Goal: Information Seeking & Learning: Learn about a topic

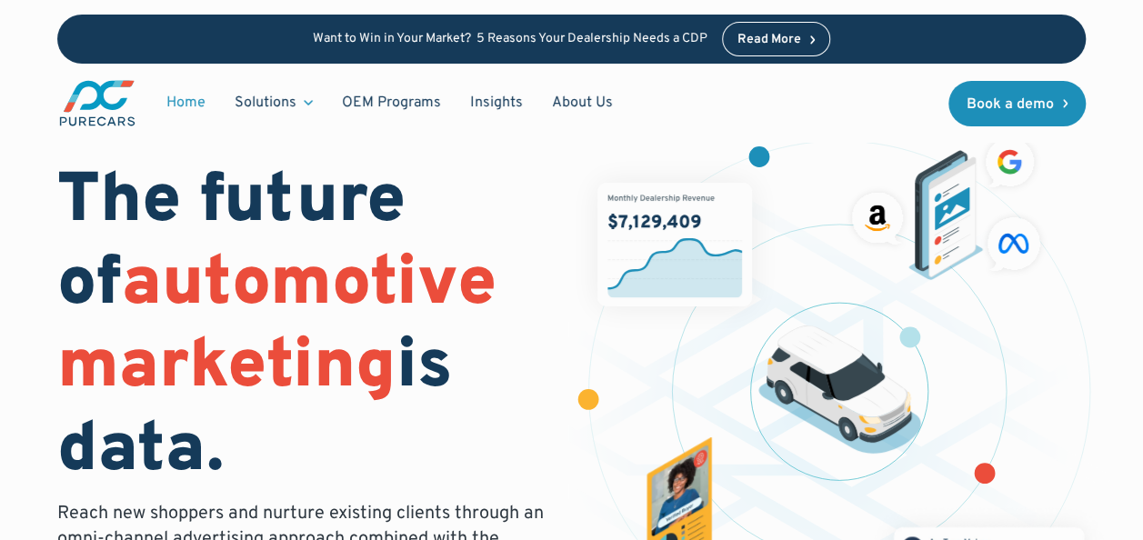
click at [300, 222] on h1 "The future of automotive marketing is data." at bounding box center [303, 328] width 493 height 332
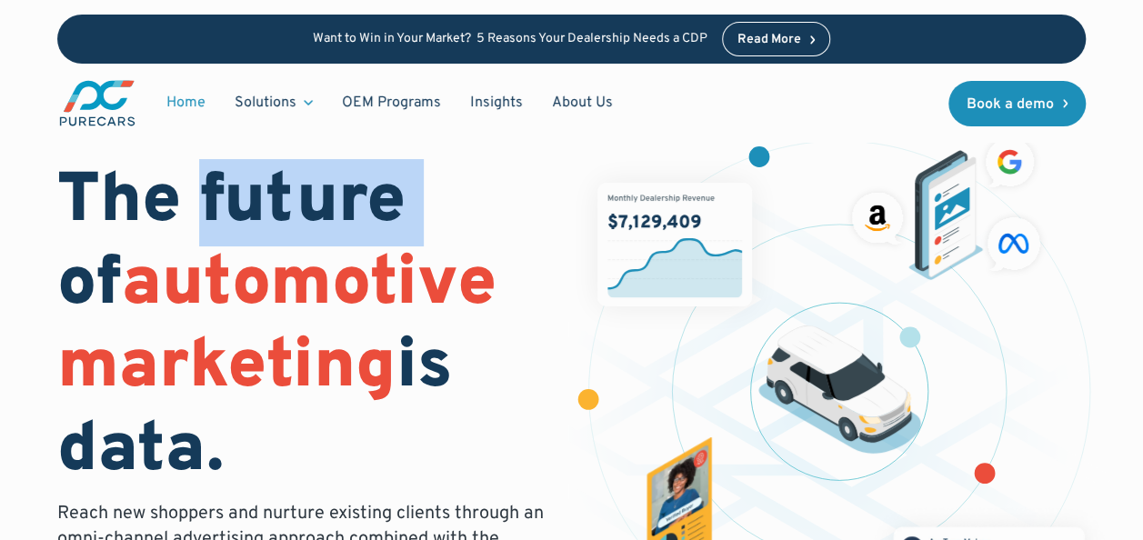
click at [300, 222] on h1 "The future of automotive marketing is data." at bounding box center [303, 328] width 493 height 332
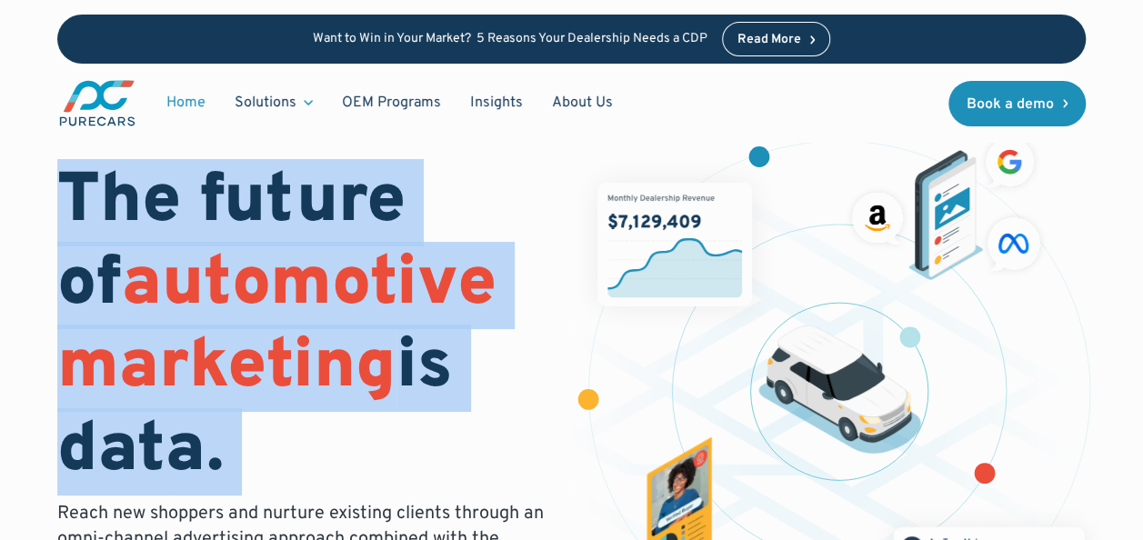
drag, startPoint x: 300, startPoint y: 222, endPoint x: 324, endPoint y: 360, distance: 140.3
click at [324, 360] on h1 "The future of automotive marketing is data." at bounding box center [303, 328] width 493 height 332
drag, startPoint x: 324, startPoint y: 360, endPoint x: 338, endPoint y: 426, distance: 67.1
click at [338, 426] on h1 "The future of automotive marketing is data." at bounding box center [303, 328] width 493 height 332
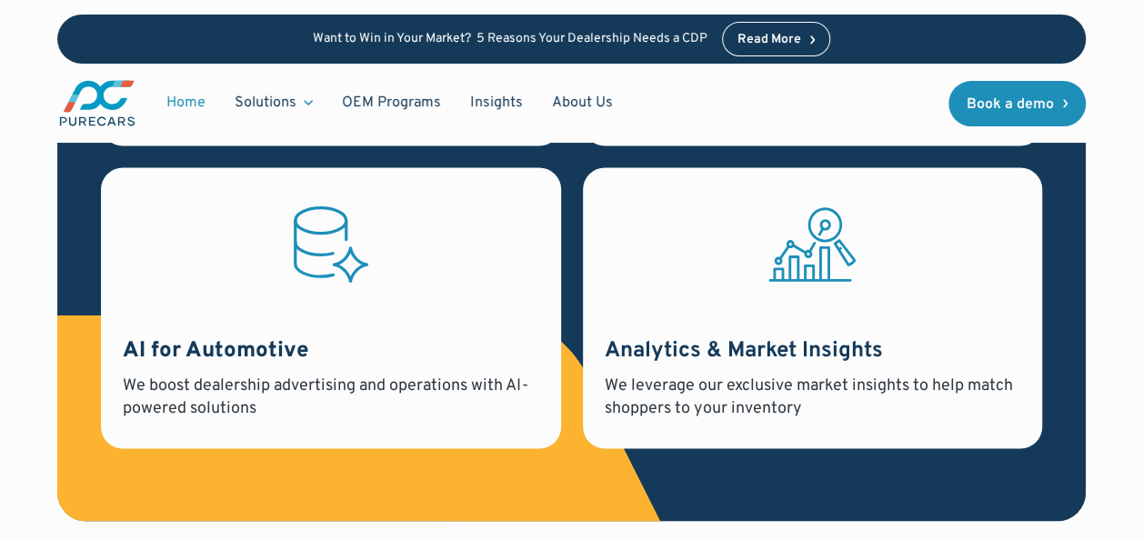
scroll to position [1637, 0]
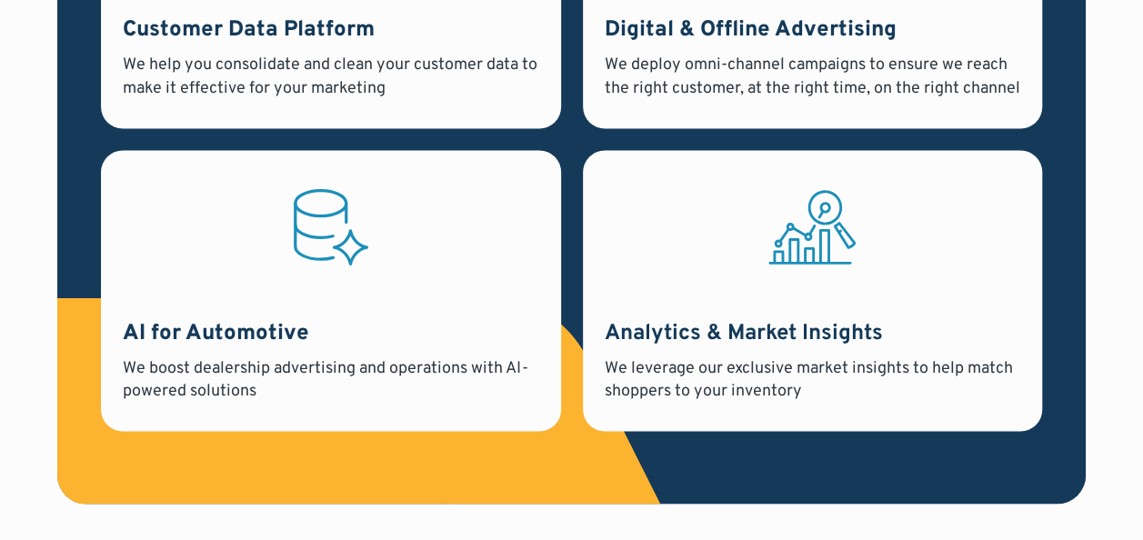
click at [750, 389] on div "We leverage our exclusive market insights to help match shoppers to your invent…" at bounding box center [813, 379] width 417 height 45
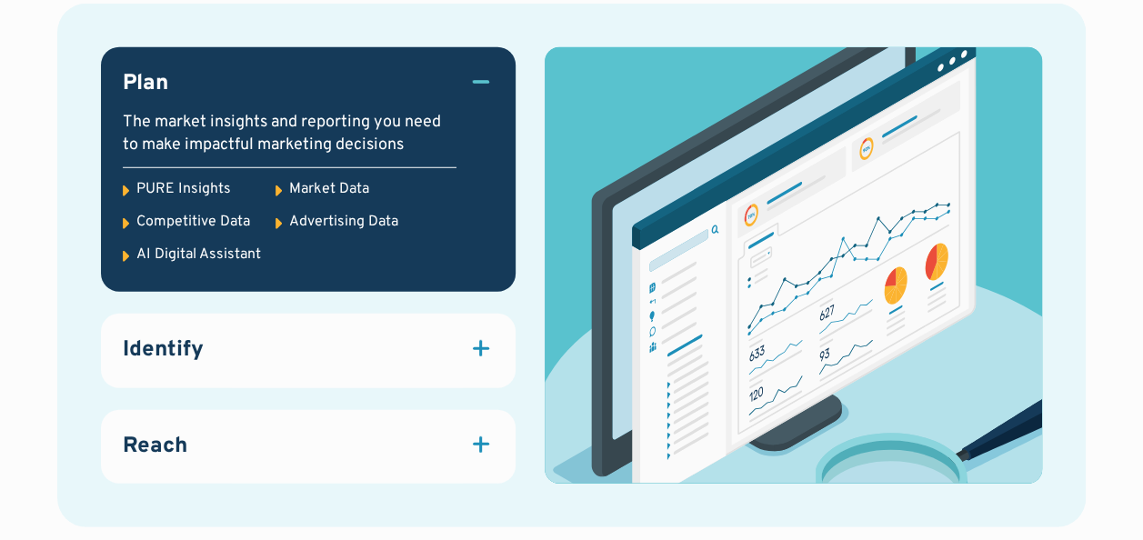
scroll to position [2456, 0]
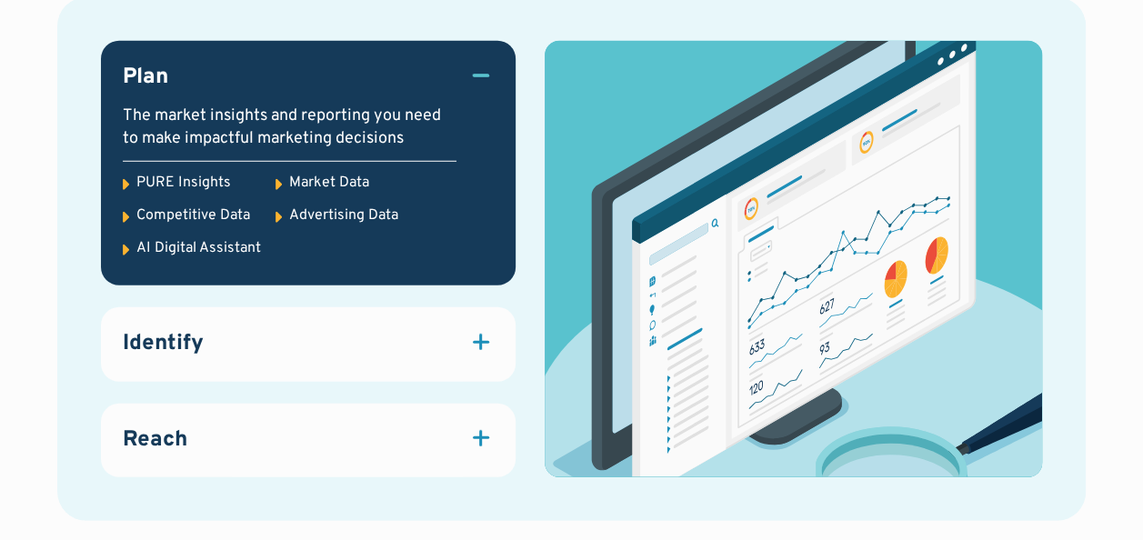
click at [195, 339] on h3 "Identify" at bounding box center [163, 344] width 81 height 31
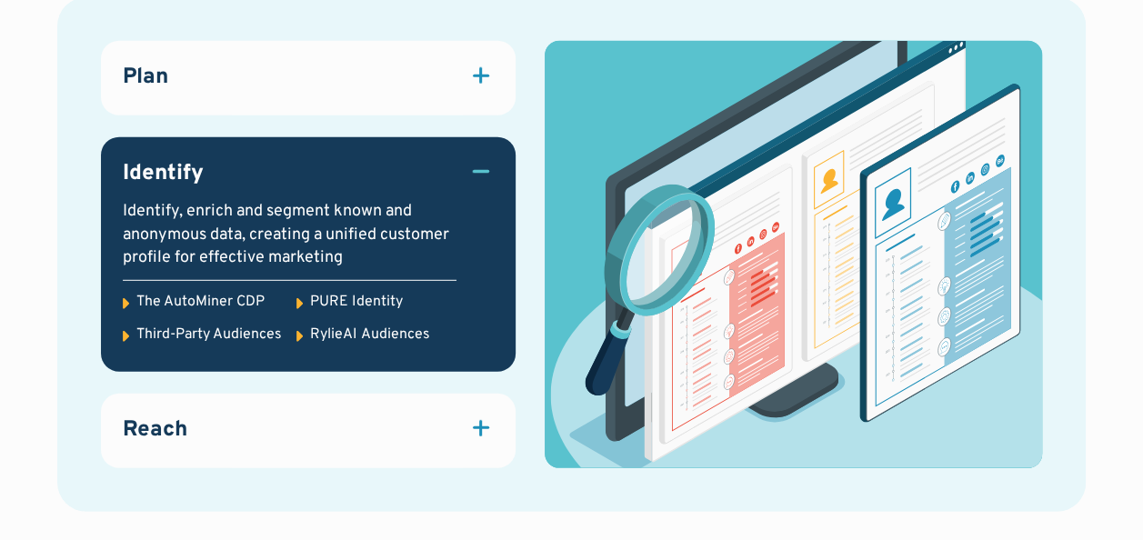
click at [384, 446] on div "Reach" at bounding box center [308, 431] width 371 height 31
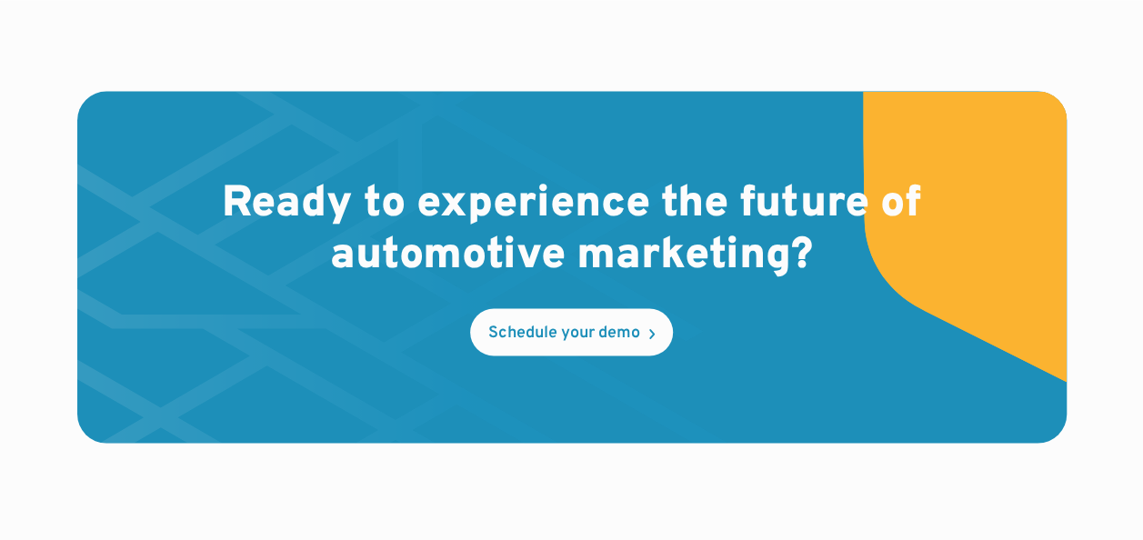
scroll to position [5639, 0]
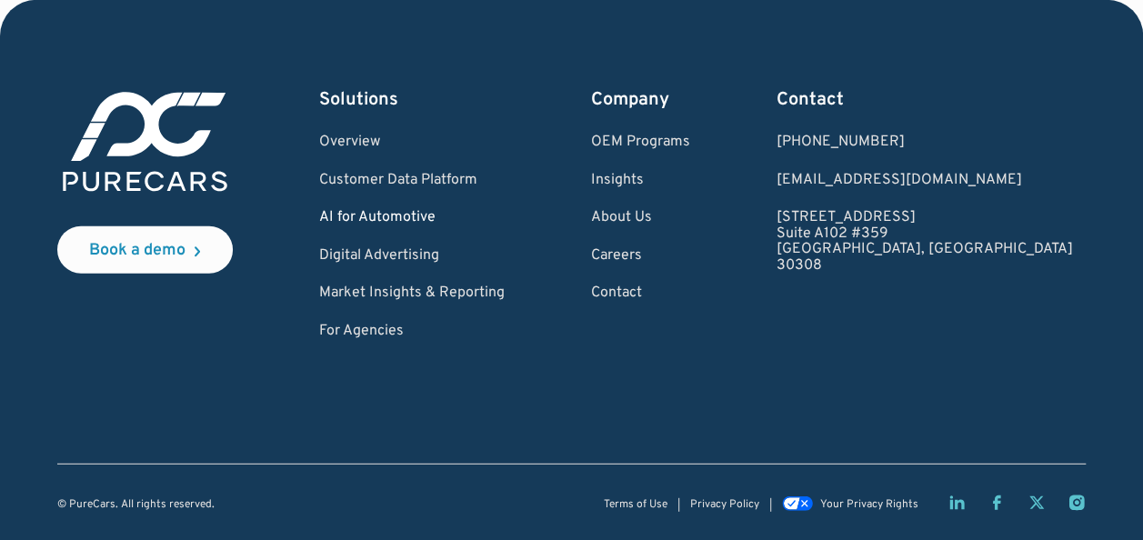
click at [413, 216] on link "AI for Automotive" at bounding box center [412, 218] width 186 height 16
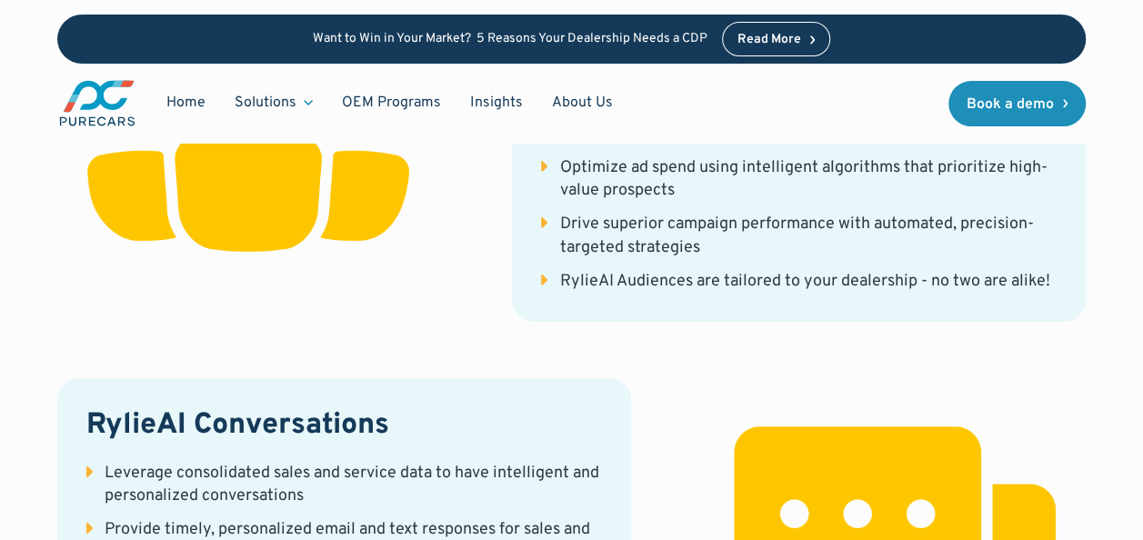
scroll to position [2820, 0]
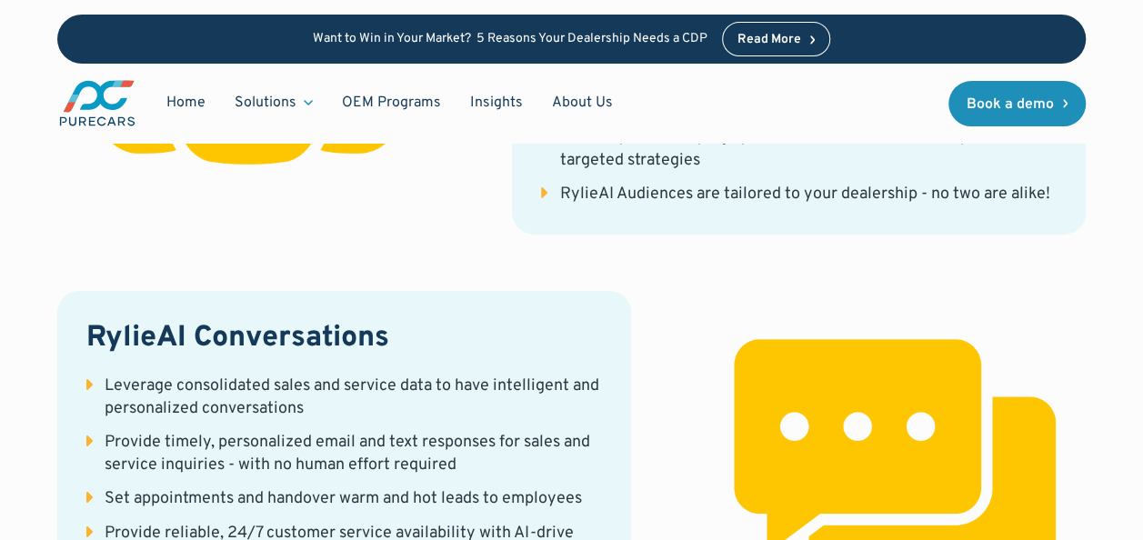
click at [174, 375] on div "Leverage consolidated sales and service data to have intelligent and personaliz…" at bounding box center [354, 397] width 498 height 45
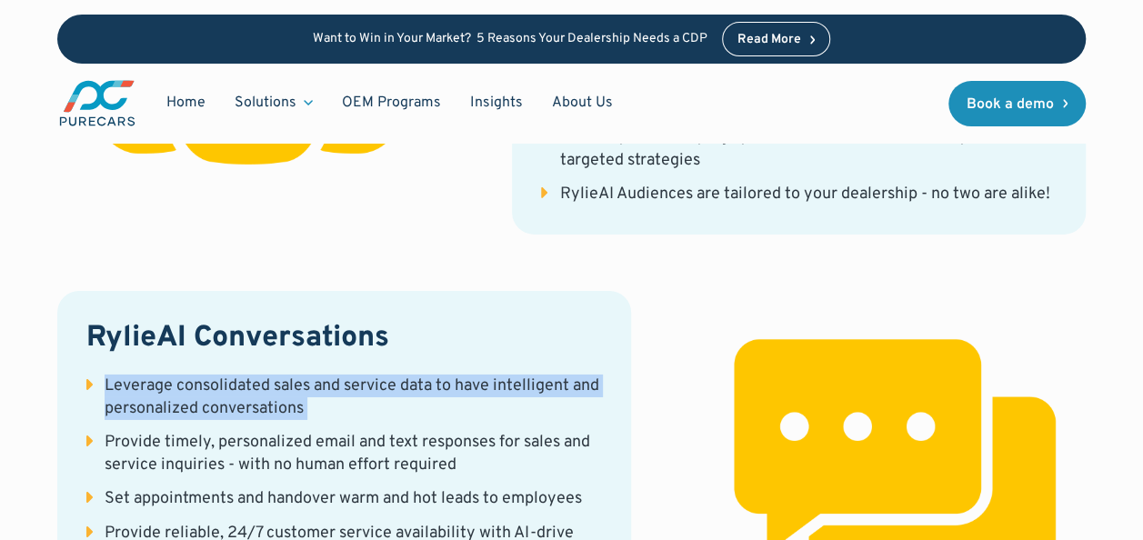
click at [174, 375] on div "Leverage consolidated sales and service data to have intelligent and personaliz…" at bounding box center [354, 397] width 498 height 45
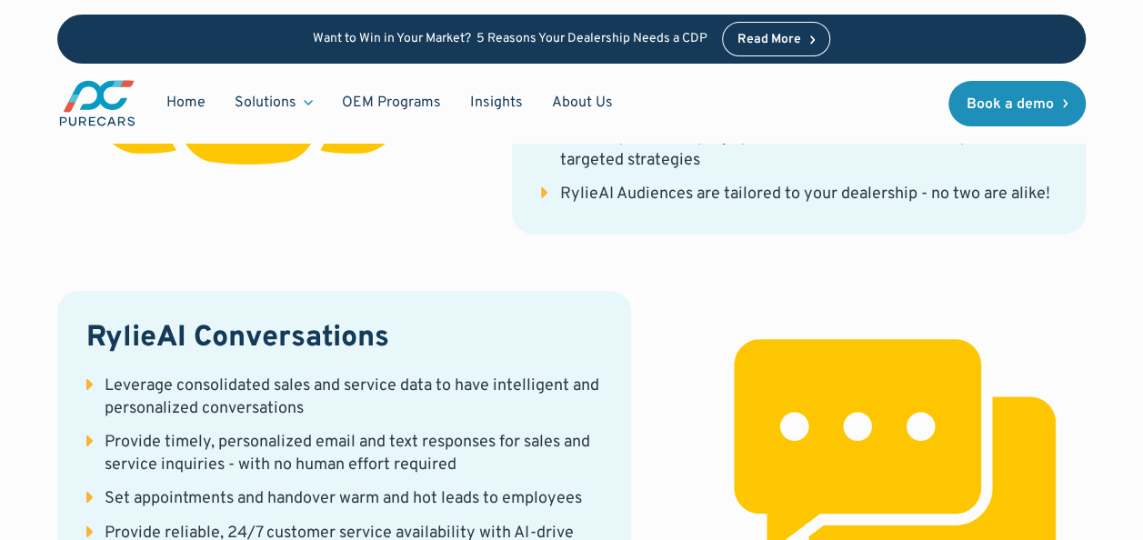
drag, startPoint x: 174, startPoint y: 317, endPoint x: 266, endPoint y: 396, distance: 121.3
click at [266, 431] on div "Provide timely, personalized email and text responses for sales and service inq…" at bounding box center [354, 453] width 498 height 45
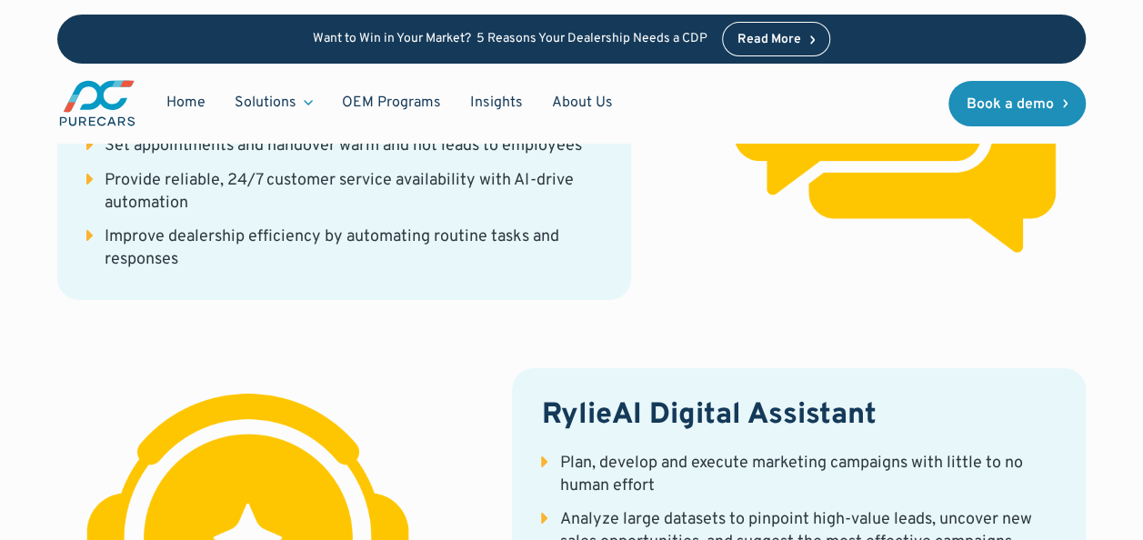
scroll to position [3366, 0]
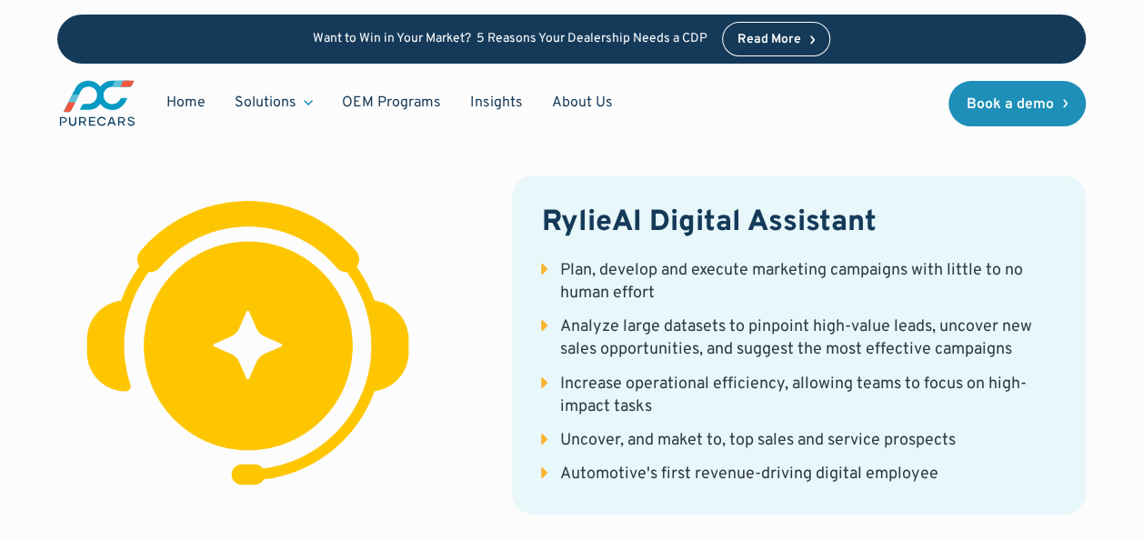
click at [725, 259] on div "Plan, develop and execute marketing campaigns with little to no human effort" at bounding box center [808, 281] width 498 height 45
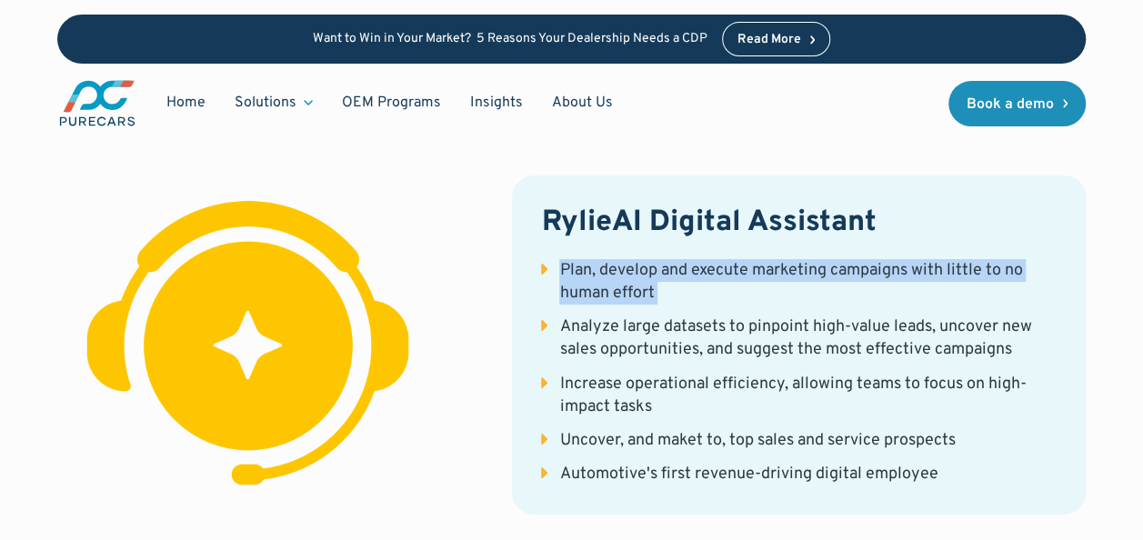
click at [725, 259] on div "Plan, develop and execute marketing campaigns with little to no human effort" at bounding box center [808, 281] width 498 height 45
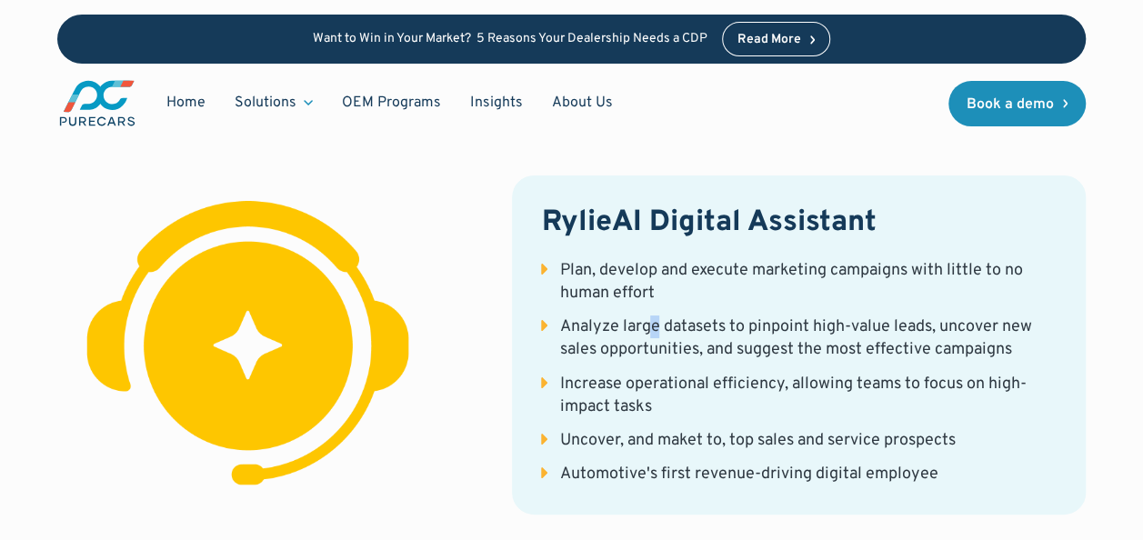
drag, startPoint x: 725, startPoint y: 218, endPoint x: 655, endPoint y: 267, distance: 85.0
click at [655, 316] on div "Analyze large datasets to pinpoint high-value leads, uncover new sales opportun…" at bounding box center [808, 338] width 498 height 45
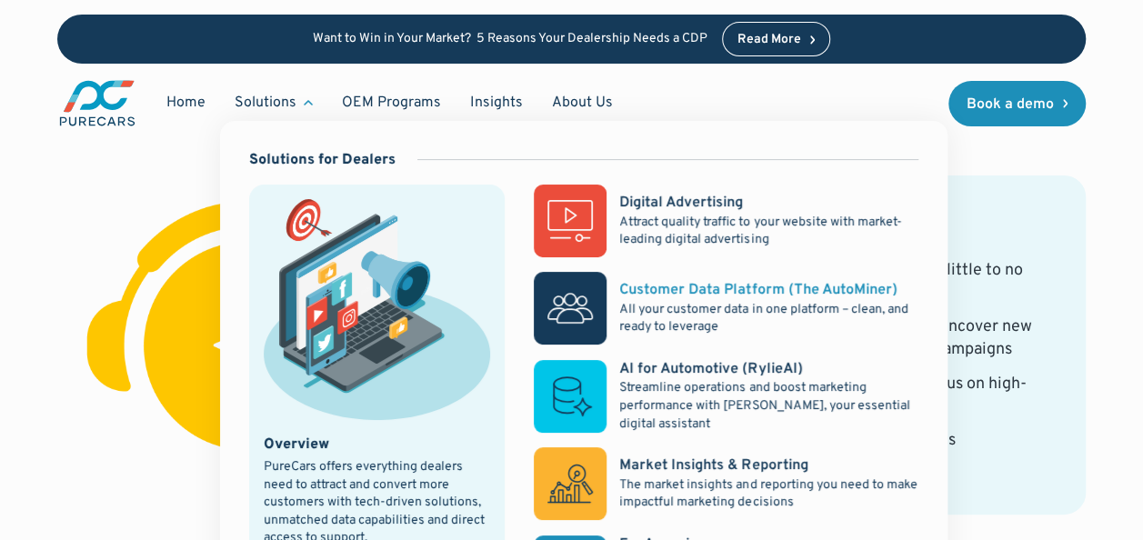
scroll to position [3638, 0]
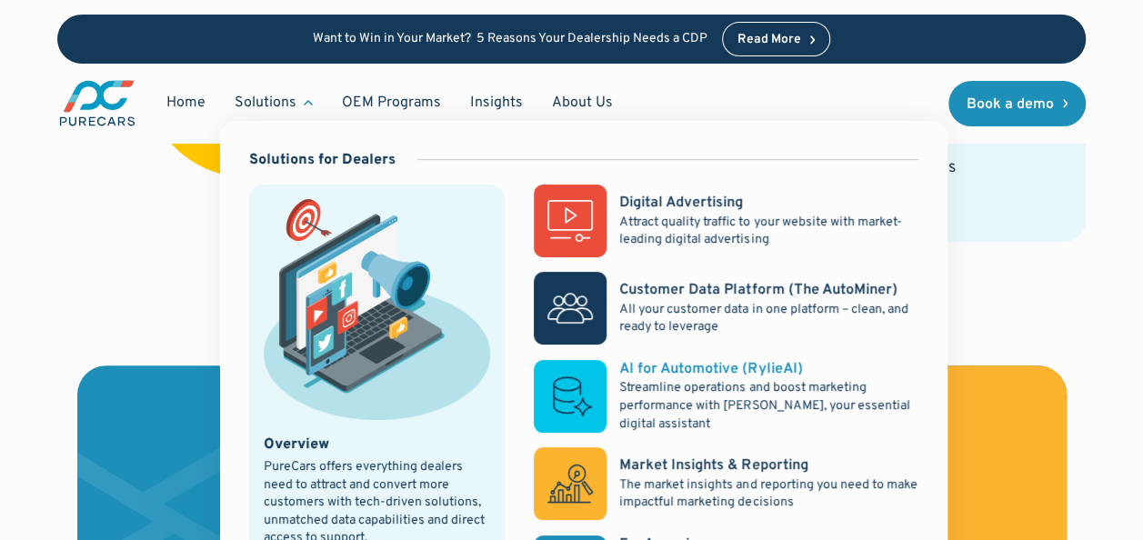
click at [596, 395] on rect at bounding box center [570, 396] width 73 height 73
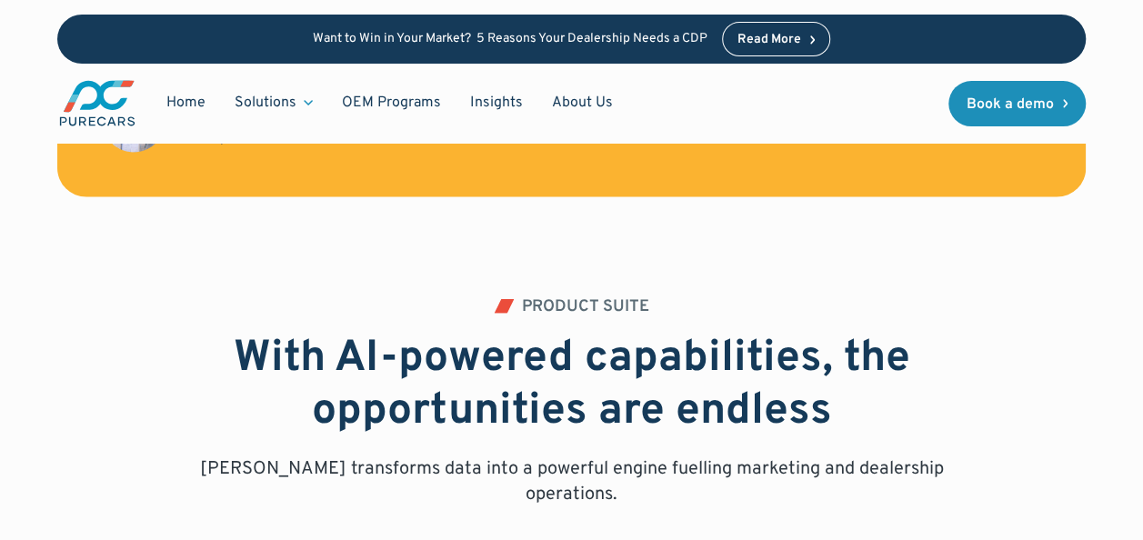
scroll to position [1910, 0]
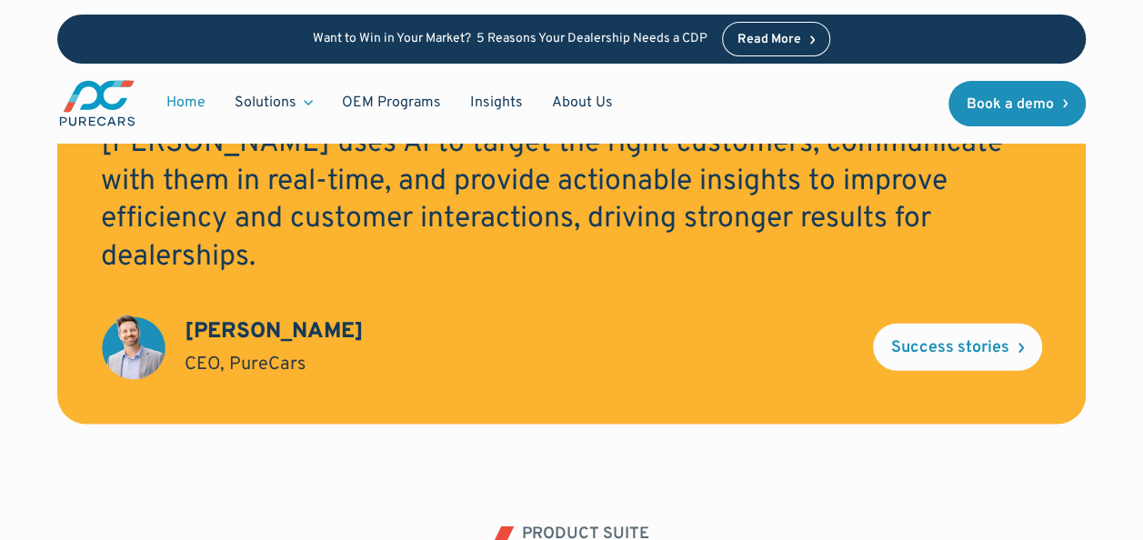
click at [185, 104] on link "Home" at bounding box center [186, 103] width 68 height 35
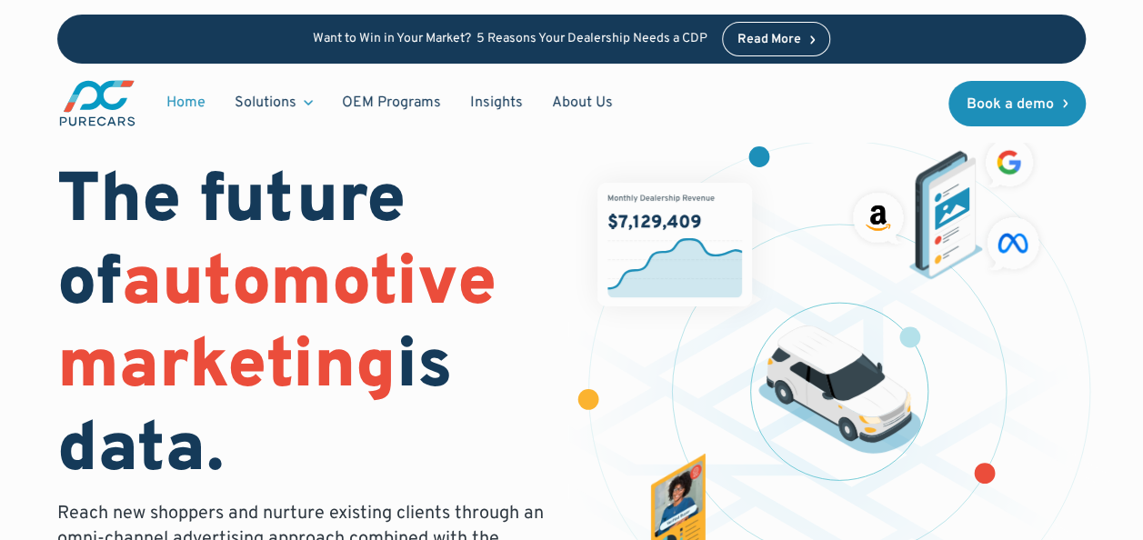
scroll to position [182, 0]
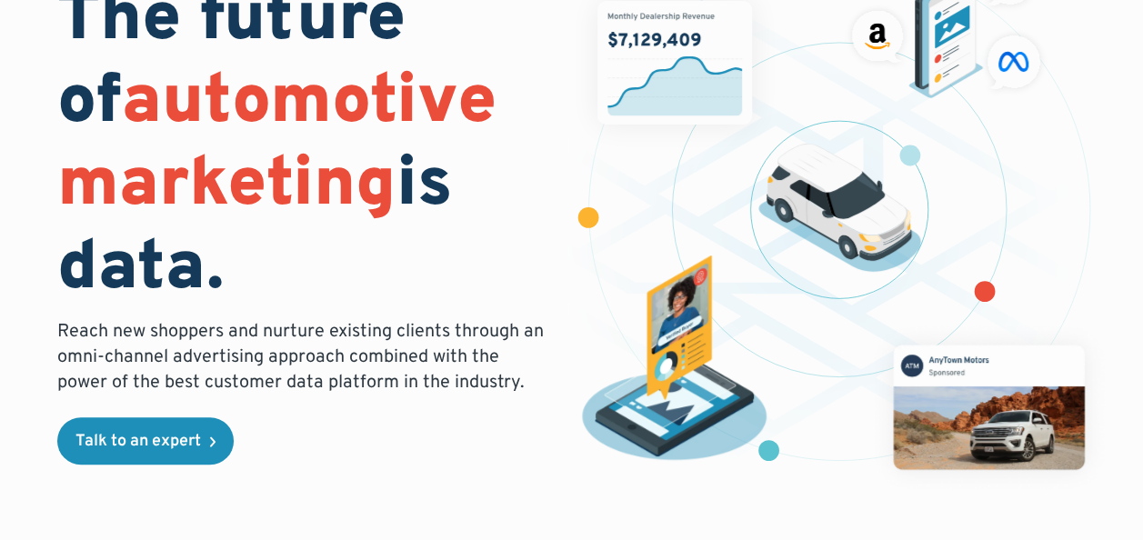
click at [221, 256] on h1 "The future of automotive marketing is data." at bounding box center [303, 146] width 493 height 332
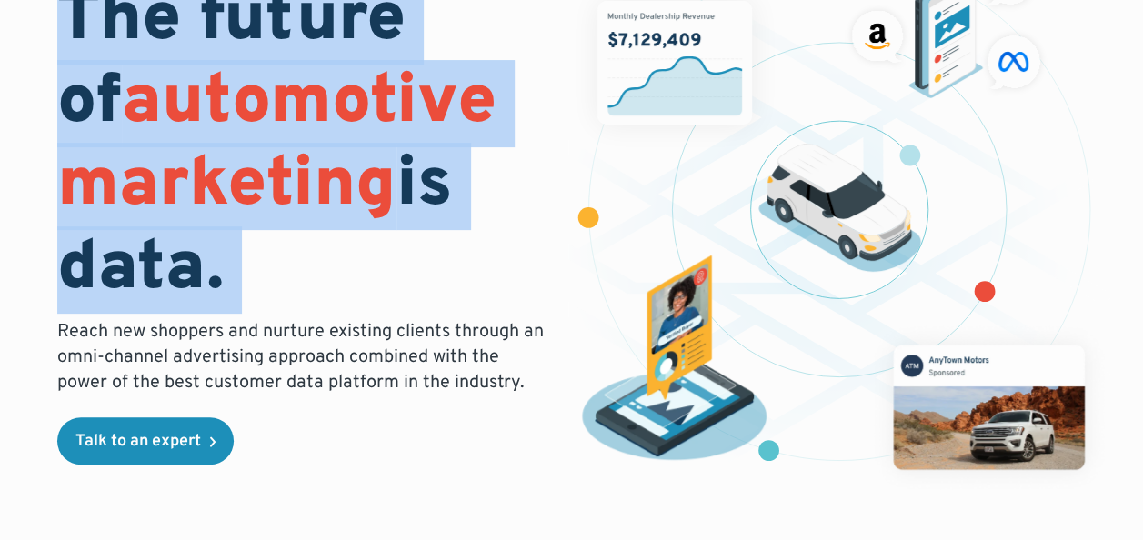
click at [221, 256] on h1 "The future of automotive marketing is data." at bounding box center [303, 146] width 493 height 332
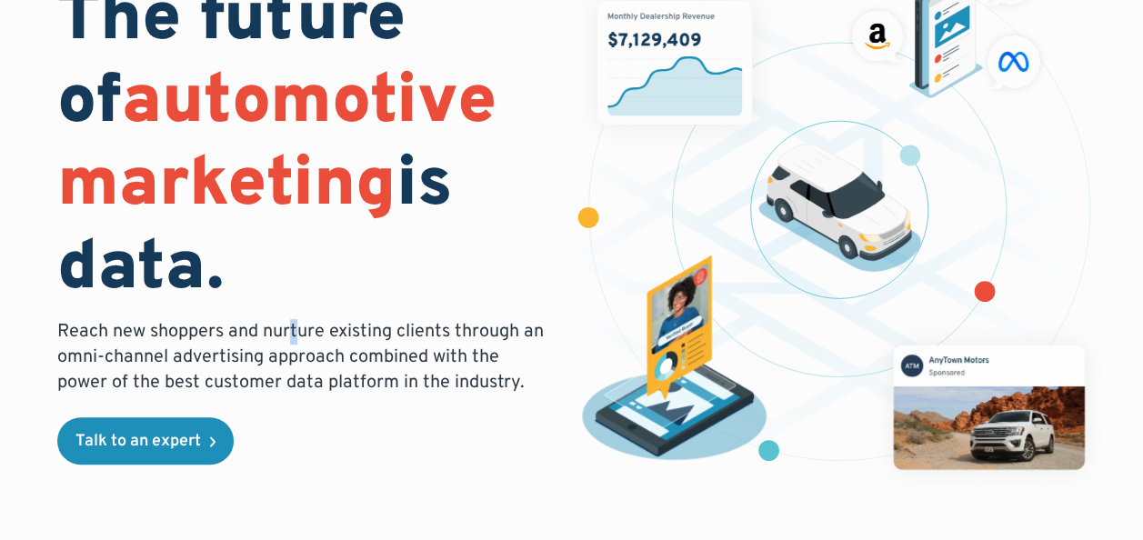
drag, startPoint x: 221, startPoint y: 256, endPoint x: 295, endPoint y: 332, distance: 106.1
click at [295, 332] on p "Reach new shoppers and nurture existing clients through an omni-channel adverti…" at bounding box center [303, 357] width 493 height 76
drag, startPoint x: 295, startPoint y: 332, endPoint x: 208, endPoint y: 359, distance: 90.6
click at [208, 359] on p "Reach new shoppers and nurture existing clients through an omni-channel adverti…" at bounding box center [303, 357] width 493 height 76
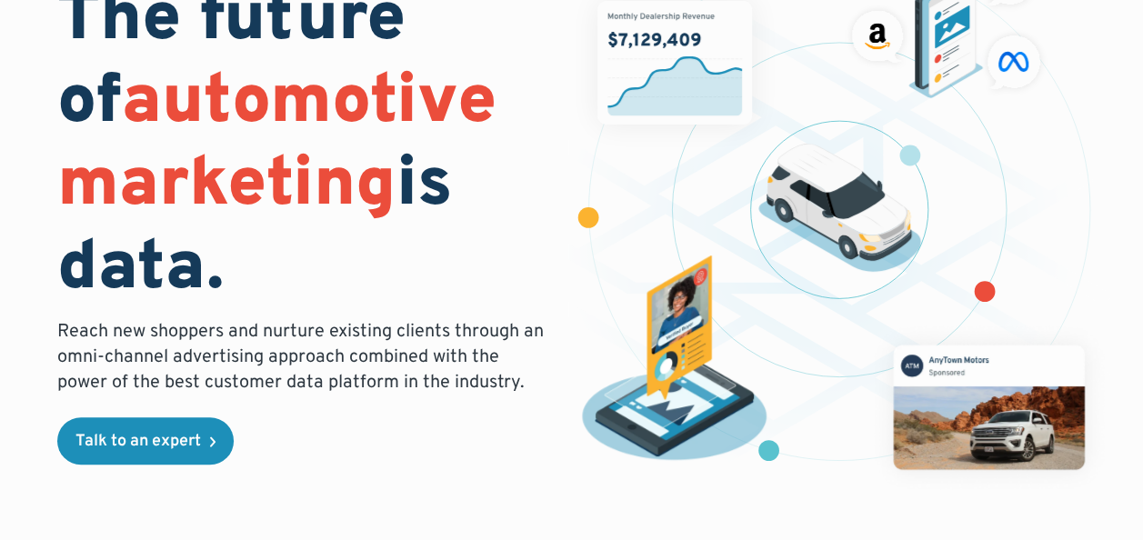
drag, startPoint x: 208, startPoint y: 359, endPoint x: 122, endPoint y: 351, distance: 86.8
click at [122, 351] on p "Reach new shoppers and nurture existing clients through an omni-channel adverti…" at bounding box center [303, 357] width 493 height 76
click at [426, 353] on p "Reach new shoppers and nurture existing clients through an omni-channel adverti…" at bounding box center [303, 357] width 493 height 76
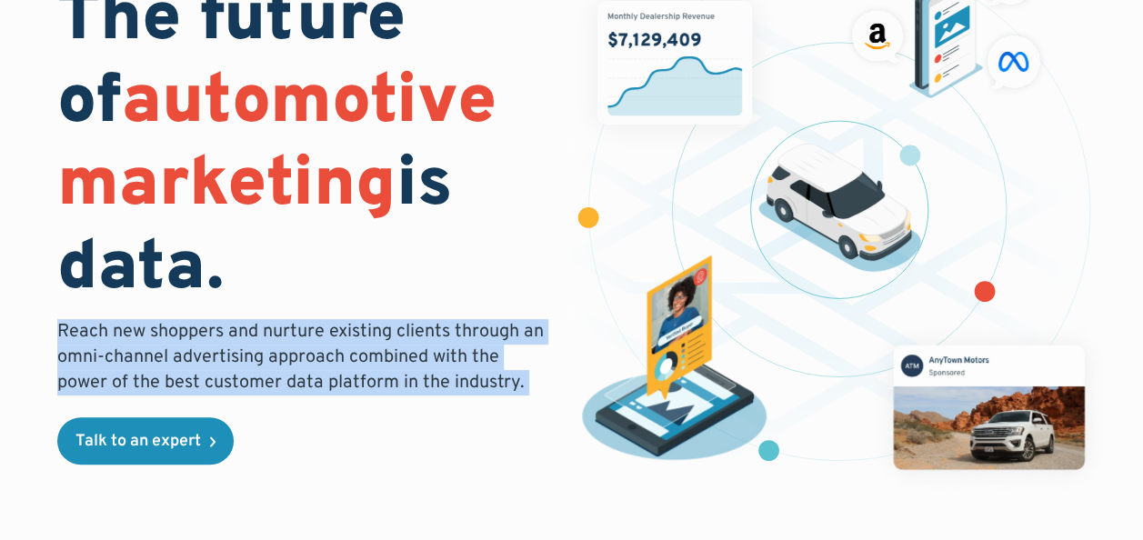
click at [426, 353] on p "Reach new shoppers and nurture existing clients through an omni-channel adverti…" at bounding box center [303, 357] width 493 height 76
drag, startPoint x: 426, startPoint y: 353, endPoint x: 413, endPoint y: 418, distance: 65.8
click at [413, 418] on div "The future of automotive marketing is data. Reach new shoppers and nurture exis…" at bounding box center [303, 222] width 493 height 485
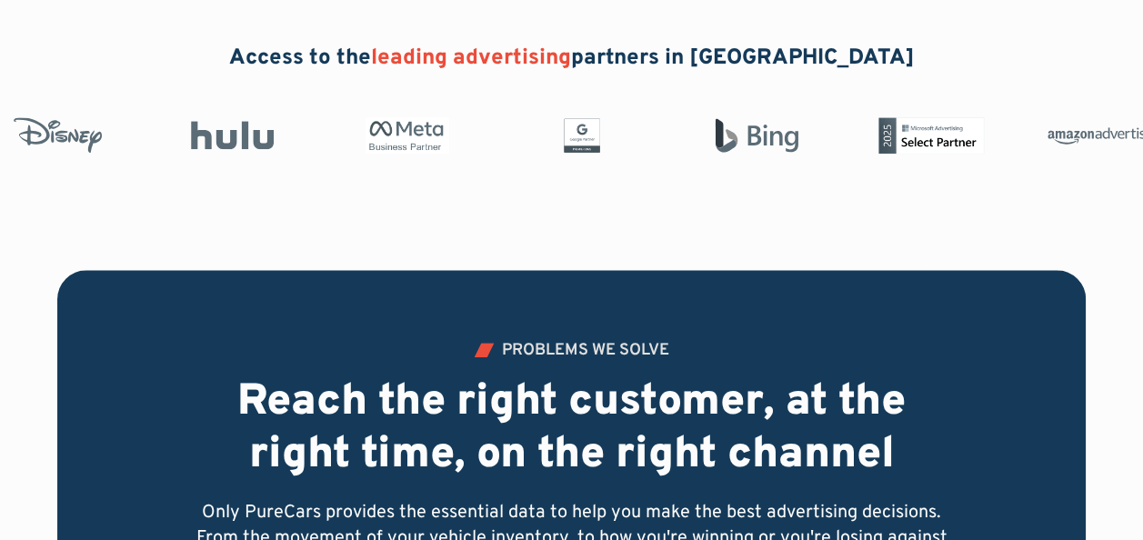
scroll to position [910, 0]
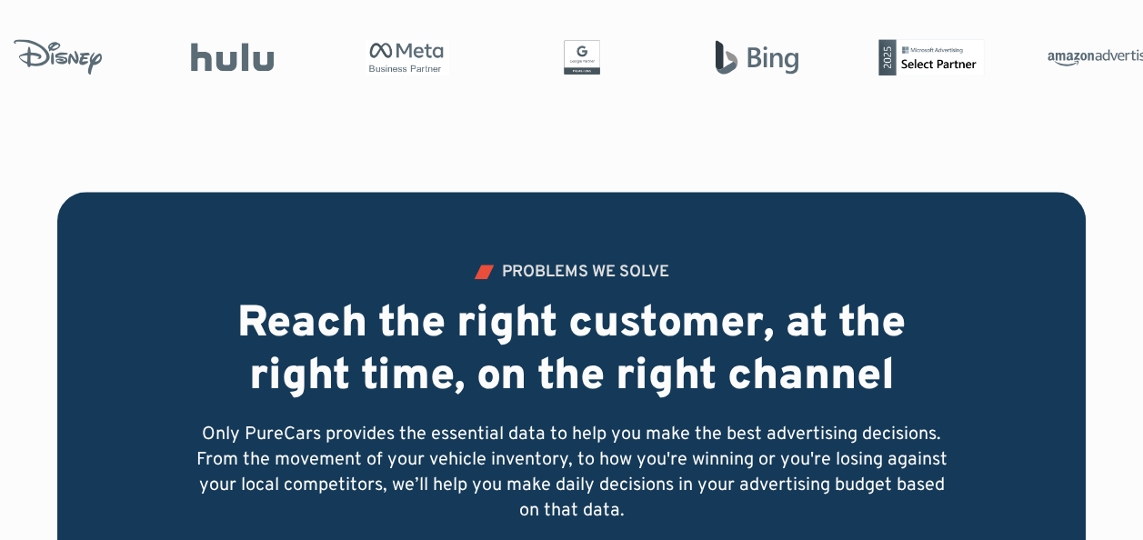
click at [698, 335] on h2 "Reach the right customer, at the right time, on the right channel" at bounding box center [572, 351] width 757 height 105
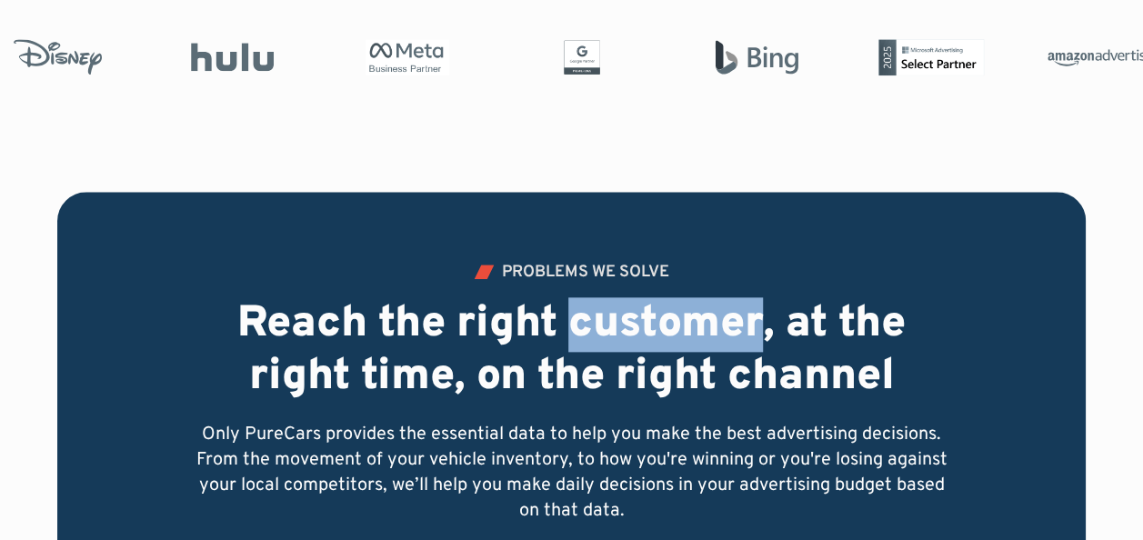
click at [698, 335] on h2 "Reach the right customer, at the right time, on the right channel" at bounding box center [572, 351] width 757 height 105
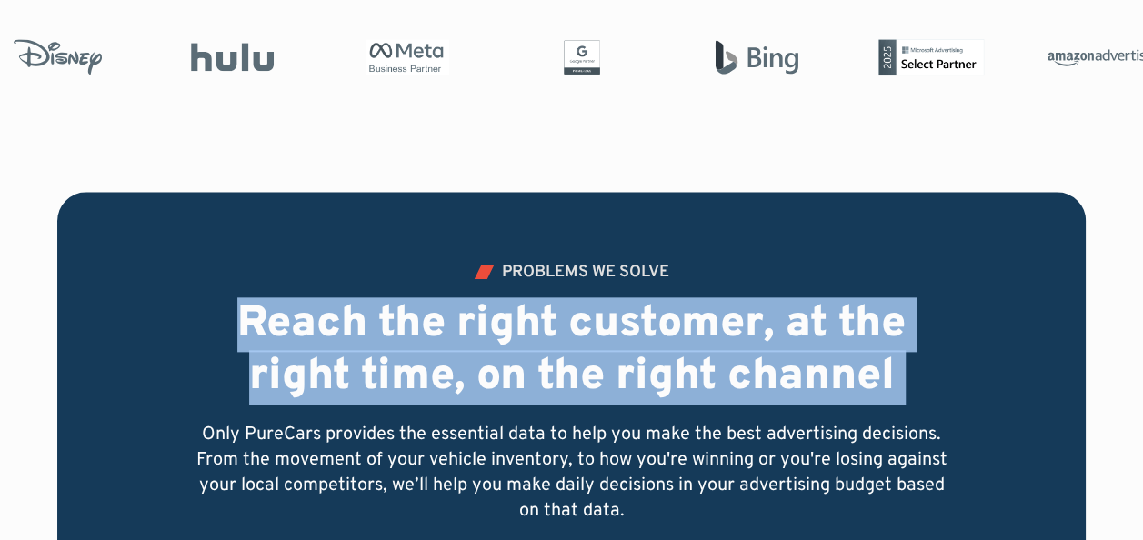
click at [698, 335] on h2 "Reach the right customer, at the right time, on the right channel" at bounding box center [572, 351] width 757 height 105
drag, startPoint x: 698, startPoint y: 335, endPoint x: 670, endPoint y: 424, distance: 93.2
click at [670, 424] on p "Only PureCars provides the essential data to help you make the best advertising…" at bounding box center [572, 473] width 757 height 102
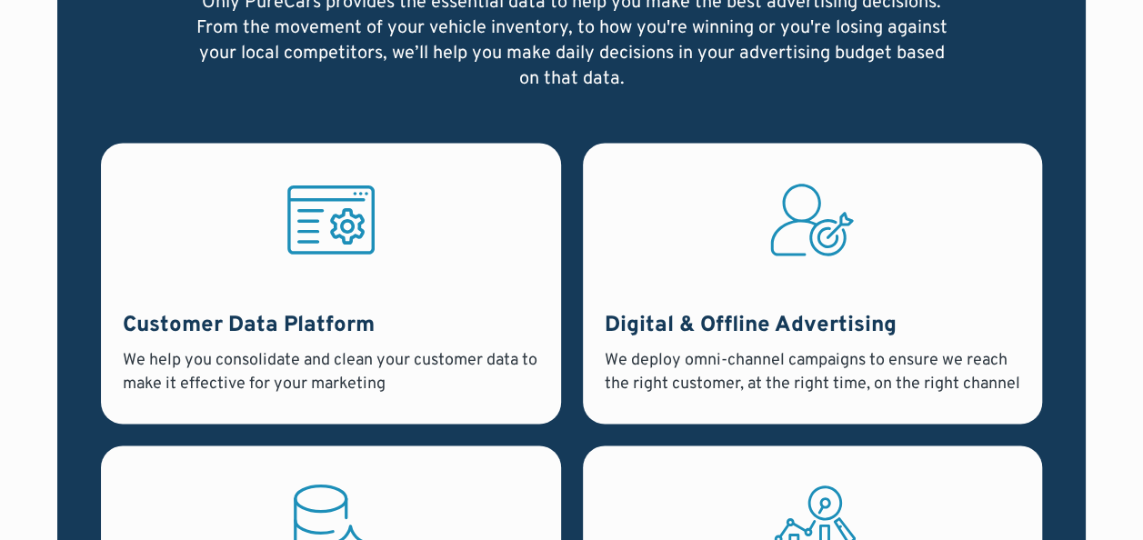
scroll to position [1364, 0]
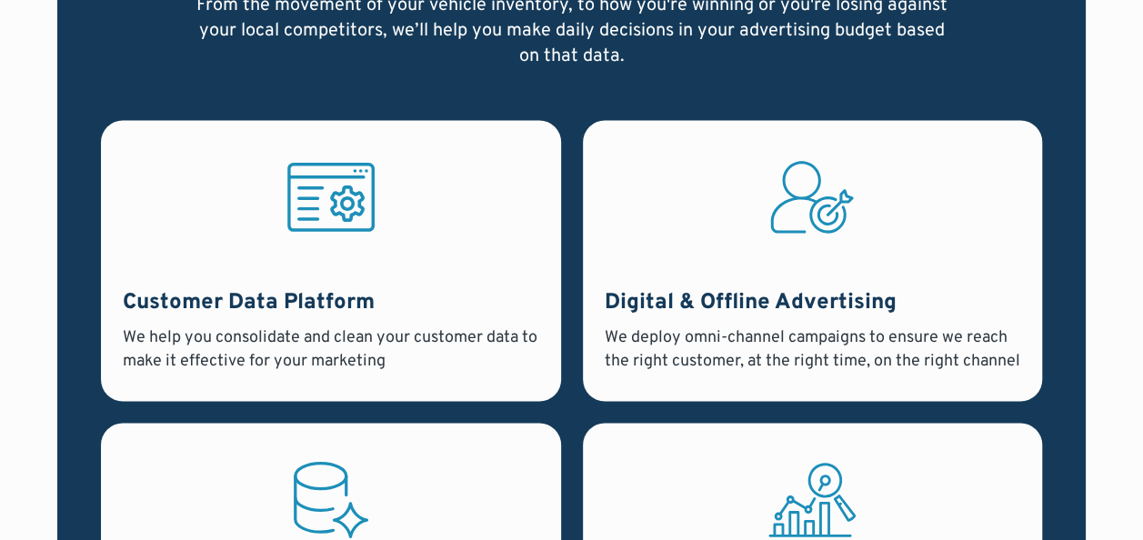
click at [681, 321] on div "Digital & Offline Advertising We deploy omni-channel campaigns to ensure we rea…" at bounding box center [813, 330] width 417 height 84
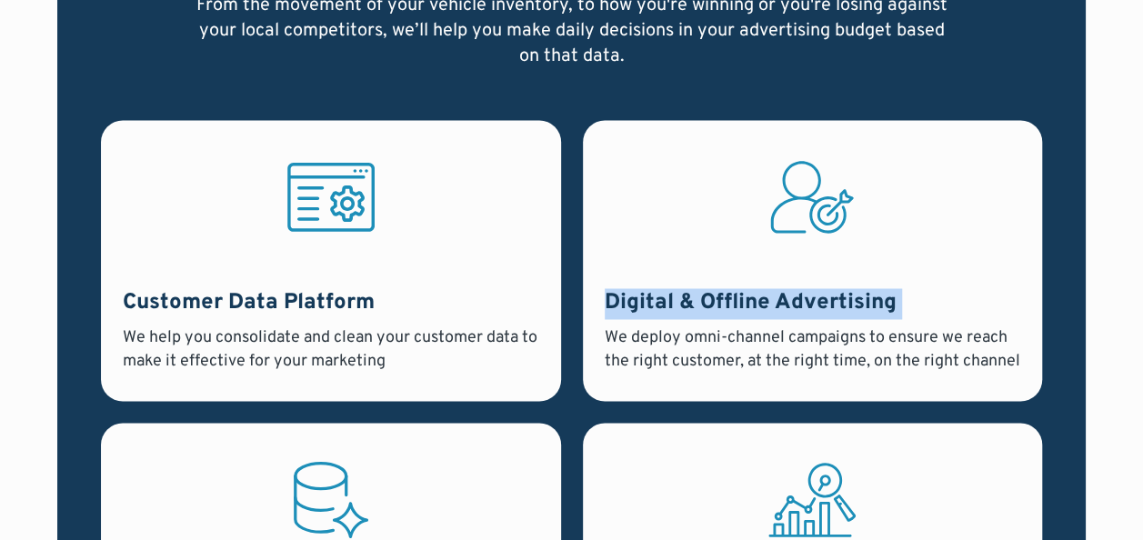
click at [681, 321] on div "Digital & Offline Advertising We deploy omni-channel campaigns to ensure we rea…" at bounding box center [813, 330] width 417 height 84
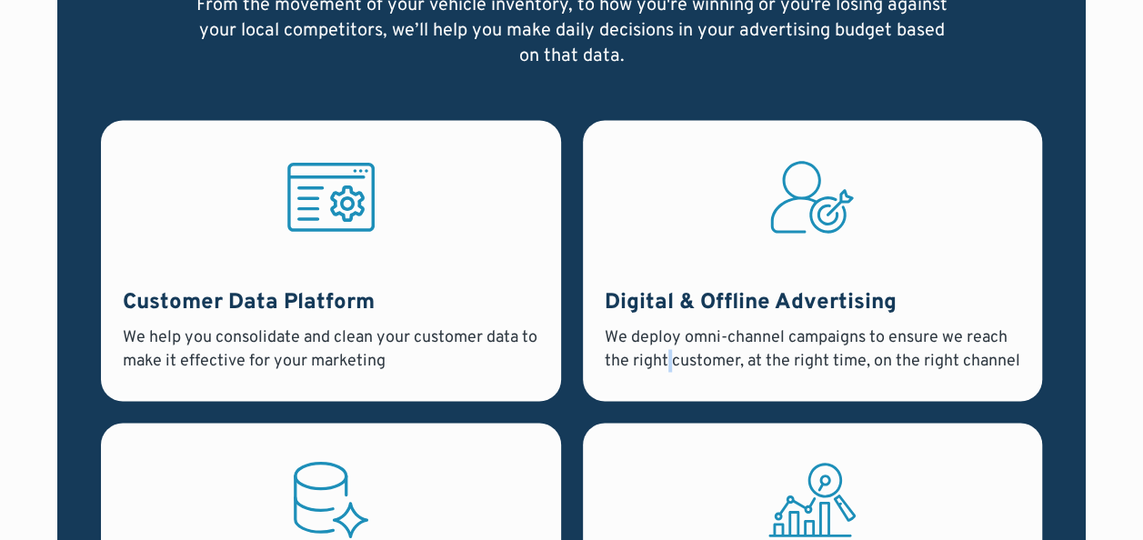
drag, startPoint x: 681, startPoint y: 321, endPoint x: 669, endPoint y: 379, distance: 59.4
click at [669, 379] on div "Digital & Offline Advertising We deploy omni-channel campaigns to ensure we rea…" at bounding box center [813, 260] width 460 height 281
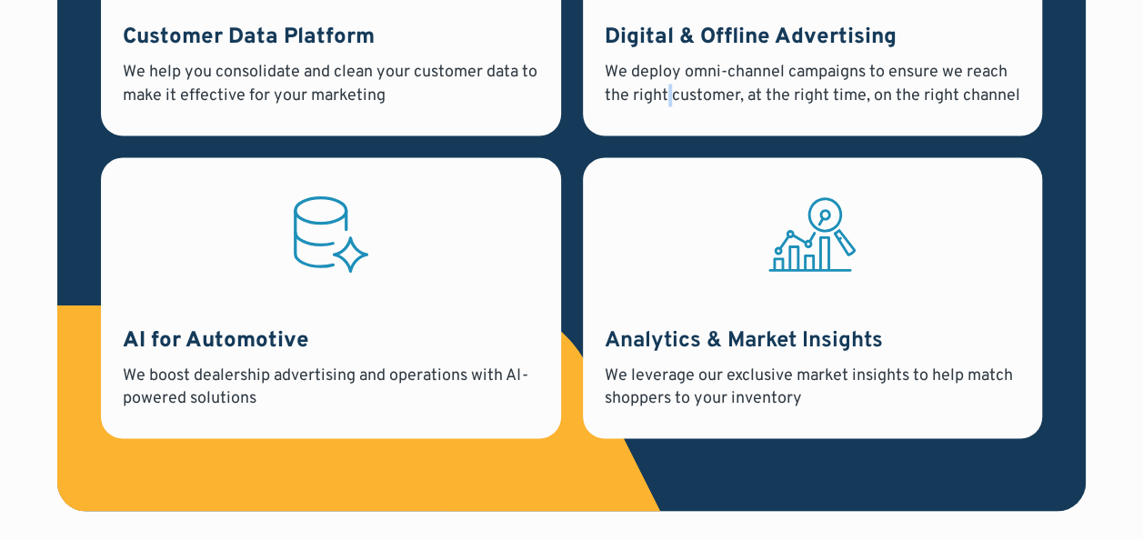
scroll to position [1637, 0]
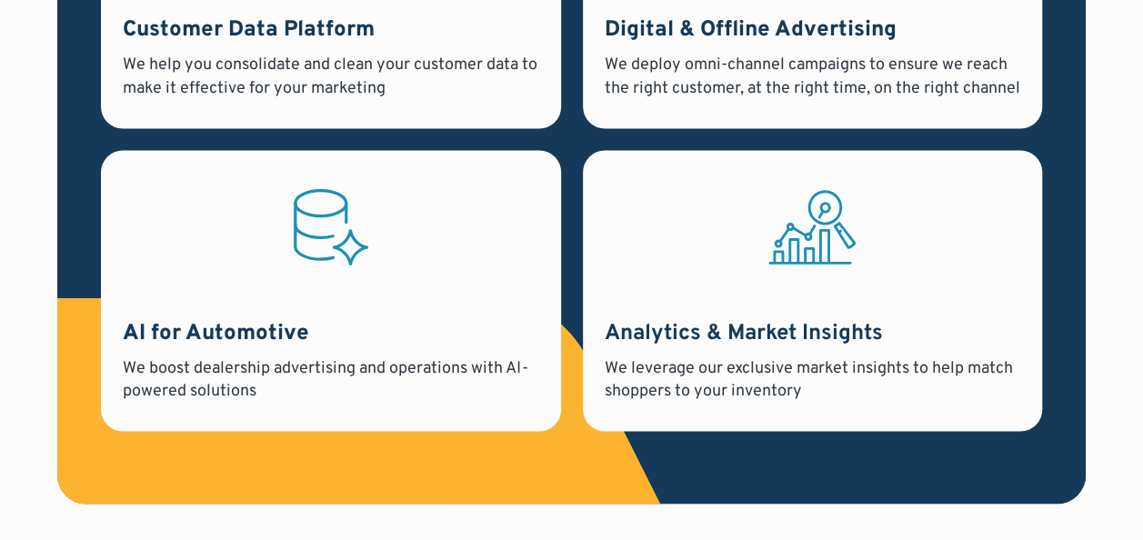
click at [276, 355] on div "AI for Automotive We boost dealership advertising and operations with AI-powere…" at bounding box center [331, 360] width 417 height 84
click at [872, 412] on div "Analytics & Market Insights We leverage our exclusive market insights to help m…" at bounding box center [813, 290] width 460 height 281
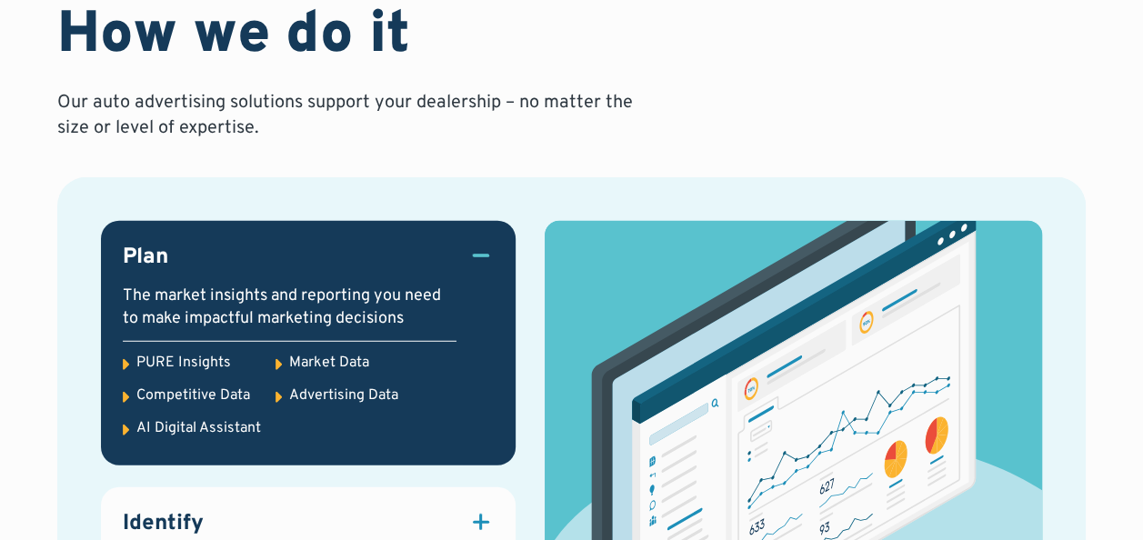
scroll to position [2365, 0]
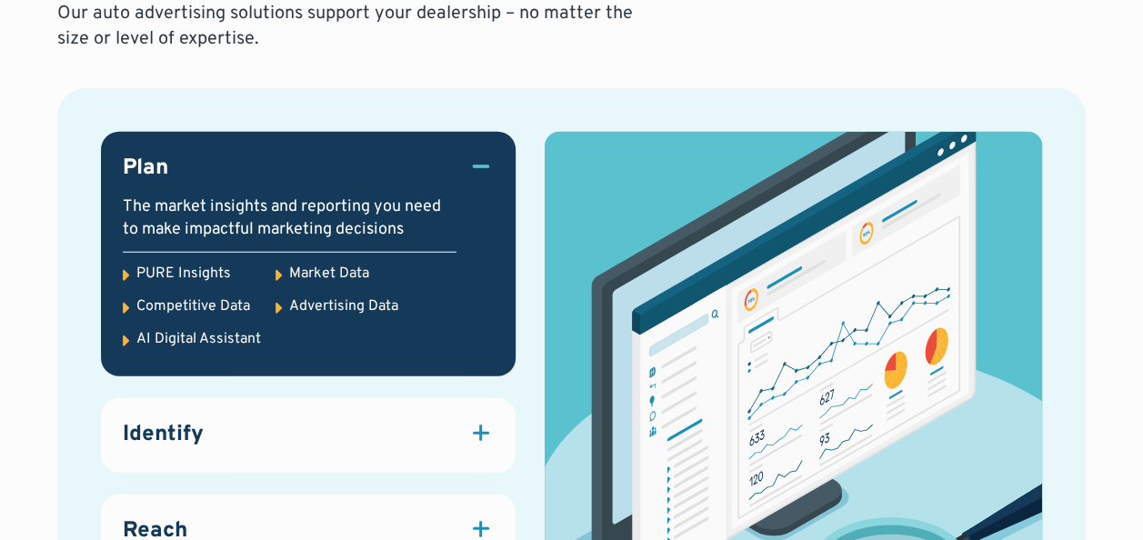
click at [175, 277] on div "PURE Insights" at bounding box center [183, 274] width 95 height 20
click at [124, 277] on icon at bounding box center [126, 275] width 6 height 11
click at [277, 271] on icon at bounding box center [279, 275] width 6 height 11
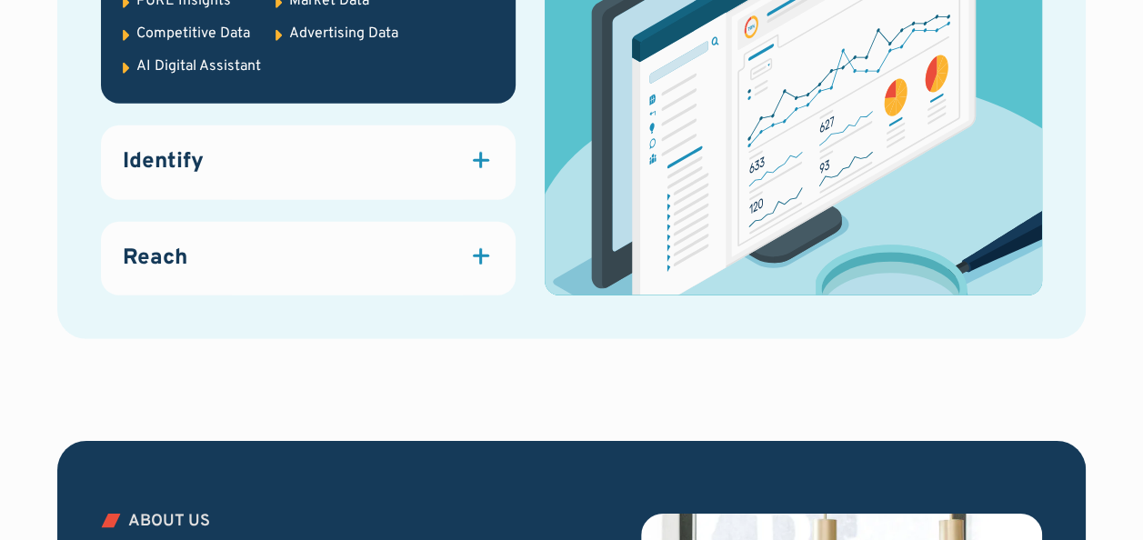
click at [478, 172] on div at bounding box center [480, 159] width 25 height 25
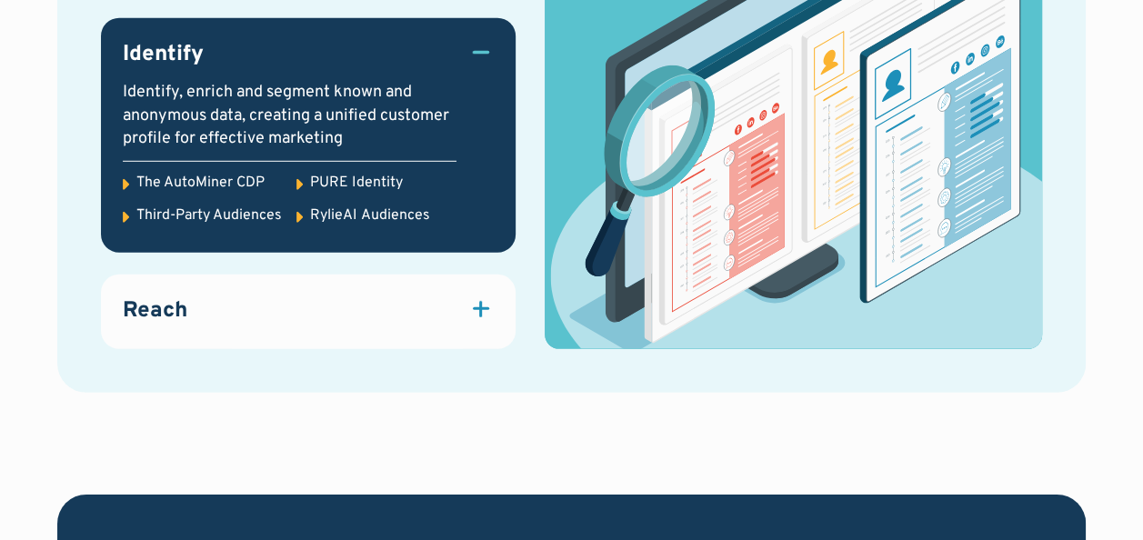
scroll to position [2547, 0]
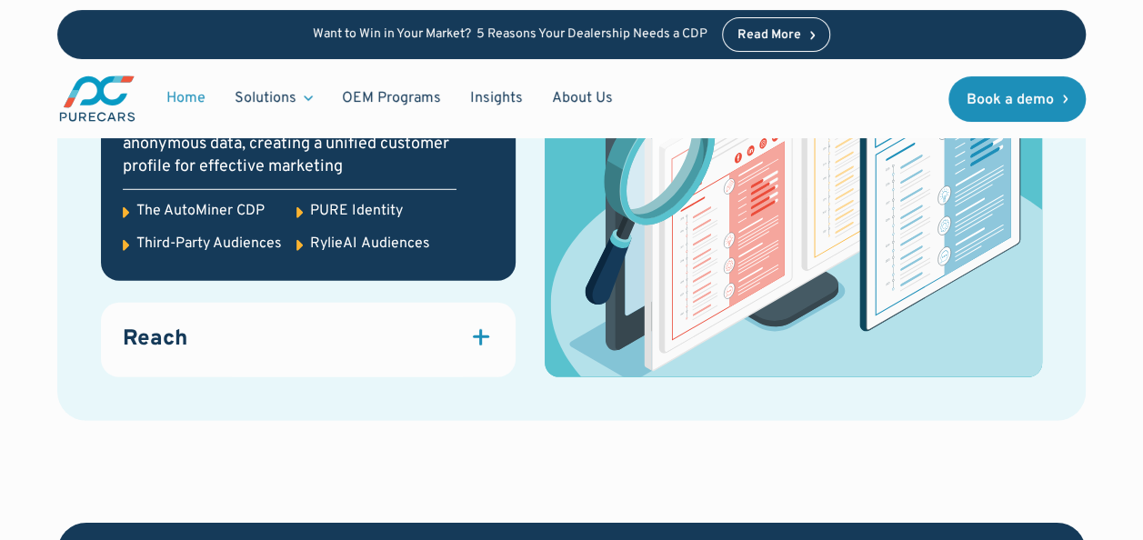
click at [408, 344] on div "Reach" at bounding box center [308, 340] width 371 height 31
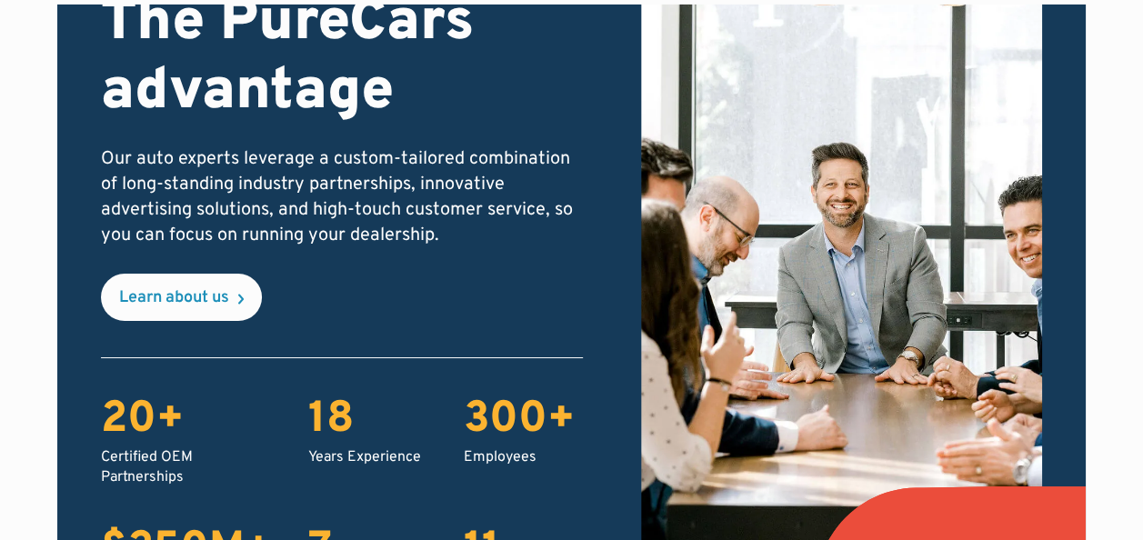
scroll to position [3547, 0]
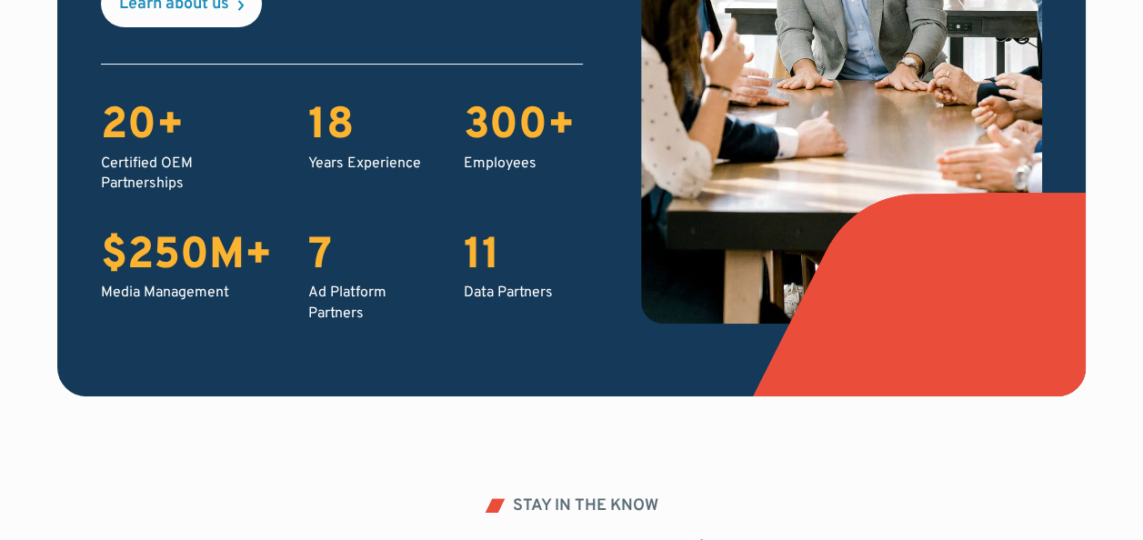
click at [474, 288] on div "Data Partners" at bounding box center [523, 293] width 119 height 20
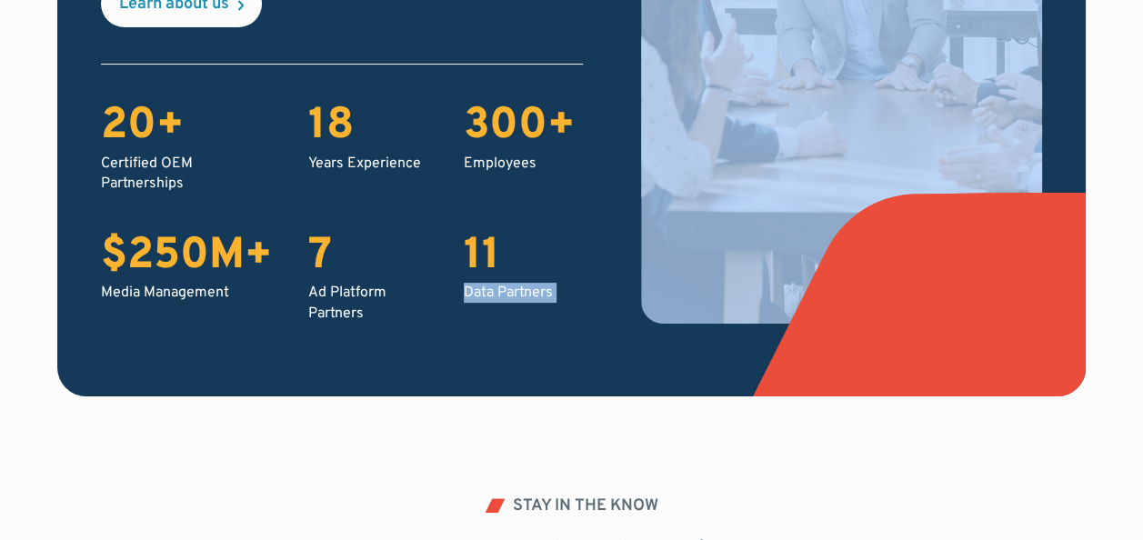
click at [474, 288] on div "Data Partners" at bounding box center [523, 293] width 119 height 20
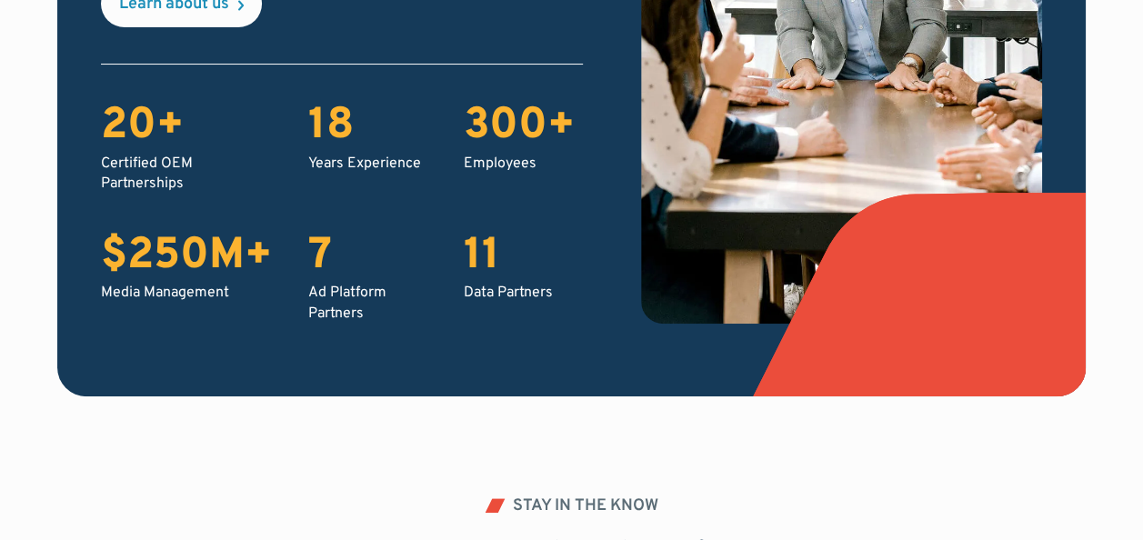
drag, startPoint x: 474, startPoint y: 288, endPoint x: 339, endPoint y: 322, distance: 138.8
click at [339, 322] on div "Ad Platform Partners" at bounding box center [367, 303] width 119 height 41
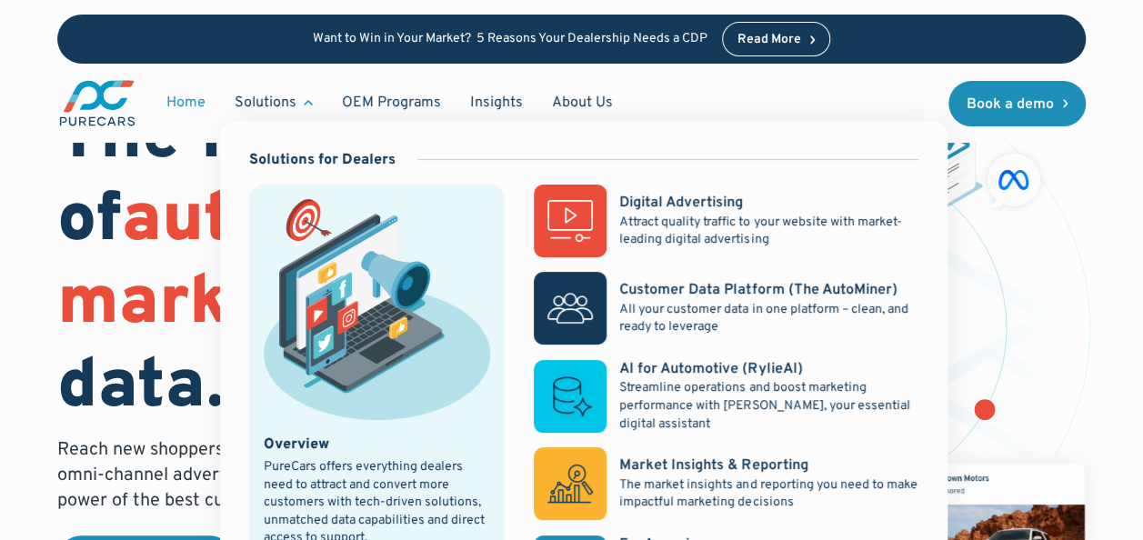
scroll to position [91, 0]
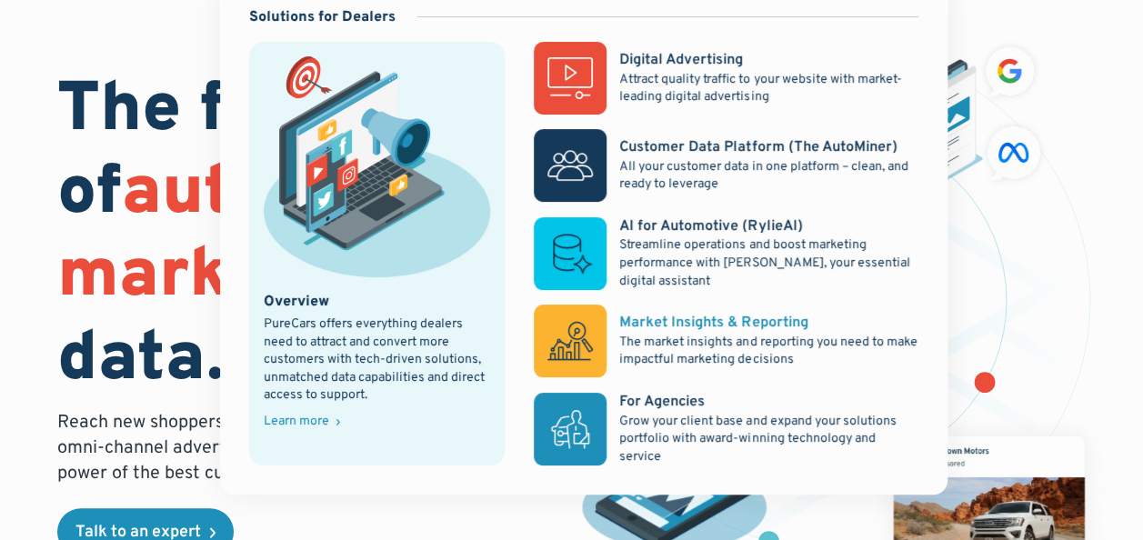
click at [723, 337] on p "The market insights and reporting you need to make impactful marketing decisions" at bounding box center [768, 351] width 298 height 35
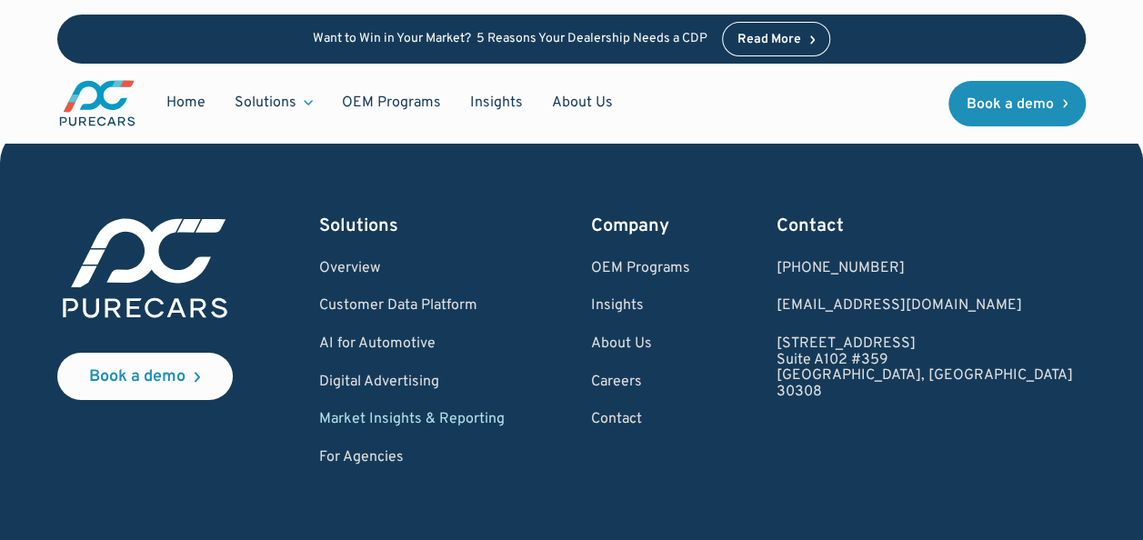
scroll to position [2638, 0]
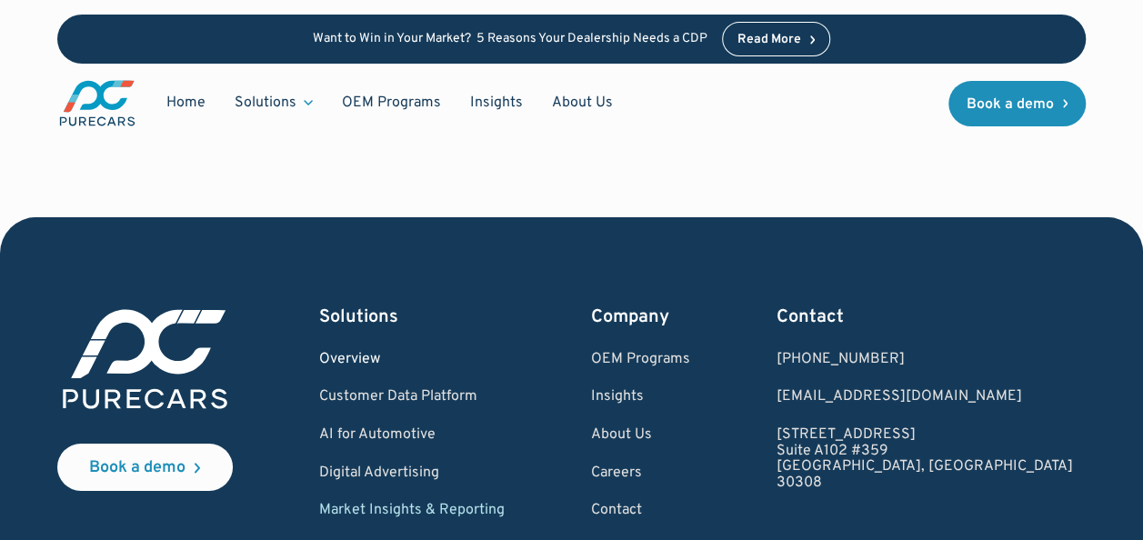
click at [402, 362] on link "Overview" at bounding box center [412, 360] width 186 height 16
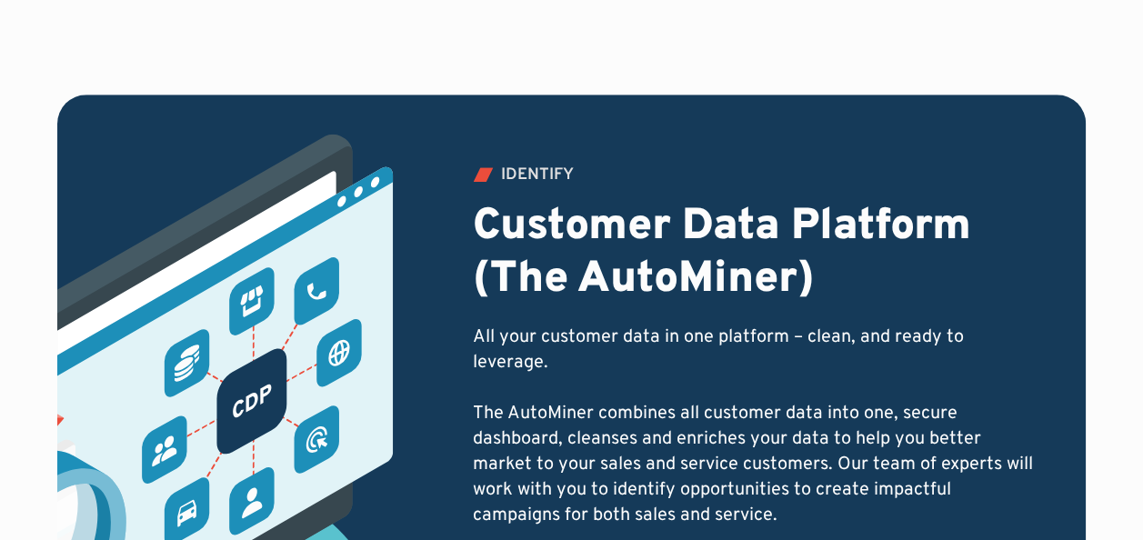
scroll to position [728, 0]
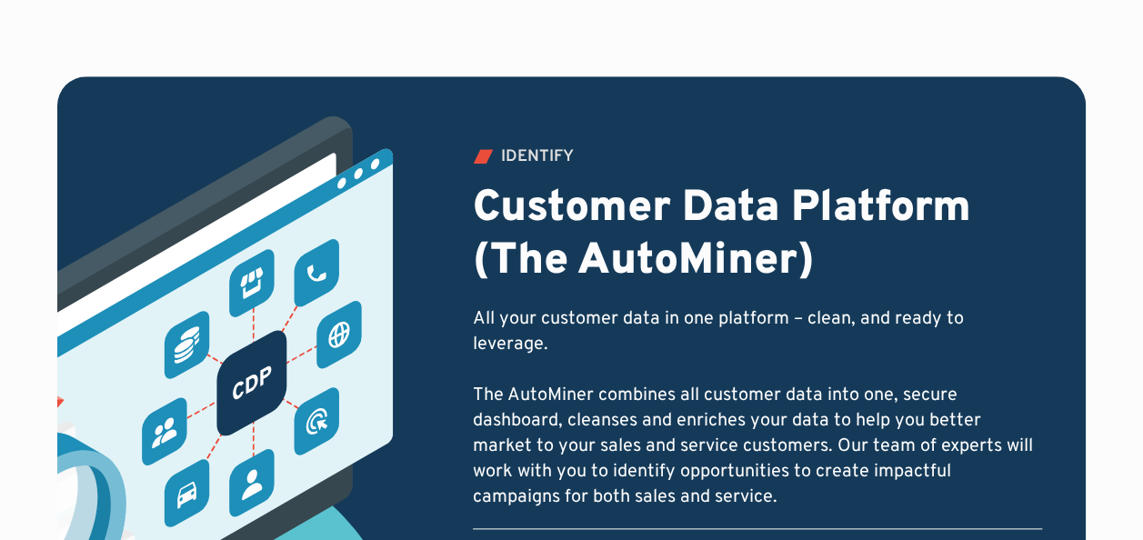
click at [551, 286] on h2 "Customer Data Platform (The AutoMiner)" at bounding box center [757, 236] width 569 height 105
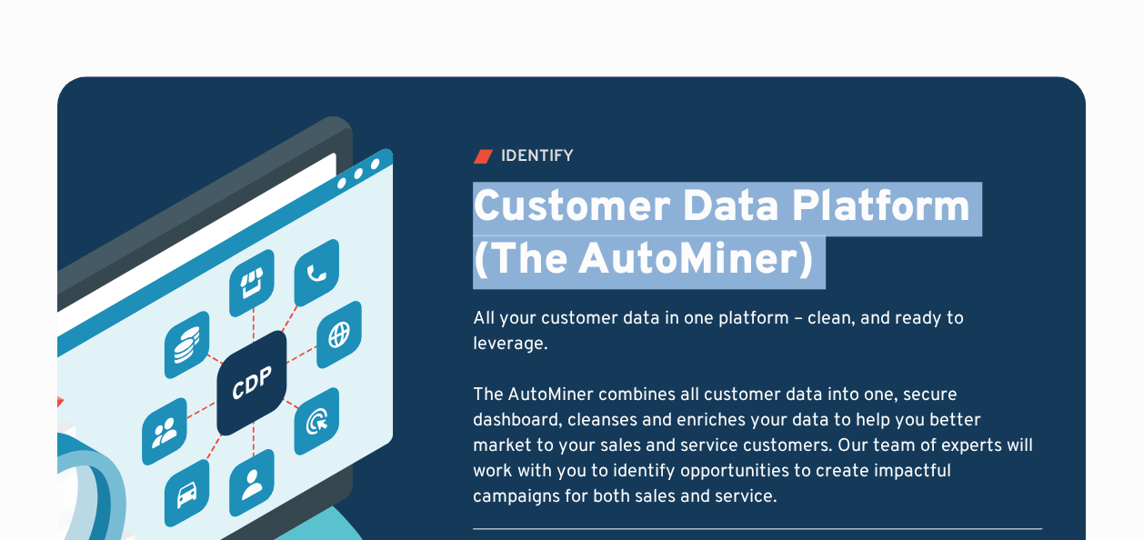
click at [551, 286] on h2 "Customer Data Platform (The AutoMiner)" at bounding box center [757, 236] width 569 height 105
drag, startPoint x: 551, startPoint y: 286, endPoint x: 619, endPoint y: 344, distance: 89.0
click at [619, 344] on p "All your customer data in one platform – clean, and ready to leverage. The Auto…" at bounding box center [757, 409] width 569 height 204
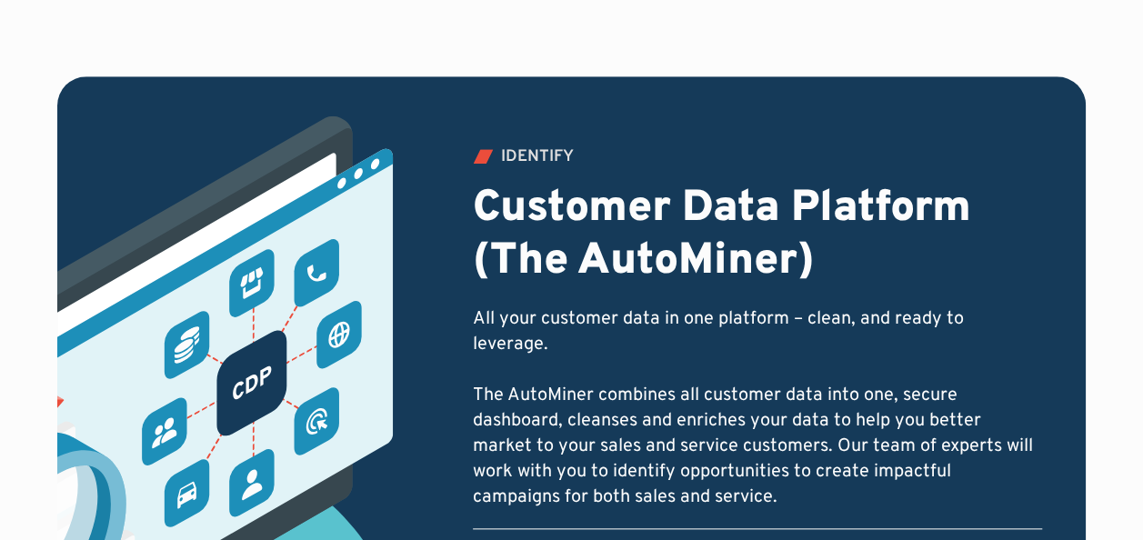
click at [873, 206] on h2 "Customer Data Platform (The AutoMiner)" at bounding box center [757, 236] width 569 height 105
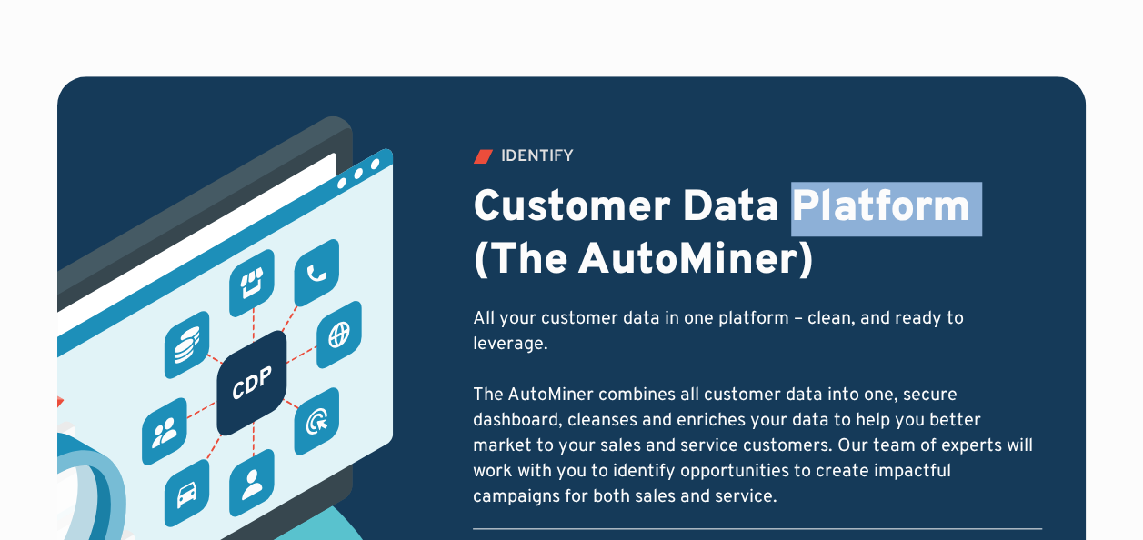
click at [873, 206] on h2 "Customer Data Platform (The AutoMiner)" at bounding box center [757, 236] width 569 height 105
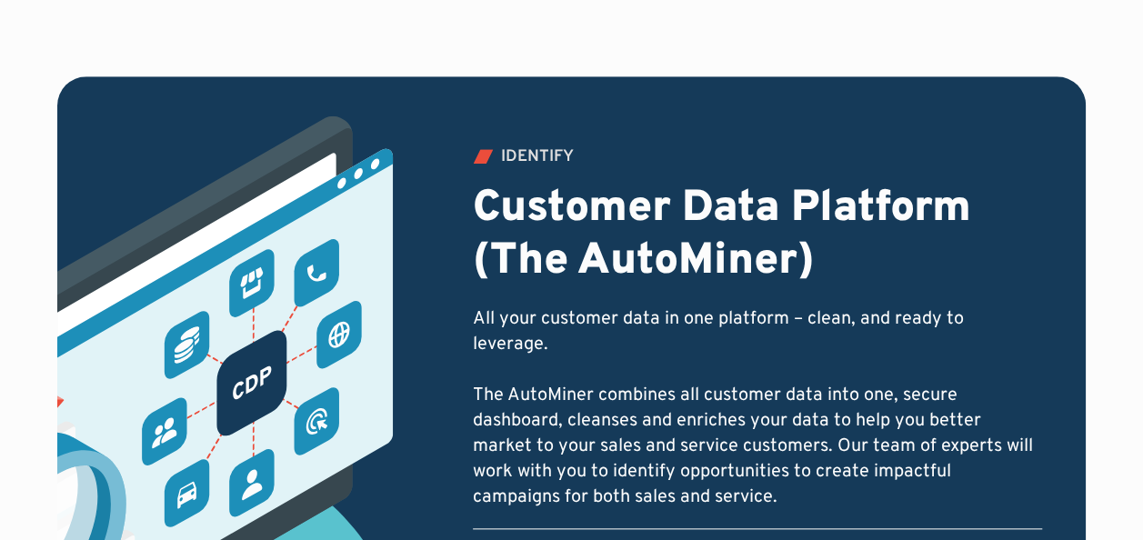
drag, startPoint x: 873, startPoint y: 206, endPoint x: 765, endPoint y: 324, distance: 160.3
click at [765, 324] on p "All your customer data in one platform – clean, and ready to leverage. The Auto…" at bounding box center [757, 409] width 569 height 204
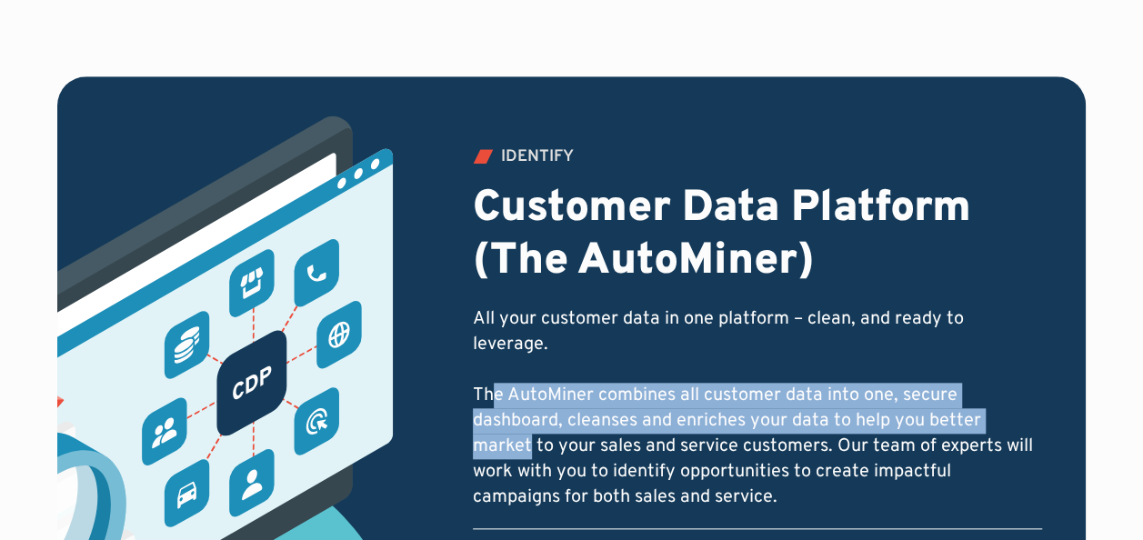
drag, startPoint x: 489, startPoint y: 361, endPoint x: 1041, endPoint y: 387, distance: 551.9
click at [1041, 387] on p "All your customer data in one platform – clean, and ready to leverage. The Auto…" at bounding box center [757, 409] width 569 height 204
click at [639, 403] on p "All your customer data in one platform – clean, and ready to leverage. The Auto…" at bounding box center [757, 409] width 569 height 204
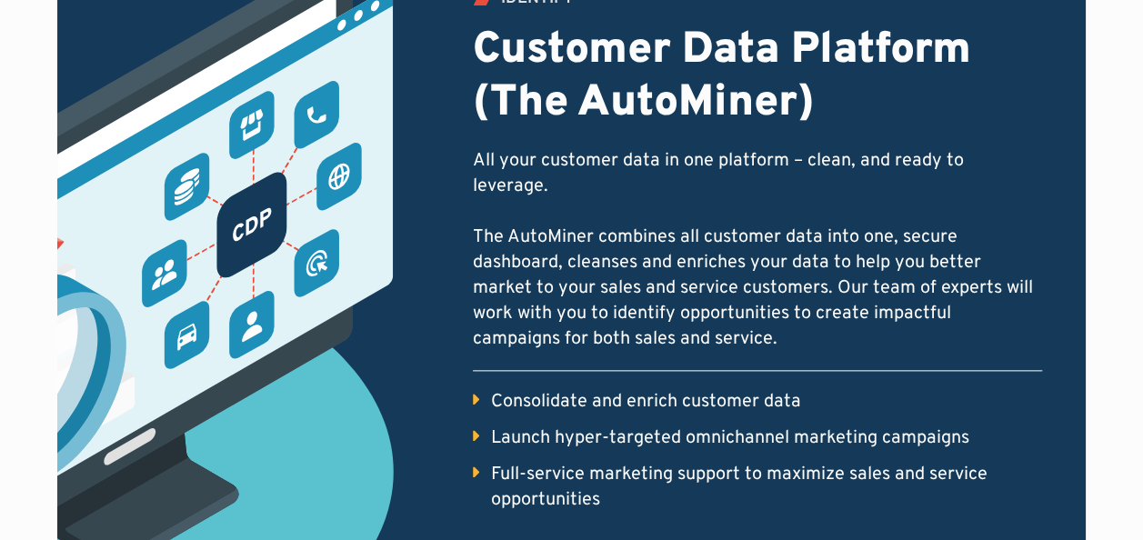
scroll to position [910, 0]
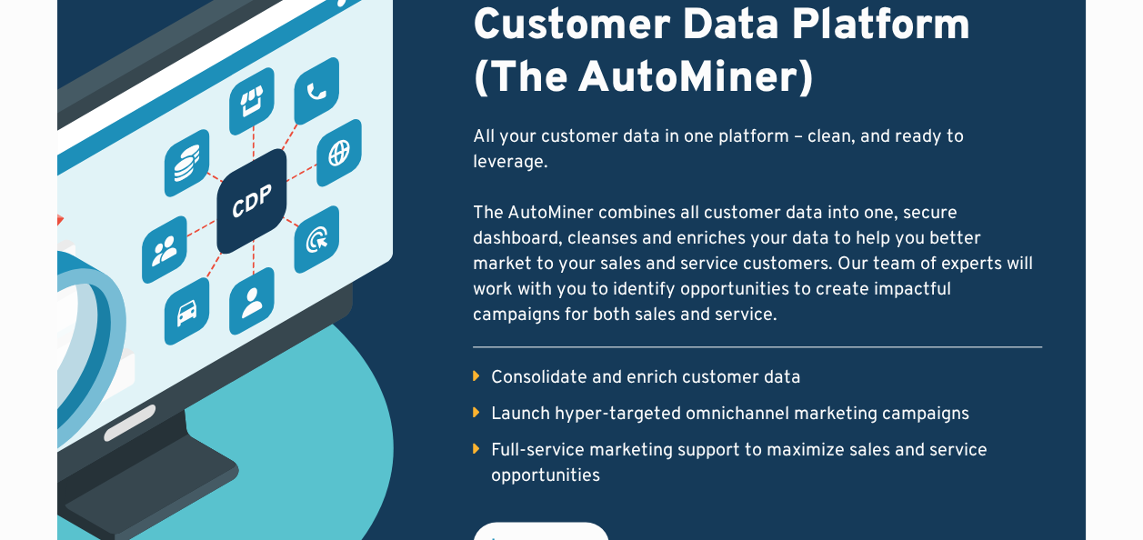
click at [659, 277] on p "All your customer data in one platform – clean, and ready to leverage. The Auto…" at bounding box center [757, 227] width 569 height 204
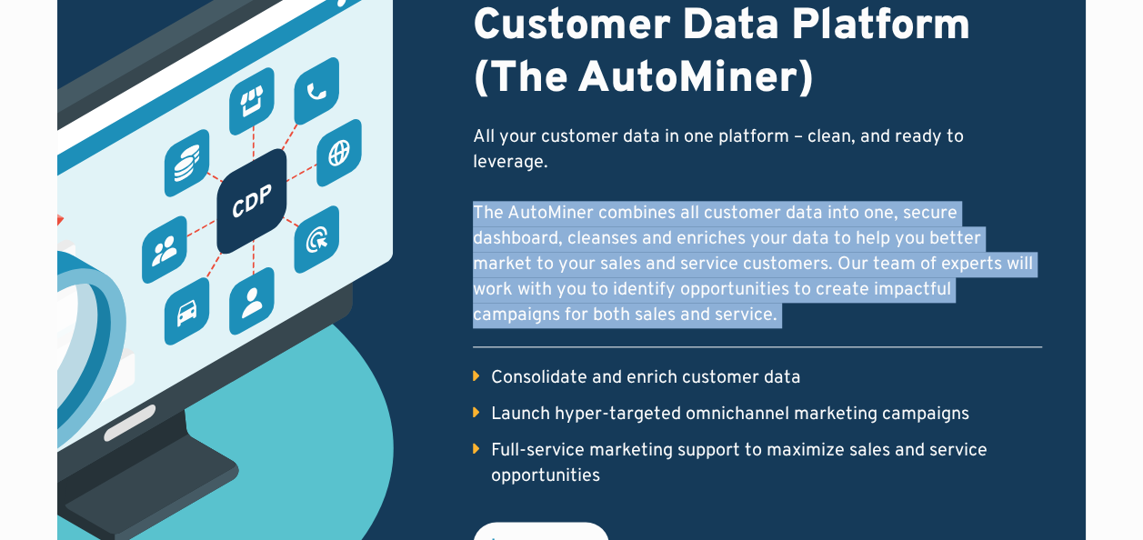
click at [659, 277] on p "All your customer data in one platform – clean, and ready to leverage. The Auto…" at bounding box center [757, 227] width 569 height 204
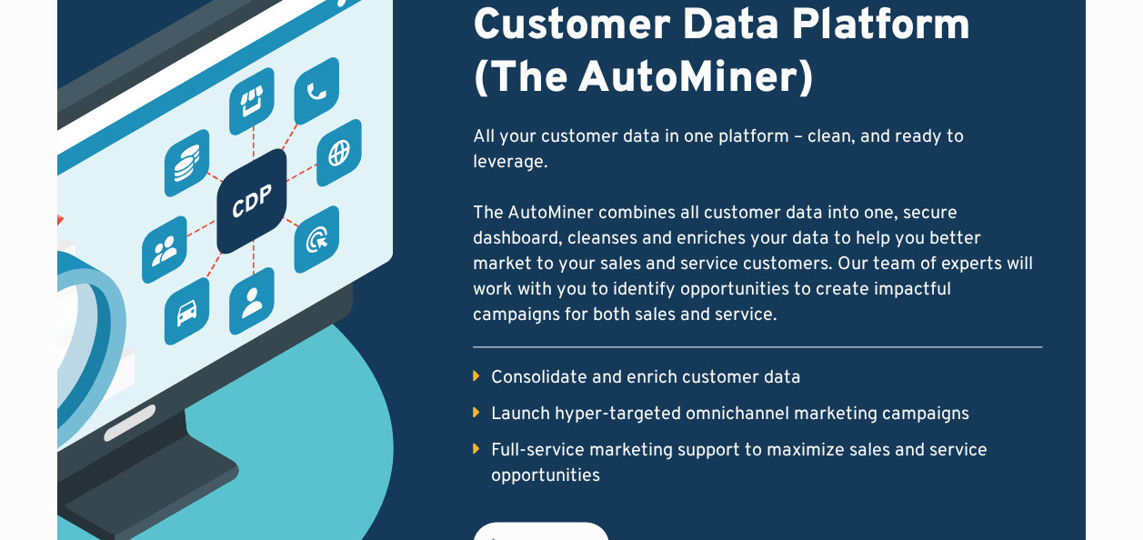
drag, startPoint x: 659, startPoint y: 277, endPoint x: 623, endPoint y: 337, distance: 69.0
click at [623, 347] on ul "Consolidate and enrich customer data Launch hyper-targeted omnichannel marketin…" at bounding box center [757, 418] width 569 height 143
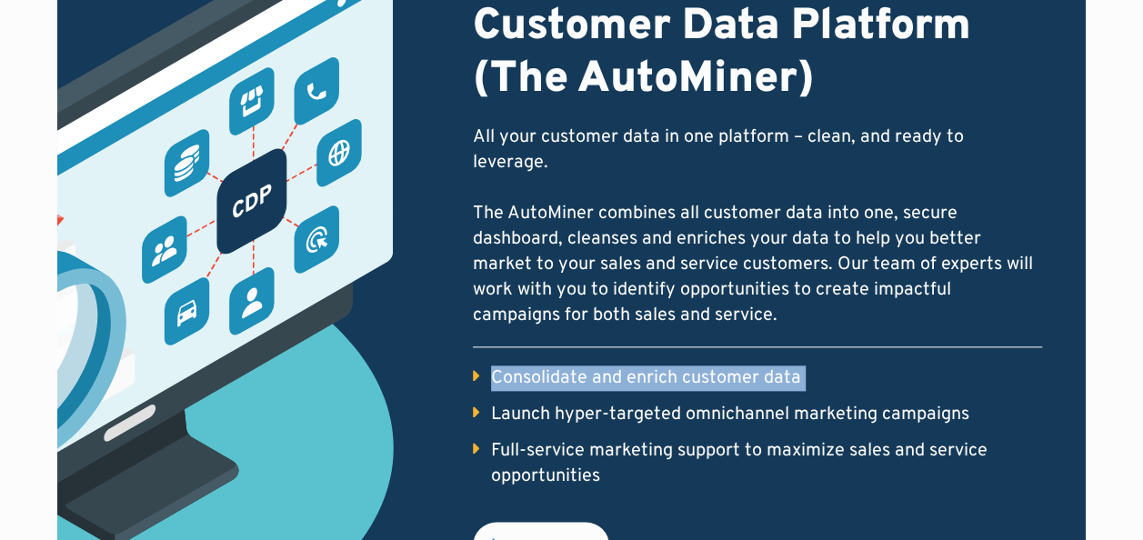
click at [623, 347] on ul "Consolidate and enrich customer data Launch hyper-targeted omnichannel marketin…" at bounding box center [757, 418] width 569 height 143
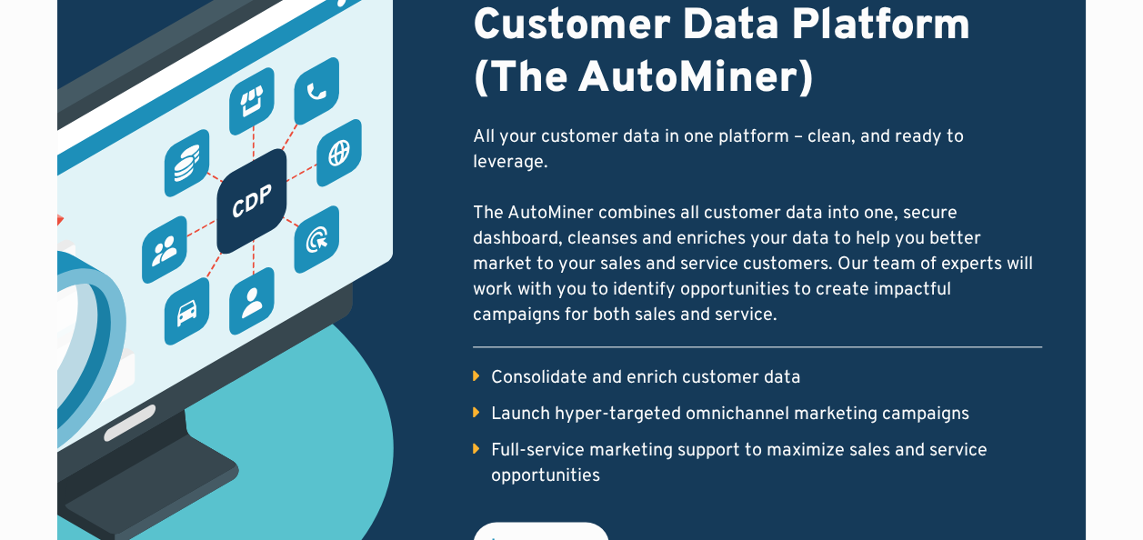
drag, startPoint x: 623, startPoint y: 337, endPoint x: 622, endPoint y: 386, distance: 49.1
click at [622, 402] on div "Launch hyper-targeted omnichannel marketing campaigns" at bounding box center [730, 414] width 478 height 25
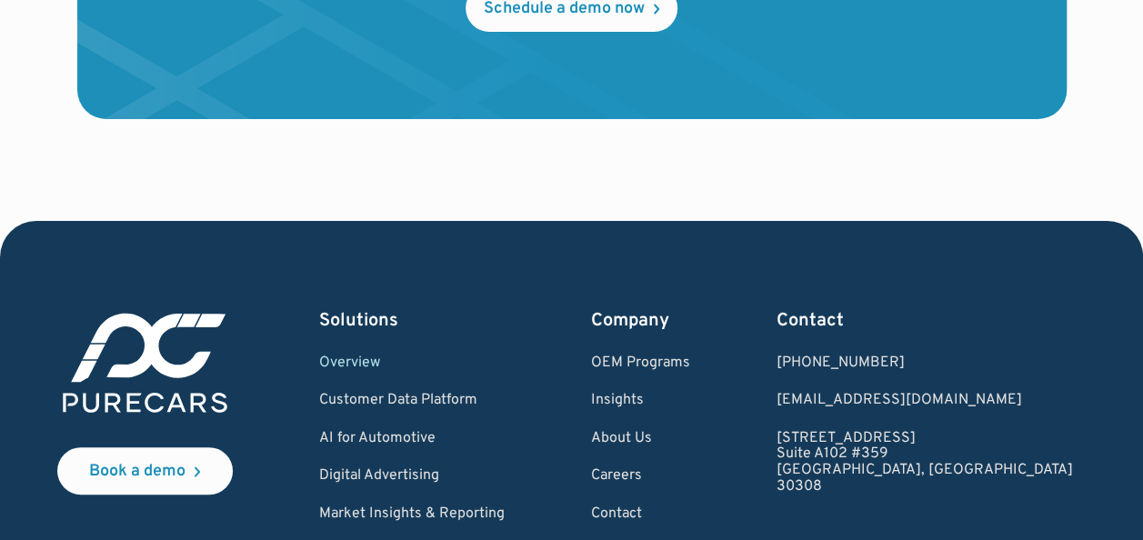
scroll to position [3547, 0]
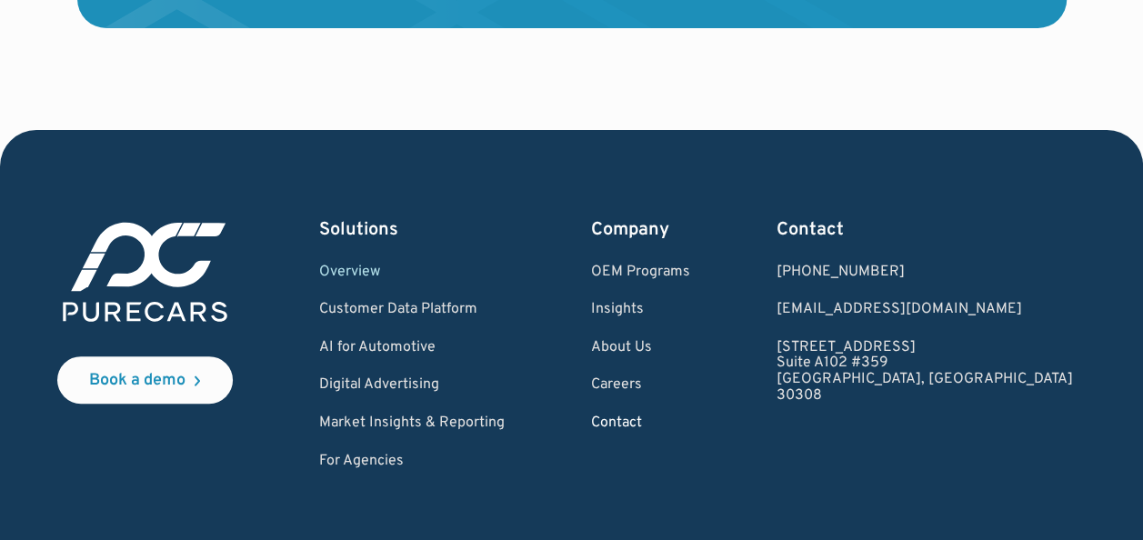
click at [670, 416] on link "Contact" at bounding box center [640, 424] width 99 height 16
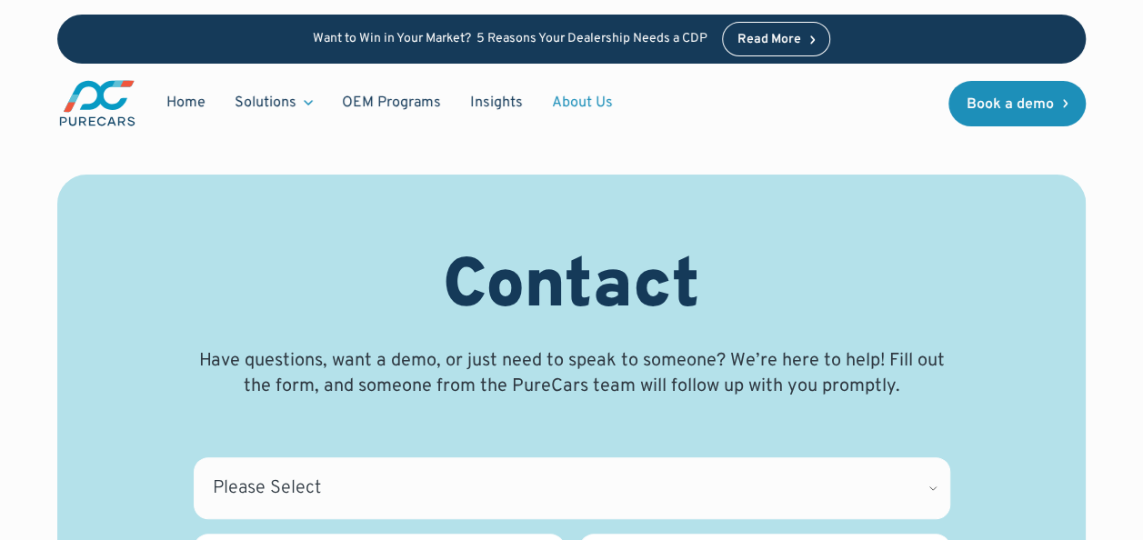
click at [569, 103] on link "About Us" at bounding box center [583, 103] width 90 height 35
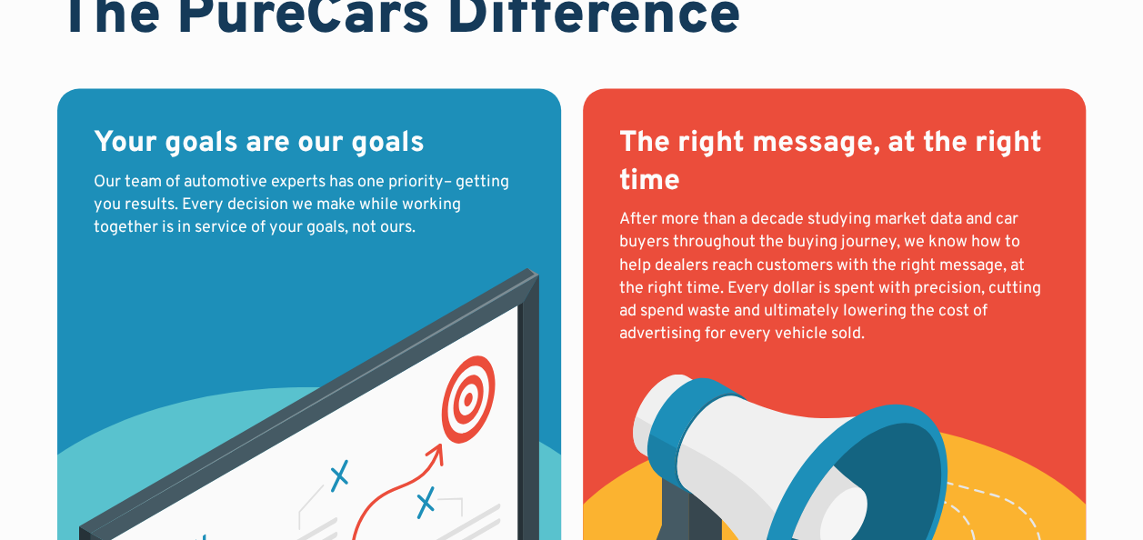
scroll to position [1910, 0]
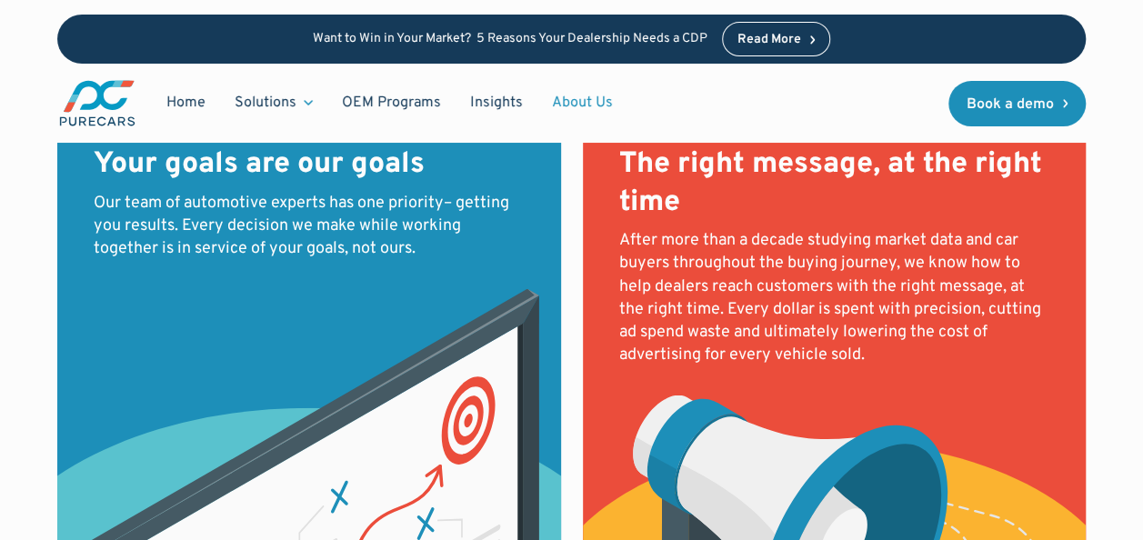
click at [795, 287] on div "After more than a decade studying market data and car buyers throughout the buy…" at bounding box center [834, 297] width 431 height 137
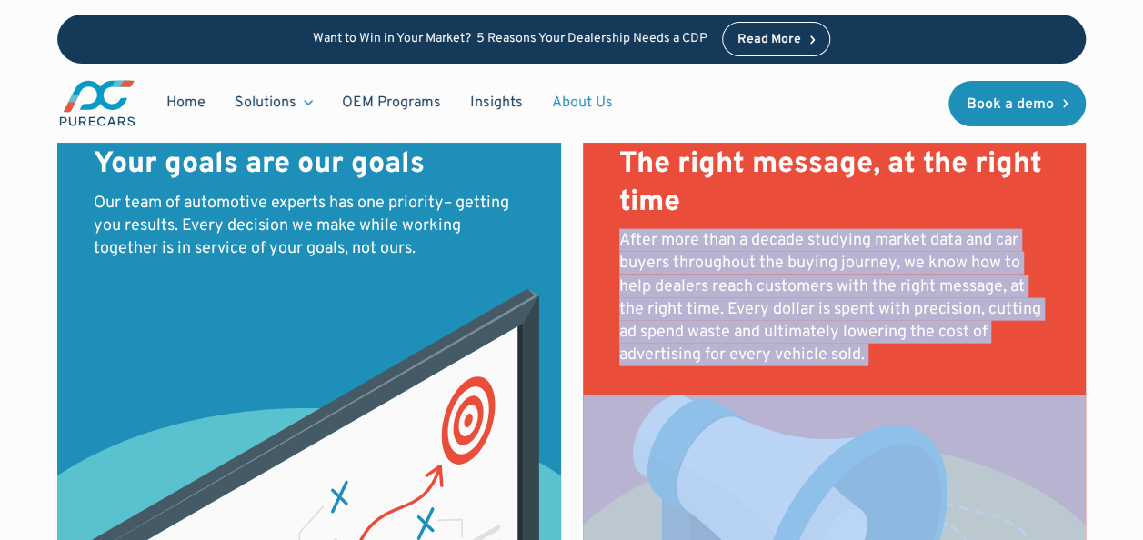
click at [795, 287] on div "After more than a decade studying market data and car buyers throughout the buy…" at bounding box center [834, 297] width 431 height 137
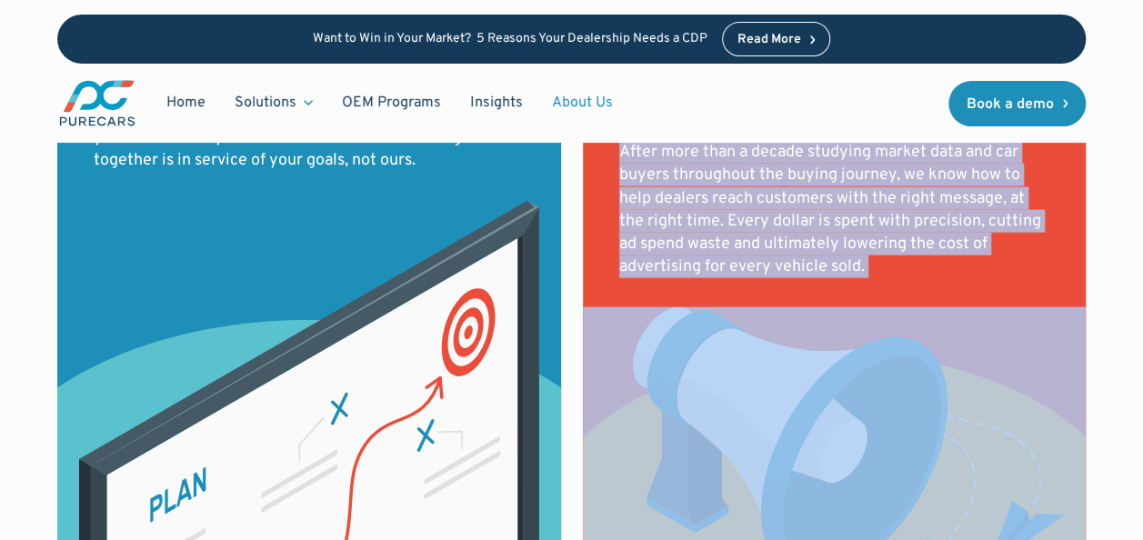
scroll to position [2092, 0]
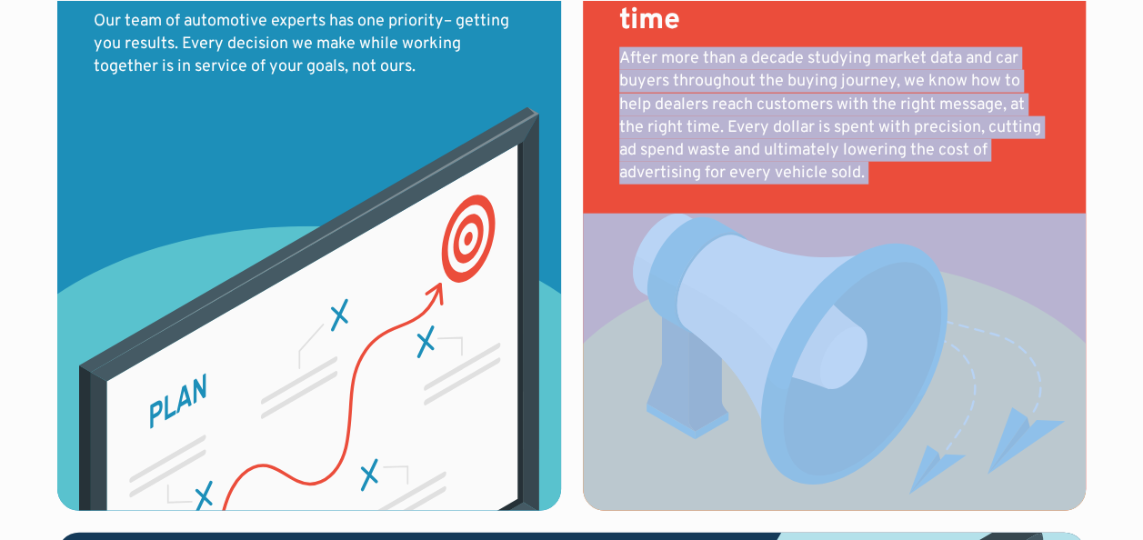
click at [800, 175] on div "After more than a decade studying market data and car buyers throughout the buy…" at bounding box center [834, 115] width 431 height 137
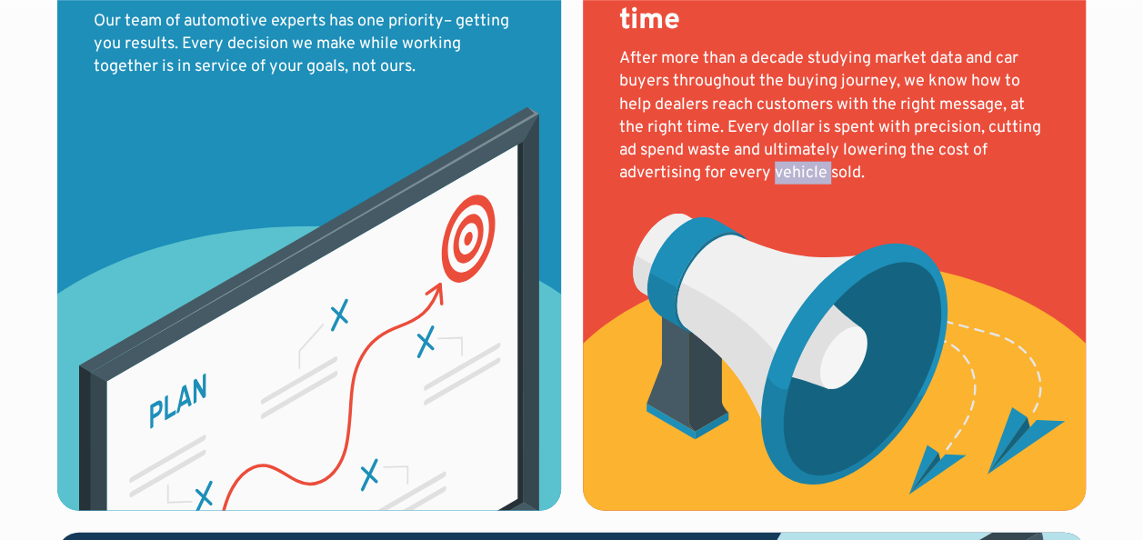
click at [800, 175] on div "After more than a decade studying market data and car buyers throughout the buy…" at bounding box center [834, 115] width 431 height 137
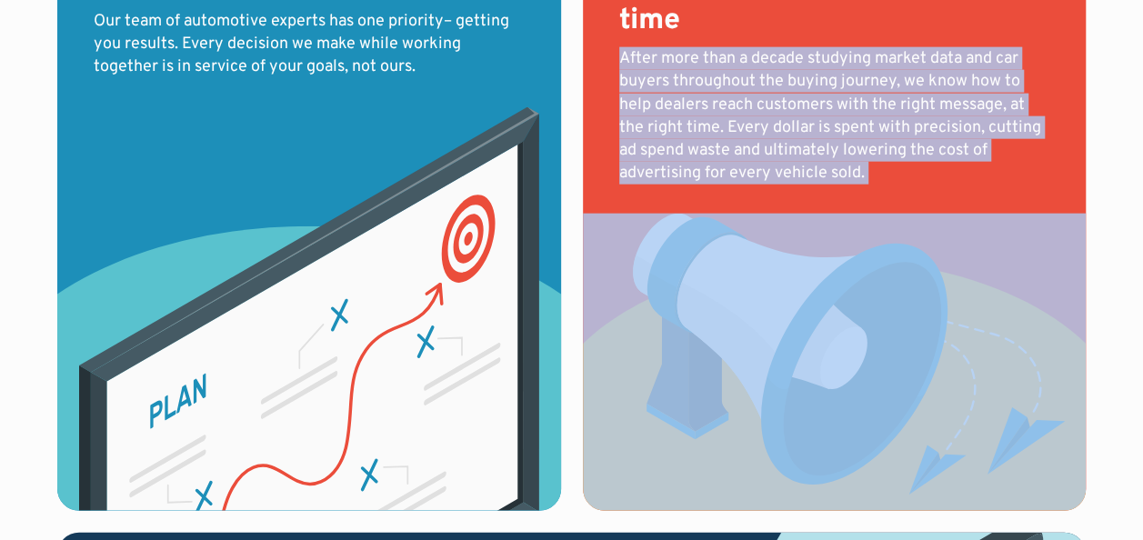
click at [800, 175] on div "After more than a decade studying market data and car buyers throughout the buy…" at bounding box center [834, 115] width 431 height 137
click at [419, 357] on img at bounding box center [309, 309] width 504 height 404
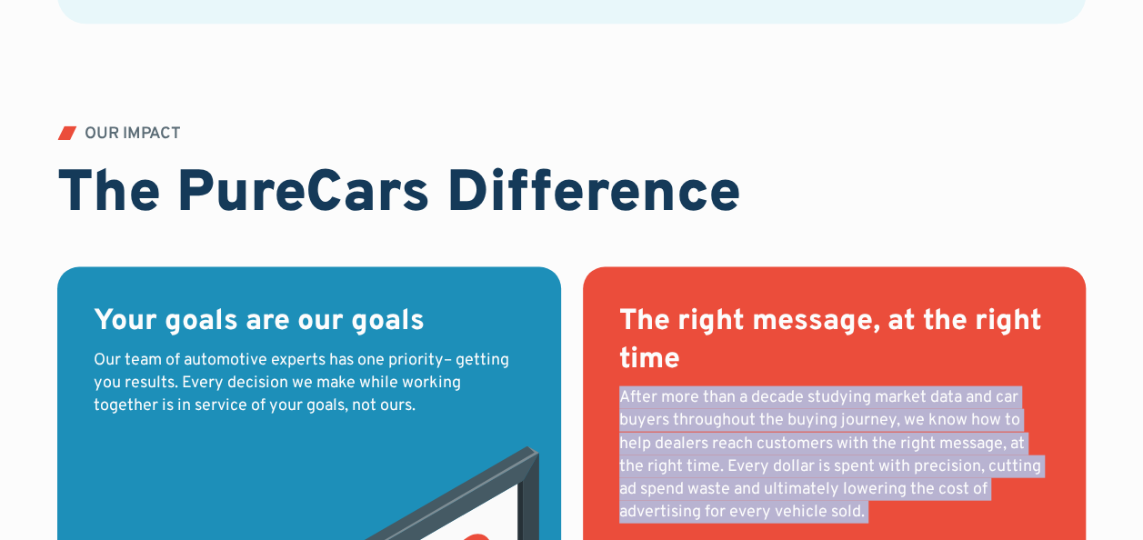
scroll to position [1455, 0]
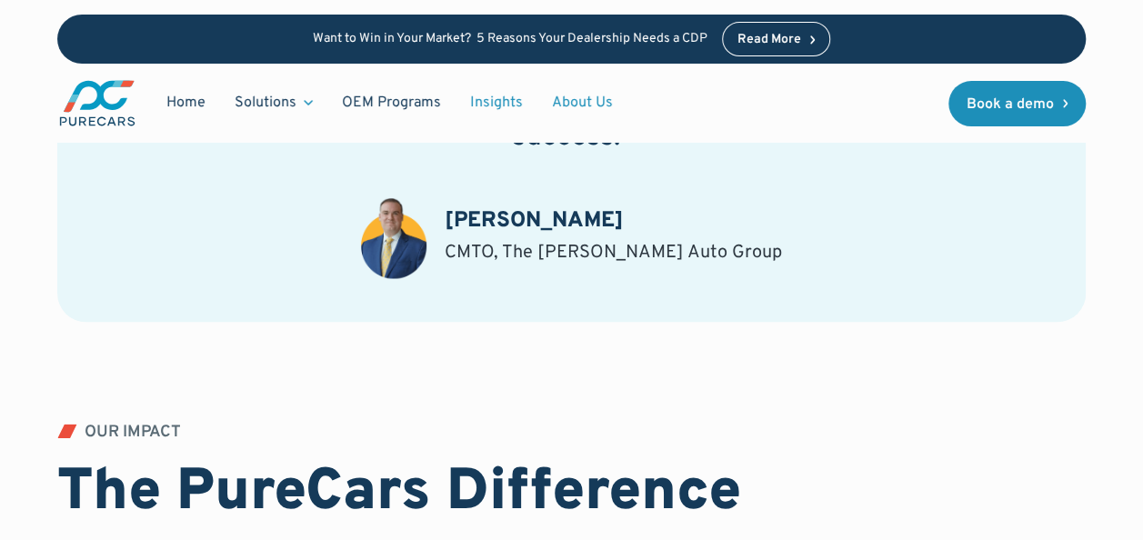
click at [498, 104] on link "Insights" at bounding box center [497, 103] width 82 height 35
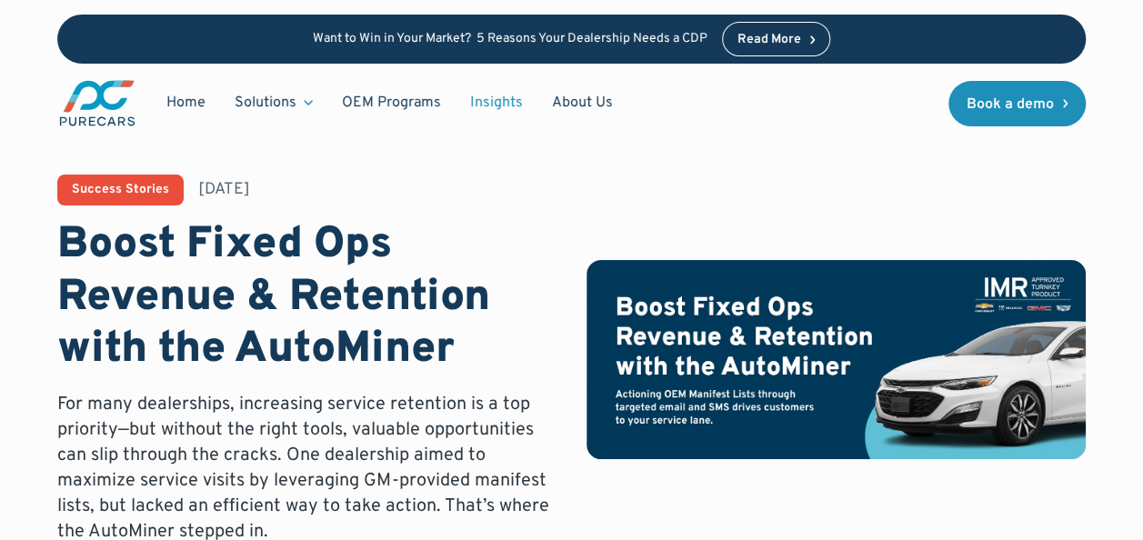
click at [315, 307] on h1 "Boost Fixed Ops Revenue & Retention with the AutoMiner" at bounding box center [307, 298] width 500 height 157
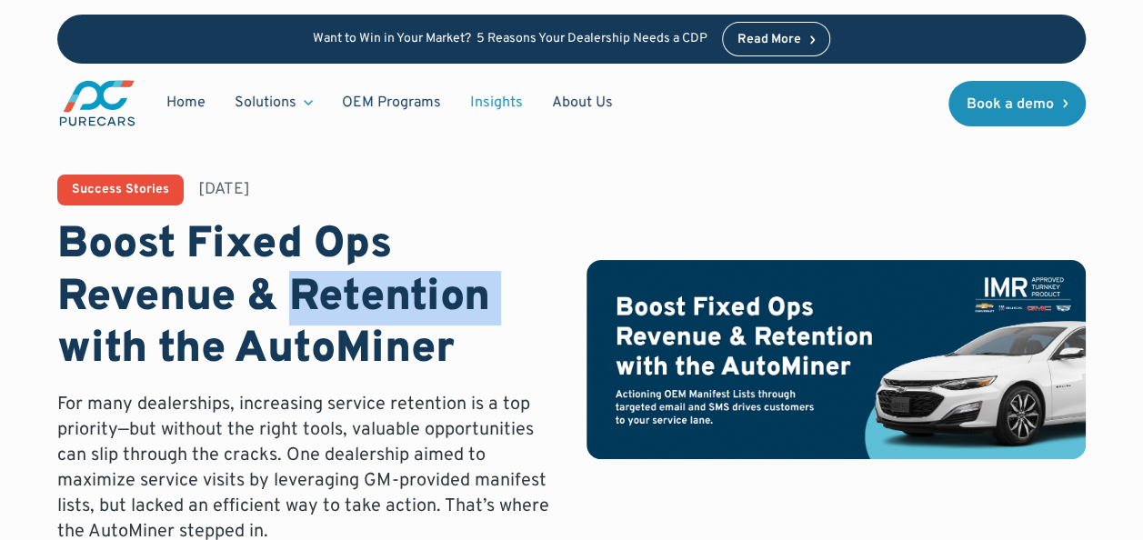
click at [315, 307] on h1 "Boost Fixed Ops Revenue & Retention with the AutoMiner" at bounding box center [307, 298] width 500 height 157
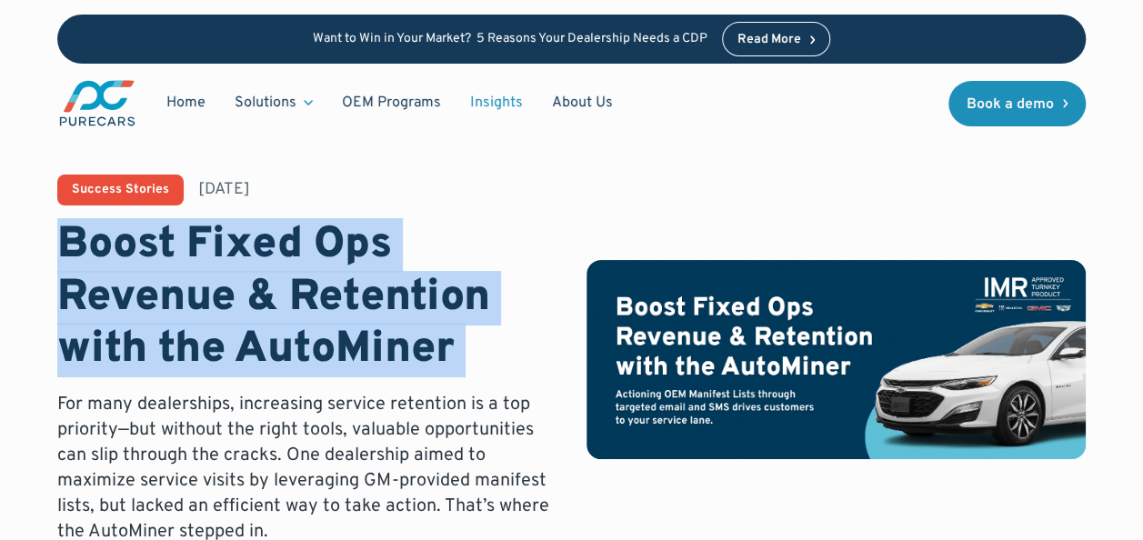
click at [315, 307] on h1 "Boost Fixed Ops Revenue & Retention with the AutoMiner" at bounding box center [307, 298] width 500 height 157
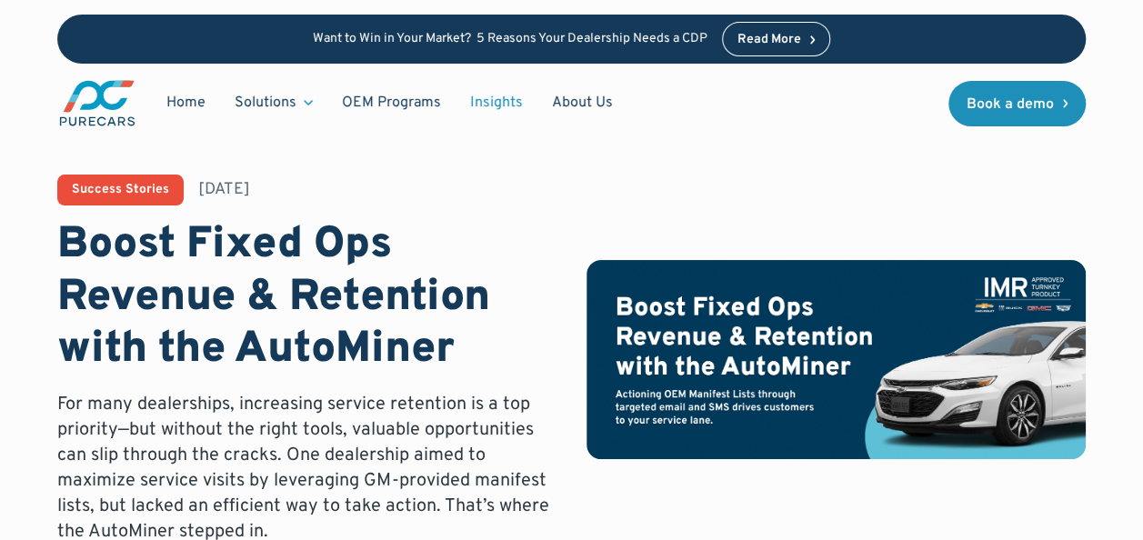
drag, startPoint x: 315, startPoint y: 307, endPoint x: 355, endPoint y: 437, distance: 136.1
click at [355, 437] on p "For many dealerships, increasing service retention is a top priority—but withou…" at bounding box center [307, 468] width 500 height 153
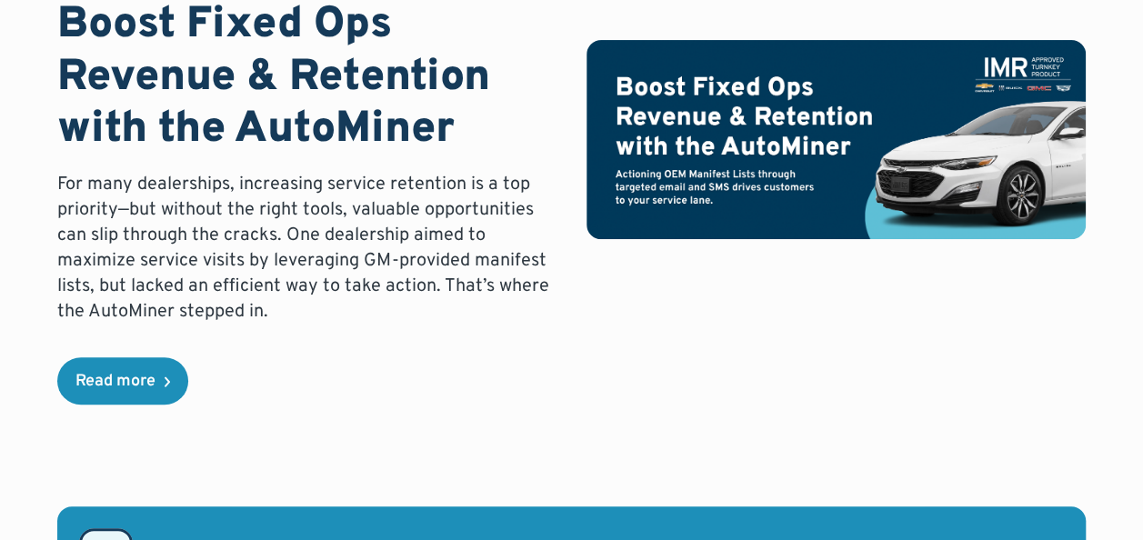
scroll to position [273, 0]
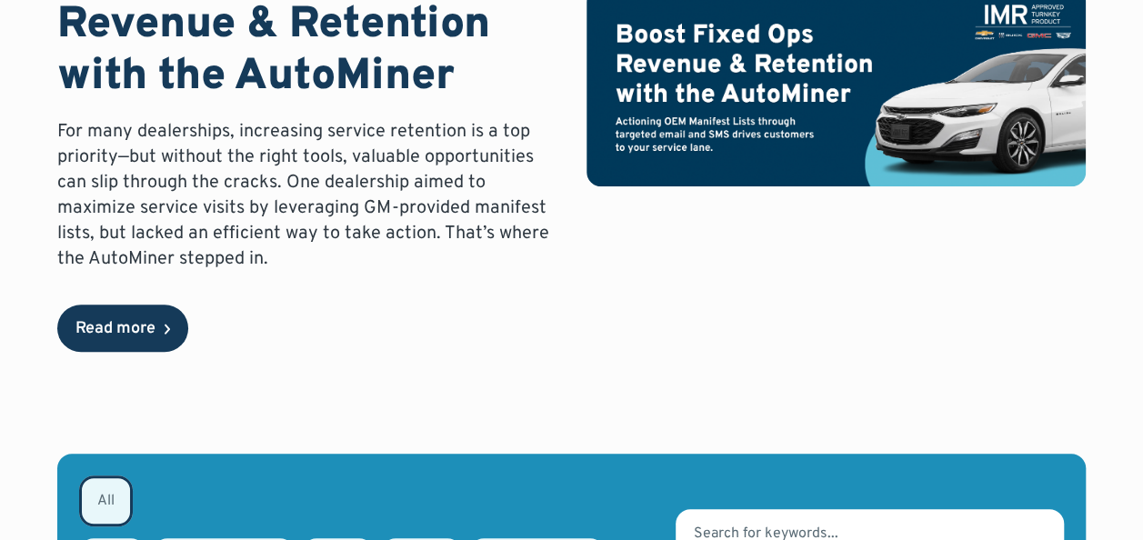
click at [131, 335] on div "Read more" at bounding box center [115, 329] width 80 height 16
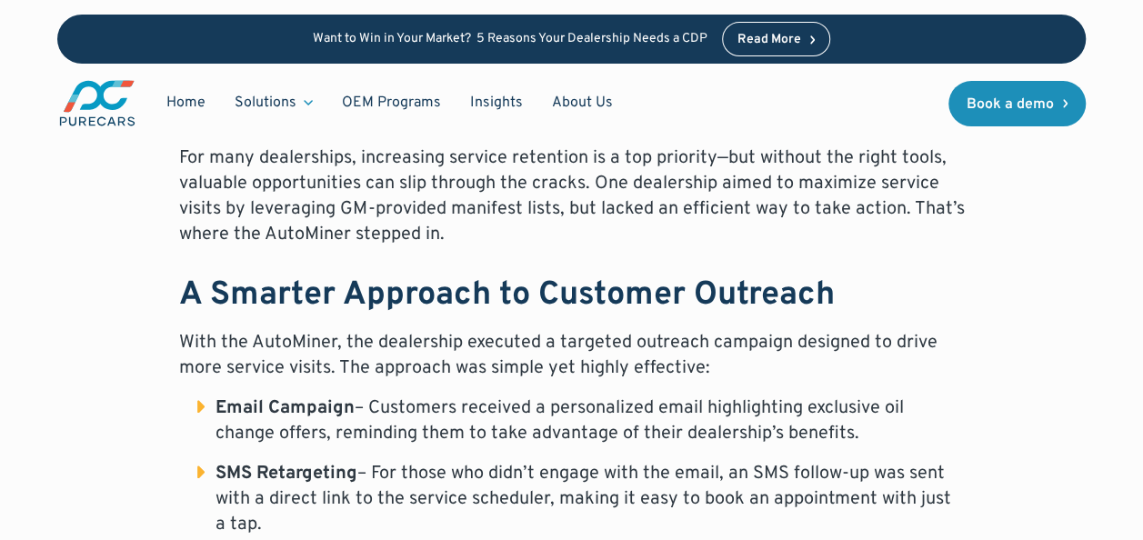
scroll to position [910, 0]
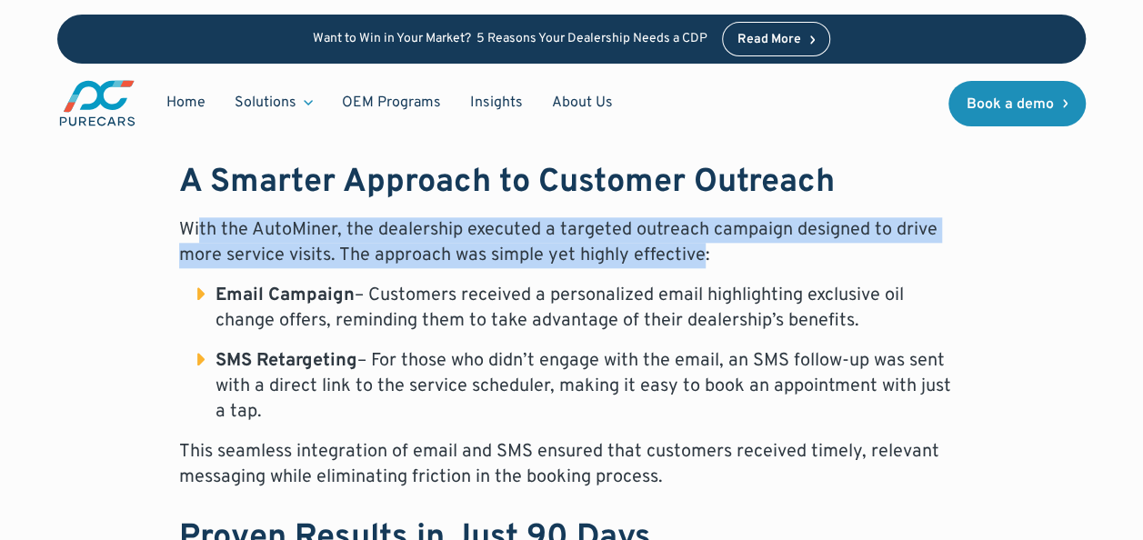
drag, startPoint x: 199, startPoint y: 234, endPoint x: 699, endPoint y: 248, distance: 500.5
click at [699, 248] on p "With the AutoMiner, the dealership executed a targeted outreach campaign design…" at bounding box center [572, 242] width 786 height 51
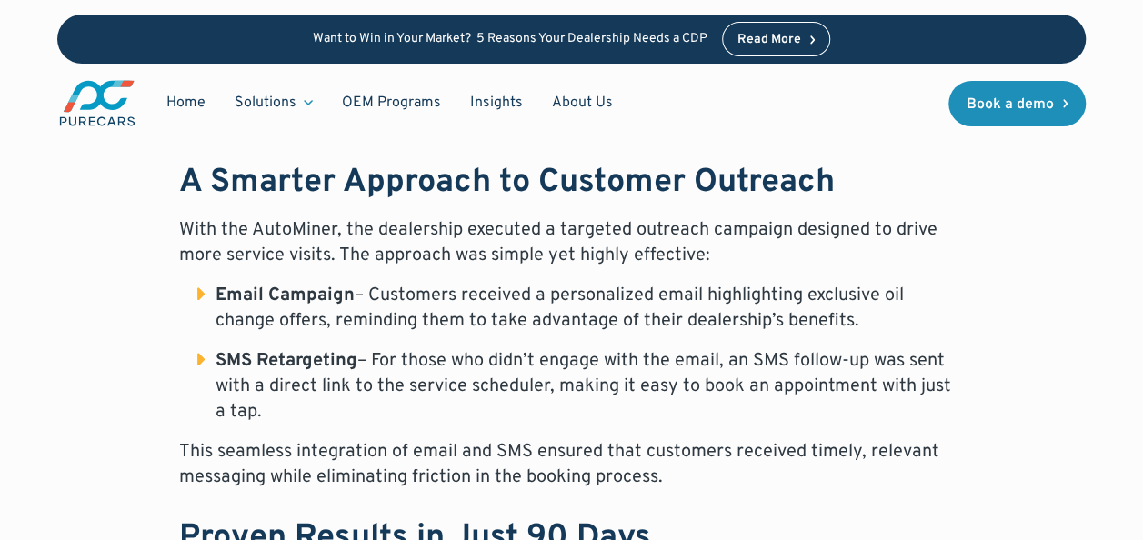
click at [408, 327] on li "Email Campaign – Customers received a personalized email highlighting exclusive…" at bounding box center [581, 308] width 768 height 51
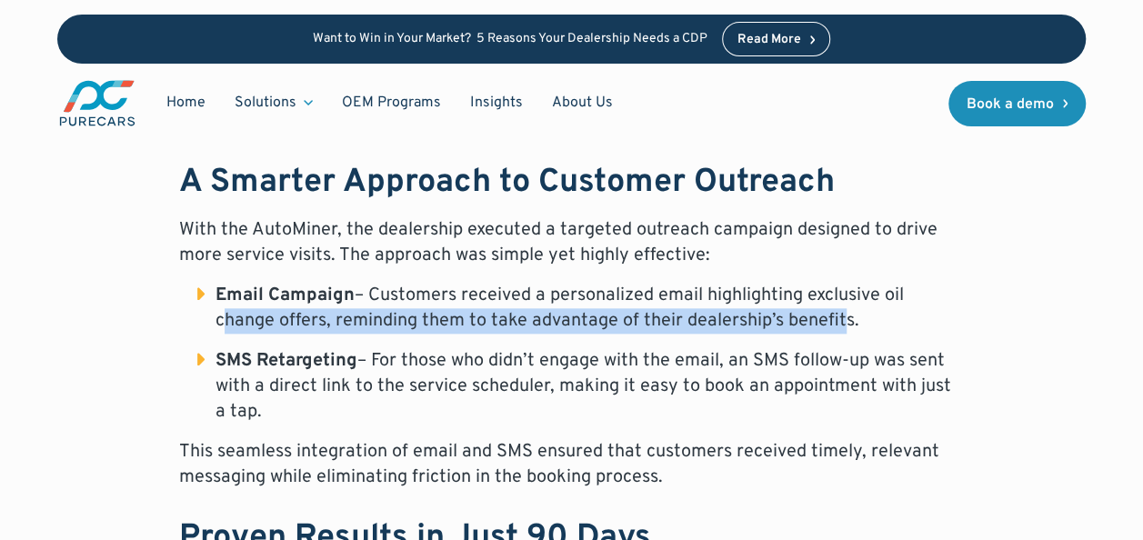
drag, startPoint x: 211, startPoint y: 324, endPoint x: 837, endPoint y: 316, distance: 625.9
click at [837, 316] on li "Email Campaign – Customers received a personalized email highlighting exclusive…" at bounding box center [581, 308] width 768 height 51
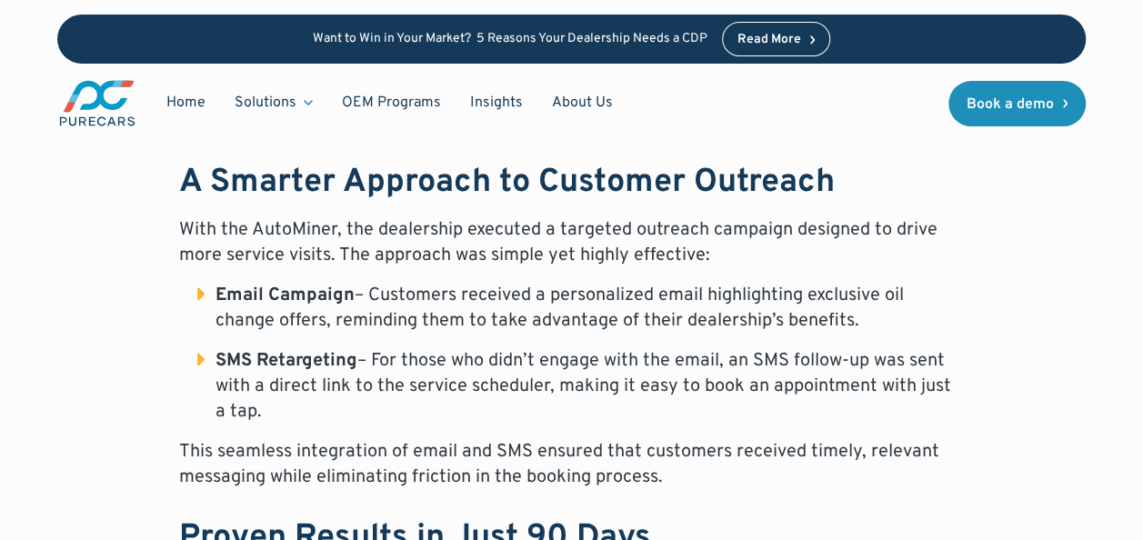
click at [382, 381] on li "SMS Retargeting – For those who didn’t engage with the email, an SMS follow-up …" at bounding box center [581, 386] width 768 height 76
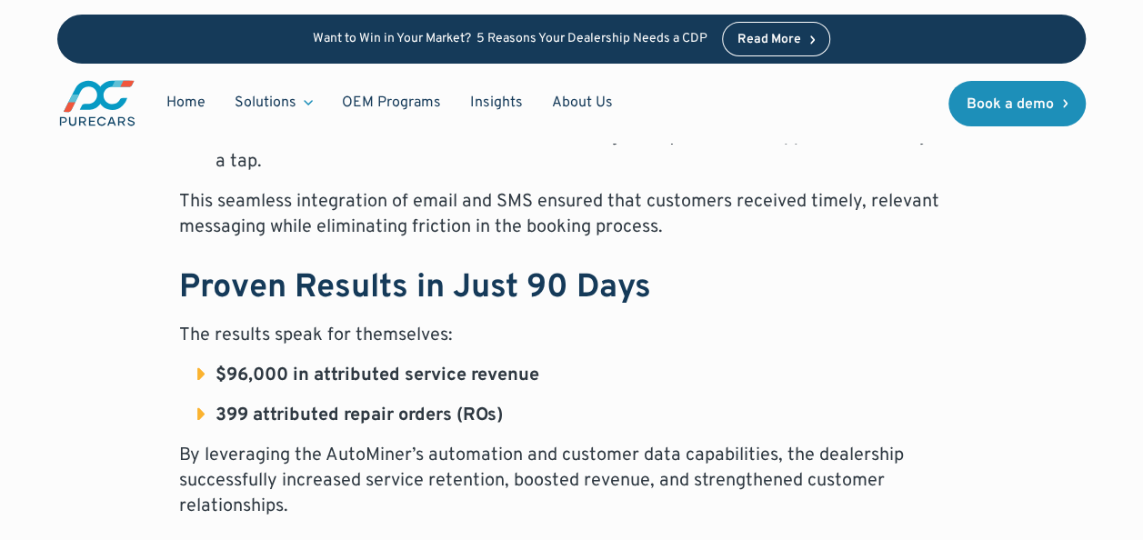
scroll to position [1182, 0]
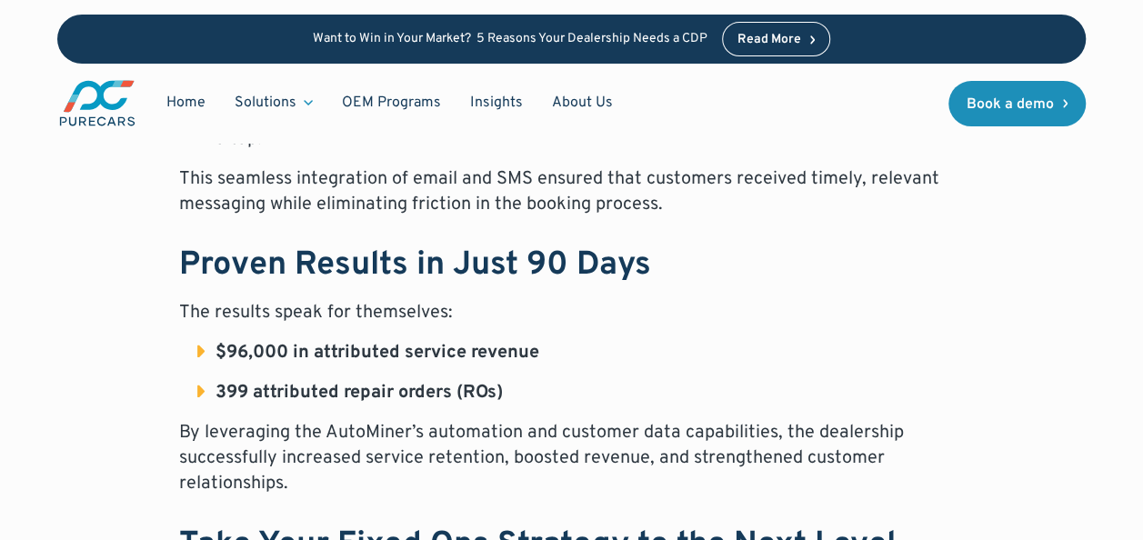
click at [435, 349] on strong "$96,000 in attributed service revenue" at bounding box center [378, 353] width 324 height 24
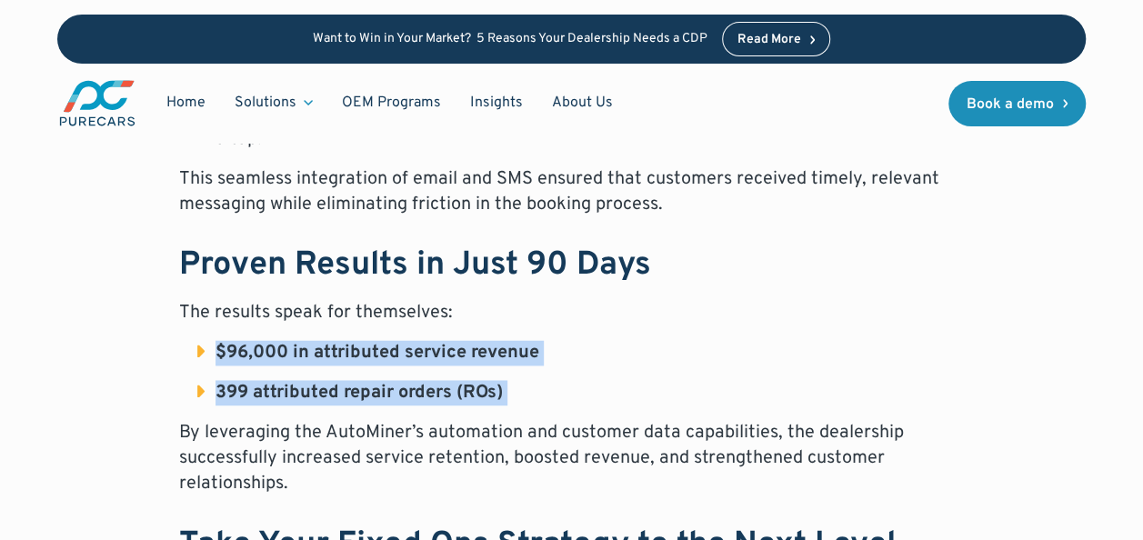
drag, startPoint x: 435, startPoint y: 349, endPoint x: 586, endPoint y: 393, distance: 157.2
click at [586, 393] on ul "$96,000 in attributed service revenue 399 attributed repair orders (ROs)" at bounding box center [572, 372] width 786 height 65
drag, startPoint x: 586, startPoint y: 393, endPoint x: 542, endPoint y: 404, distance: 45.0
click at [542, 404] on li "399 attributed repair orders (ROs)" at bounding box center [581, 392] width 768 height 25
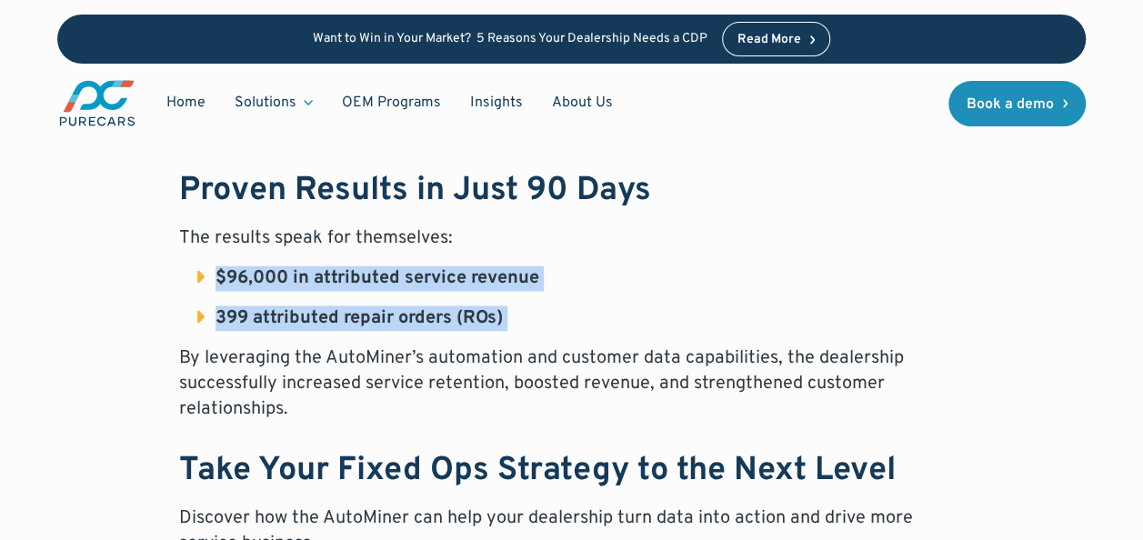
scroll to position [1455, 0]
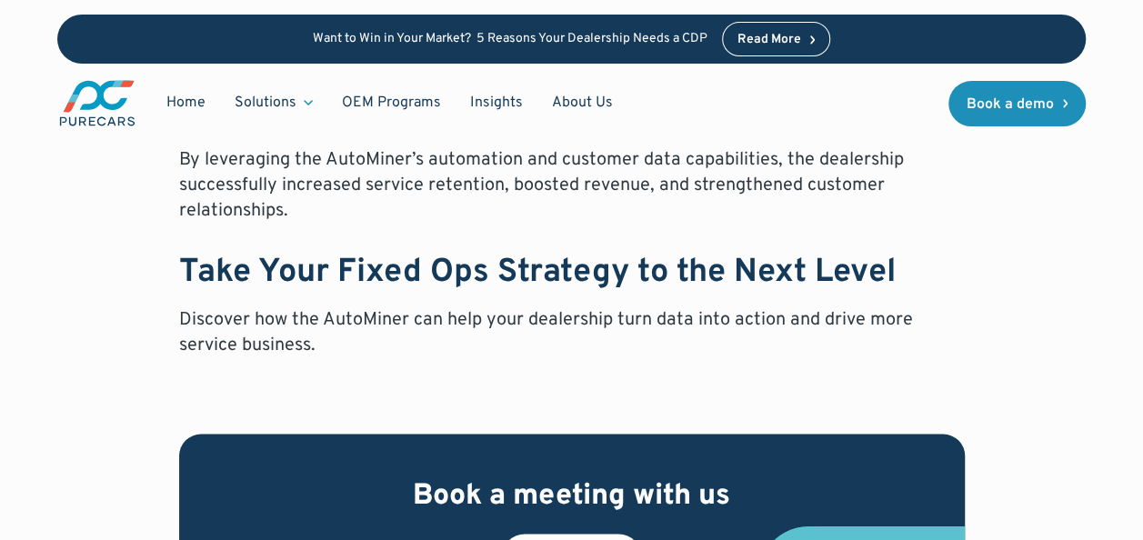
click at [619, 272] on strong "Take Your Fixed Ops Strategy to the Next Level" at bounding box center [537, 272] width 717 height 42
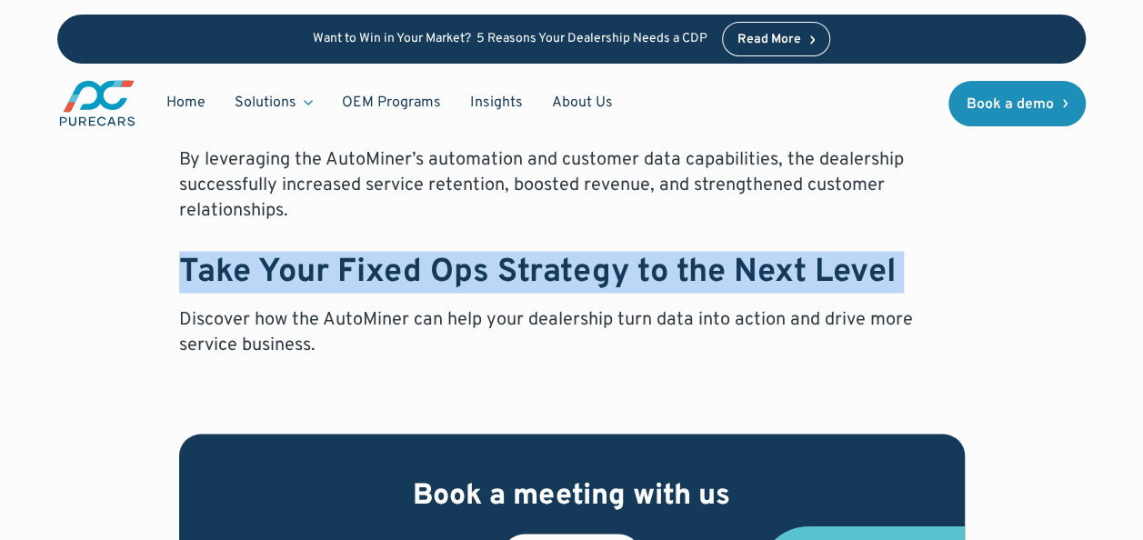
click at [619, 272] on strong "Take Your Fixed Ops Strategy to the Next Level" at bounding box center [537, 272] width 717 height 42
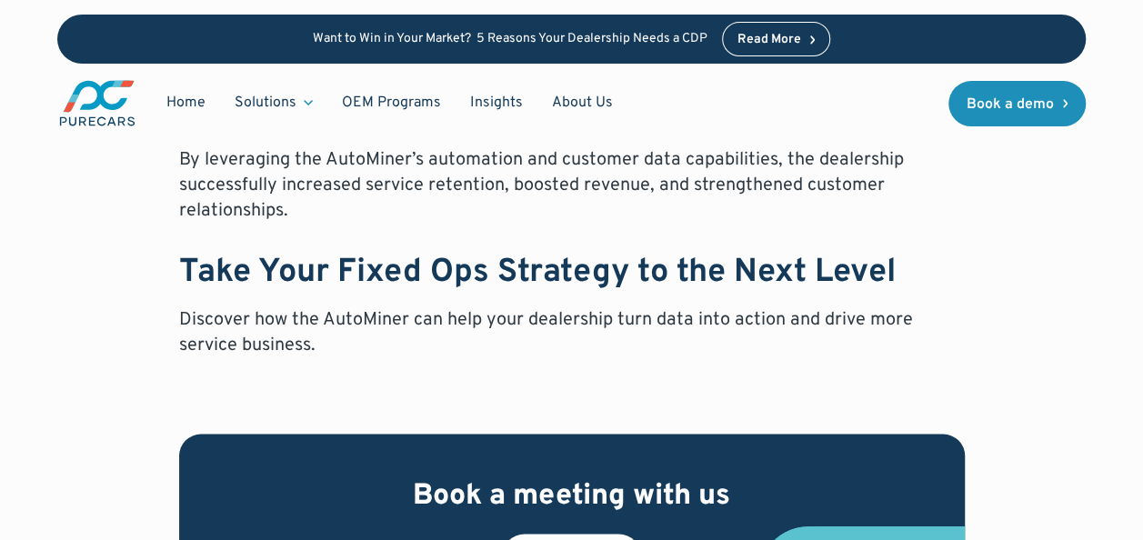
drag, startPoint x: 619, startPoint y: 272, endPoint x: 619, endPoint y: 322, distance: 50.0
click at [619, 322] on p "Discover how the AutoMiner can help your dealership turn data into action and d…" at bounding box center [572, 332] width 786 height 51
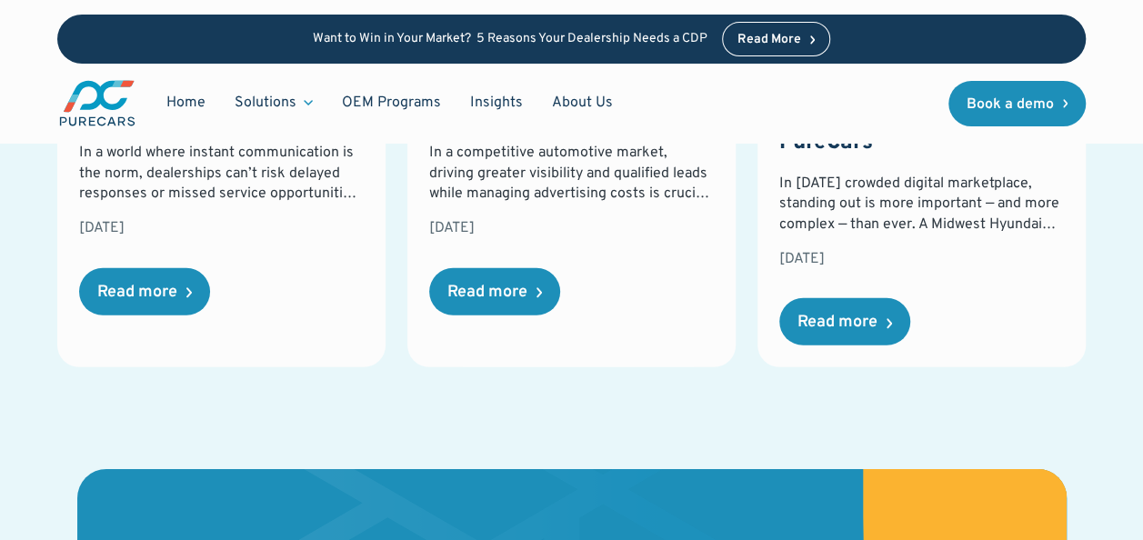
scroll to position [2638, 0]
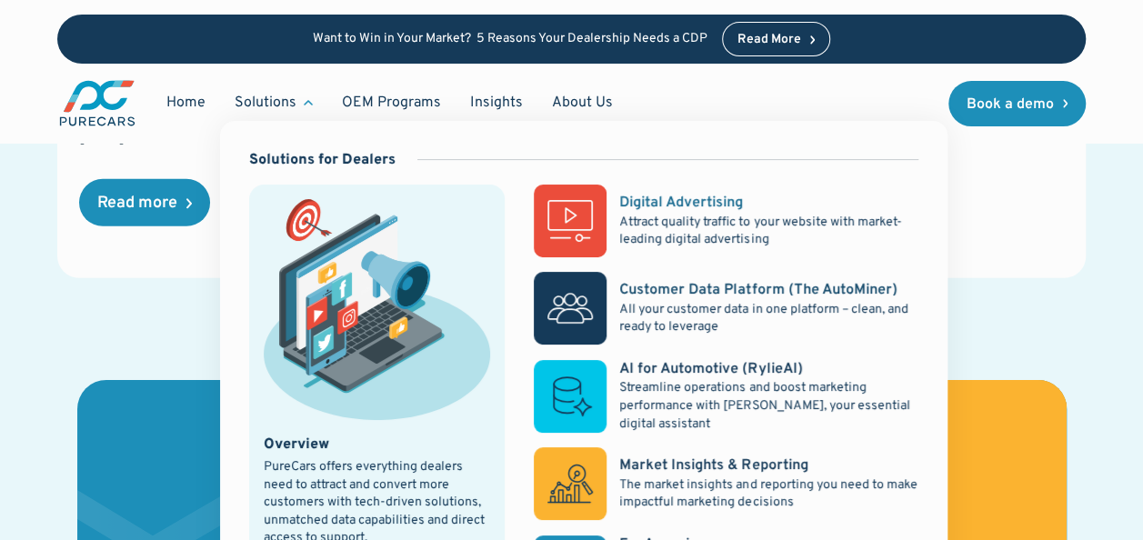
click at [726, 216] on p "Attract quality traffic to your website with market-leading digital advertising" at bounding box center [768, 231] width 298 height 35
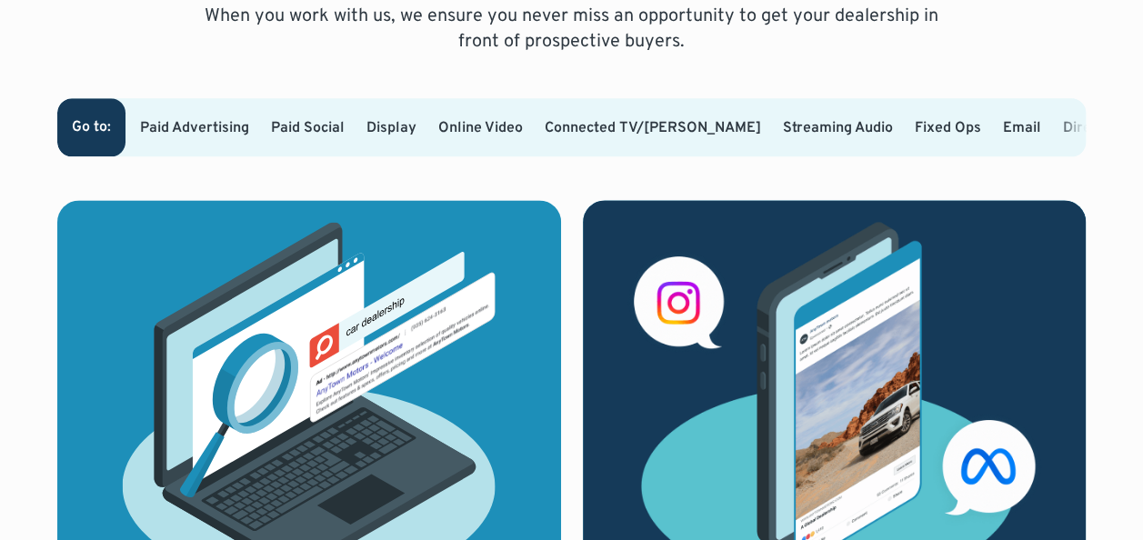
scroll to position [1182, 0]
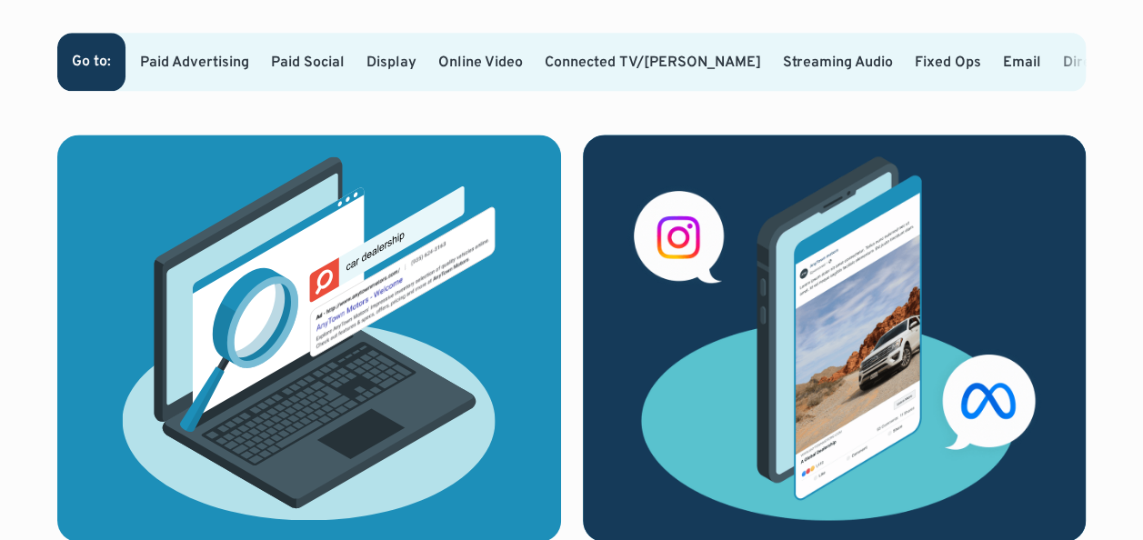
click at [287, 54] on link "Paid Social" at bounding box center [308, 63] width 74 height 18
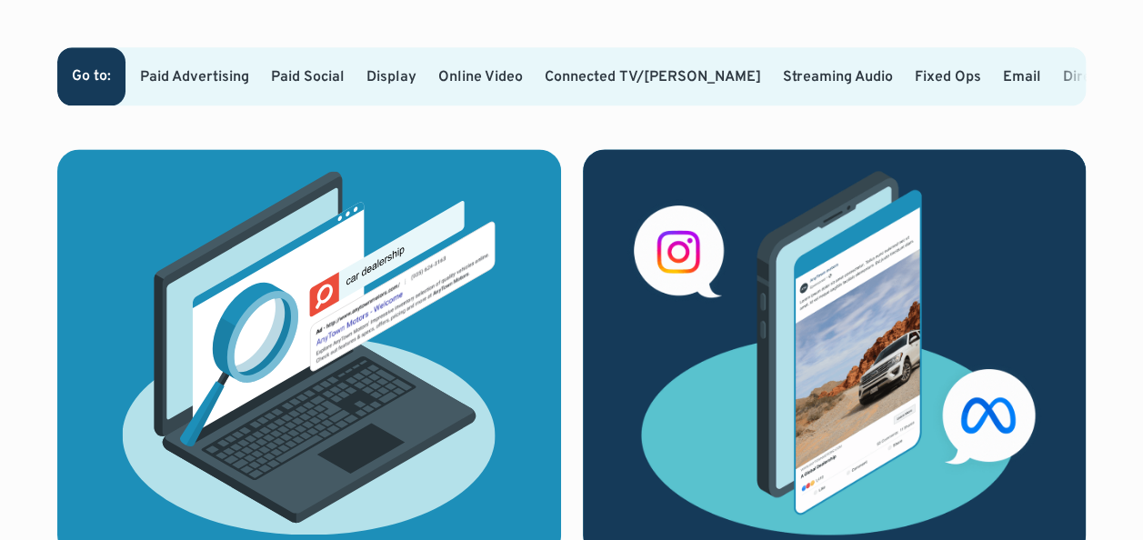
click at [409, 68] on link "Display" at bounding box center [392, 77] width 50 height 18
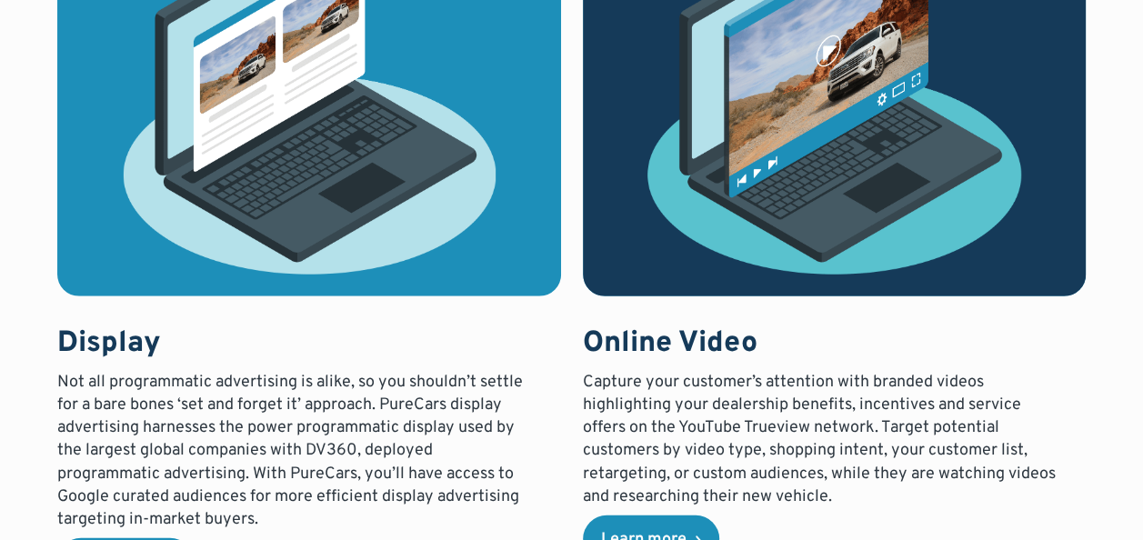
scroll to position [2265, 0]
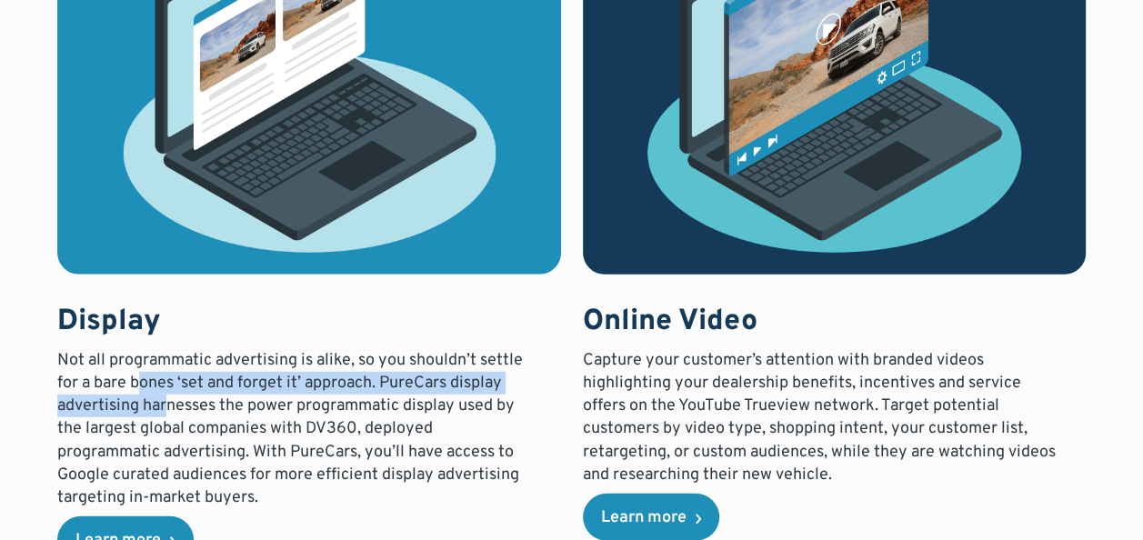
drag, startPoint x: 138, startPoint y: 387, endPoint x: 167, endPoint y: 407, distance: 35.3
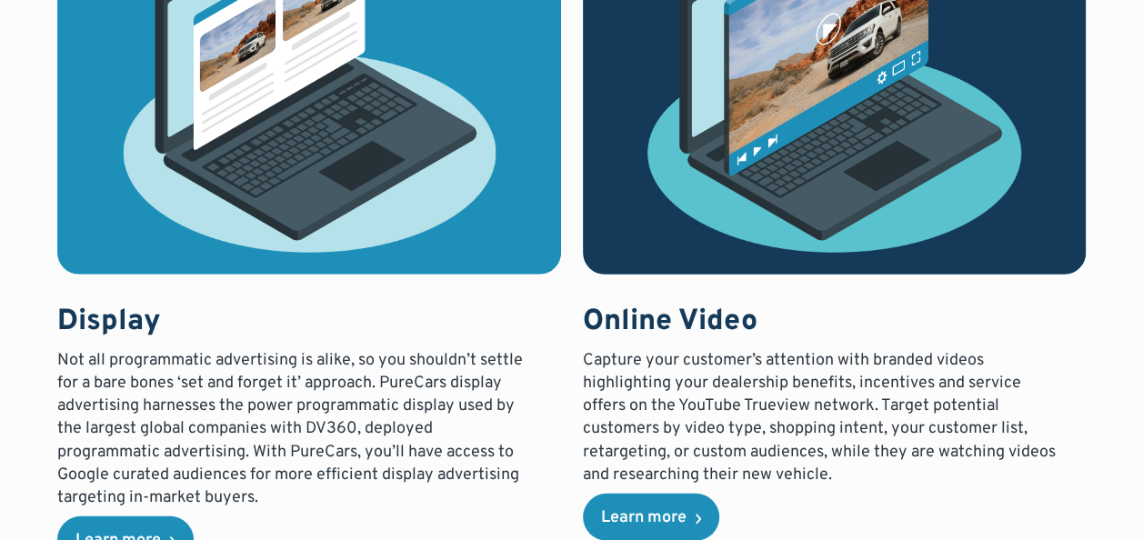
drag, startPoint x: 167, startPoint y: 407, endPoint x: 218, endPoint y: 448, distance: 65.3
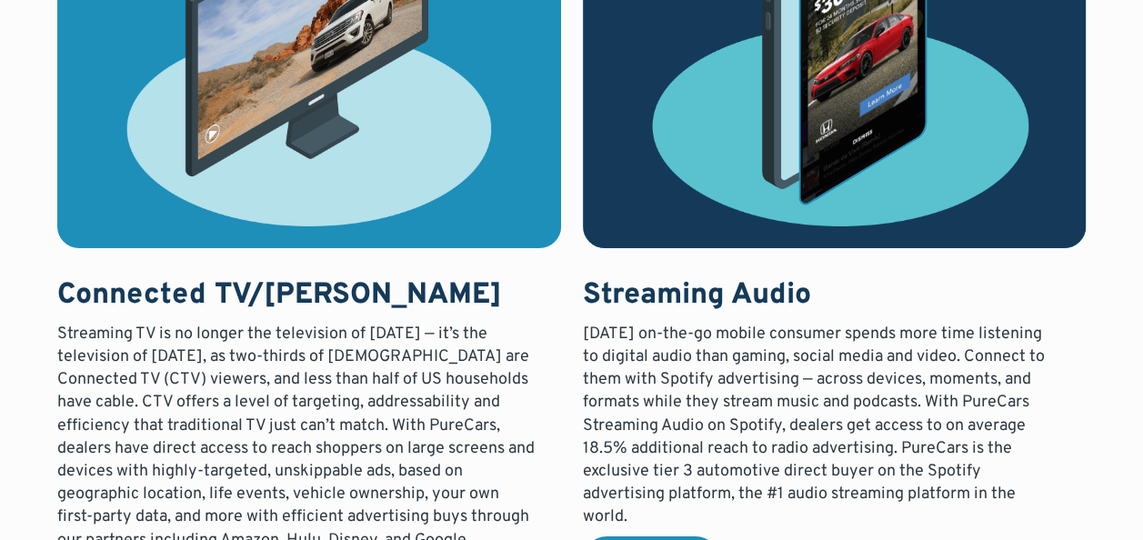
scroll to position [3084, 0]
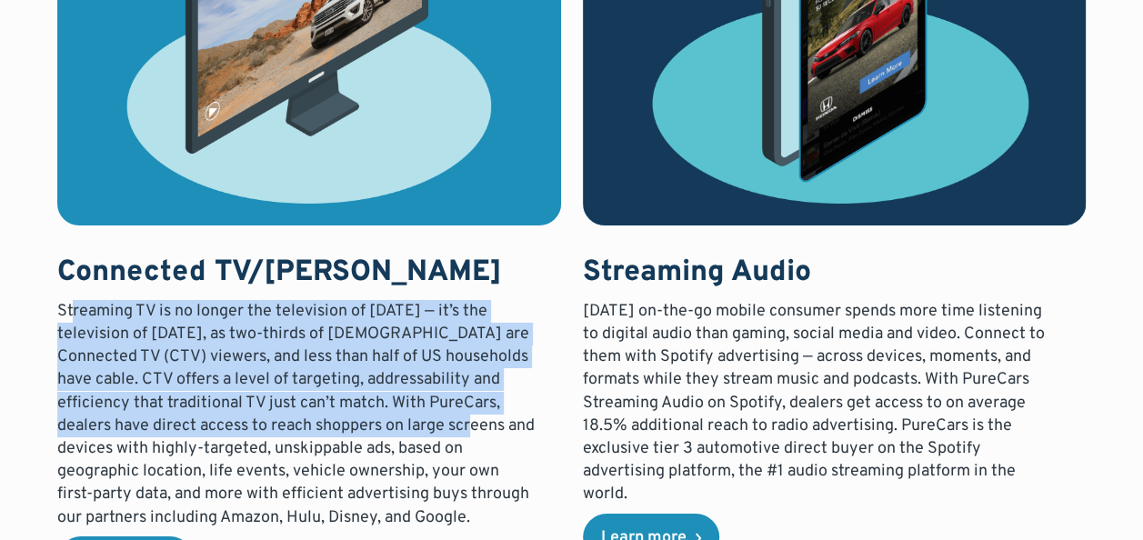
drag, startPoint x: 71, startPoint y: 309, endPoint x: 496, endPoint y: 420, distance: 439.0
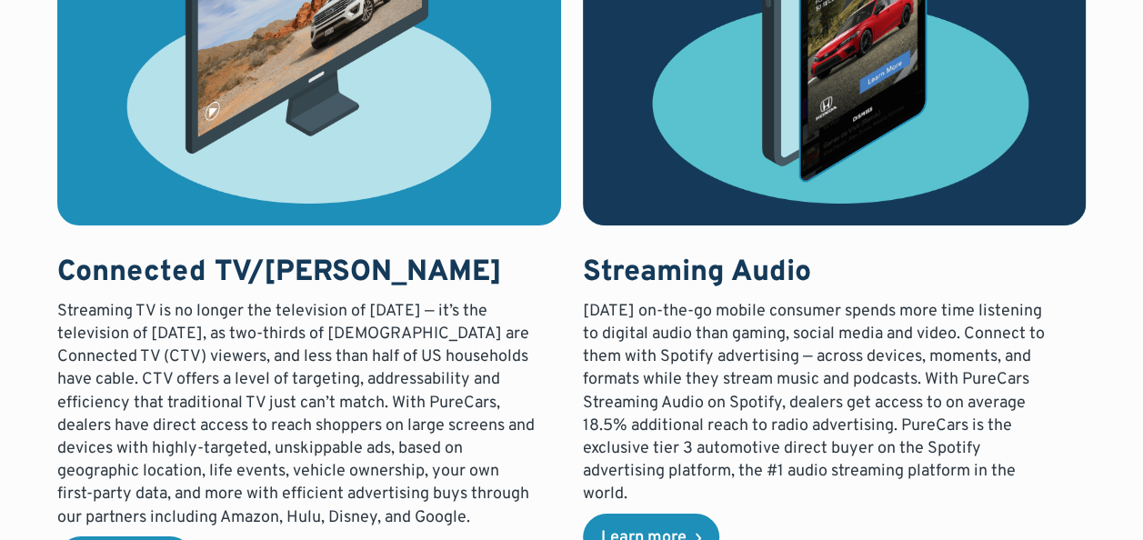
drag, startPoint x: 498, startPoint y: 420, endPoint x: 761, endPoint y: 374, distance: 266.9
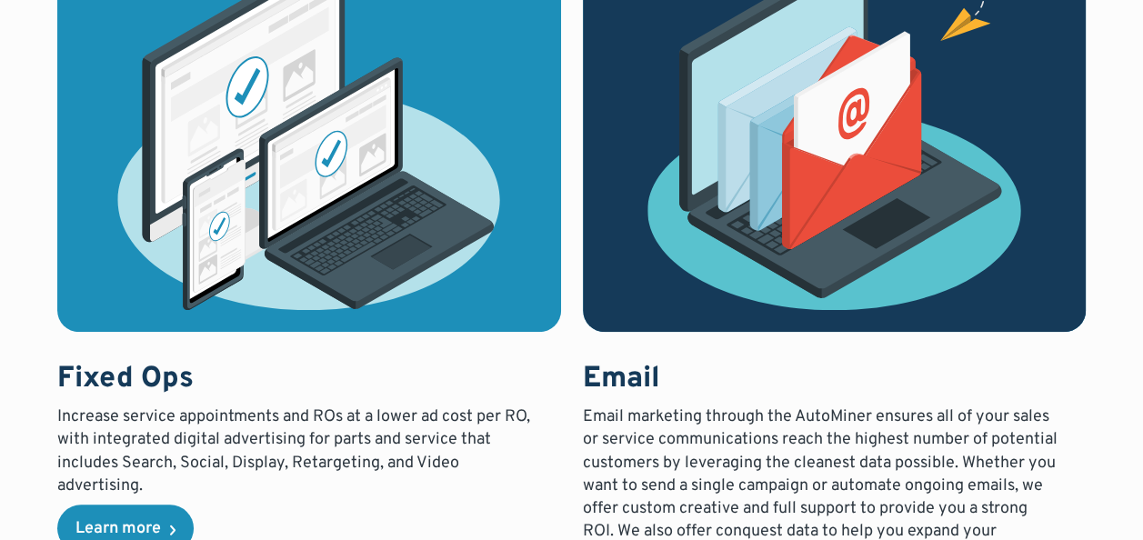
scroll to position [3902, 0]
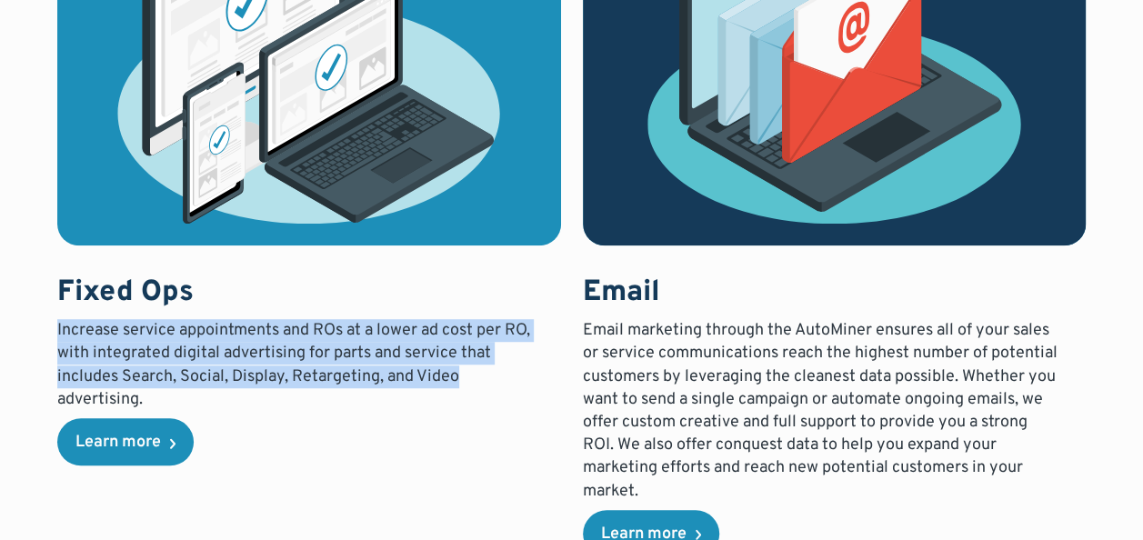
drag, startPoint x: 59, startPoint y: 329, endPoint x: 540, endPoint y: 375, distance: 483.3
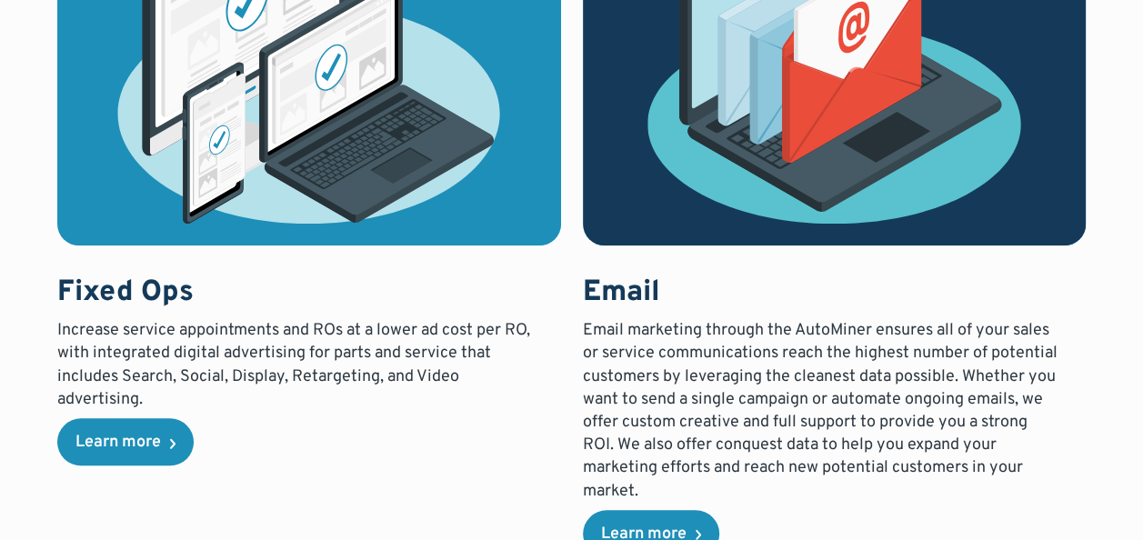
drag, startPoint x: 540, startPoint y: 375, endPoint x: 722, endPoint y: 380, distance: 182.0
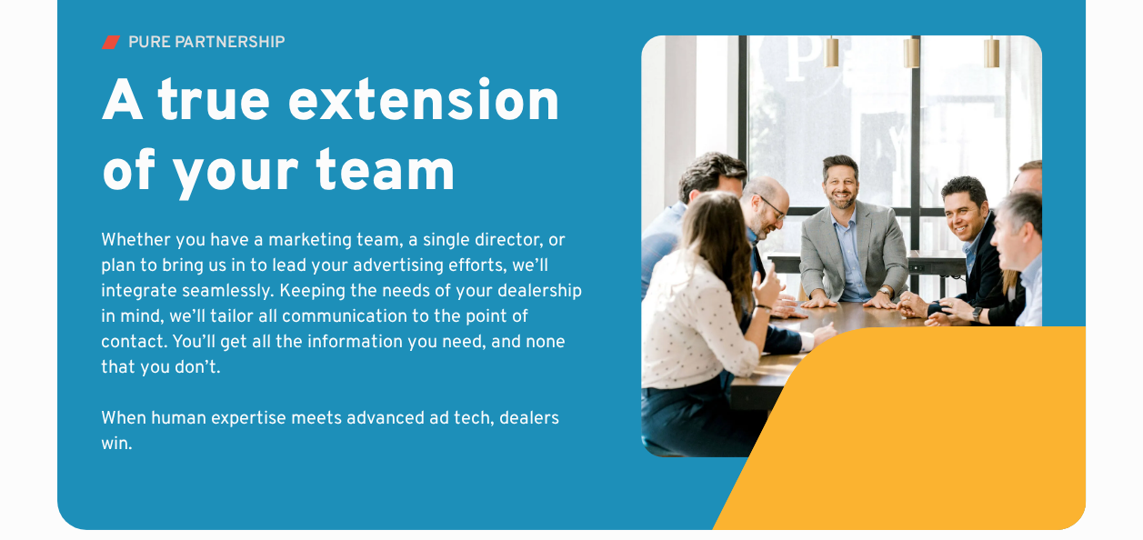
scroll to position [6085, 0]
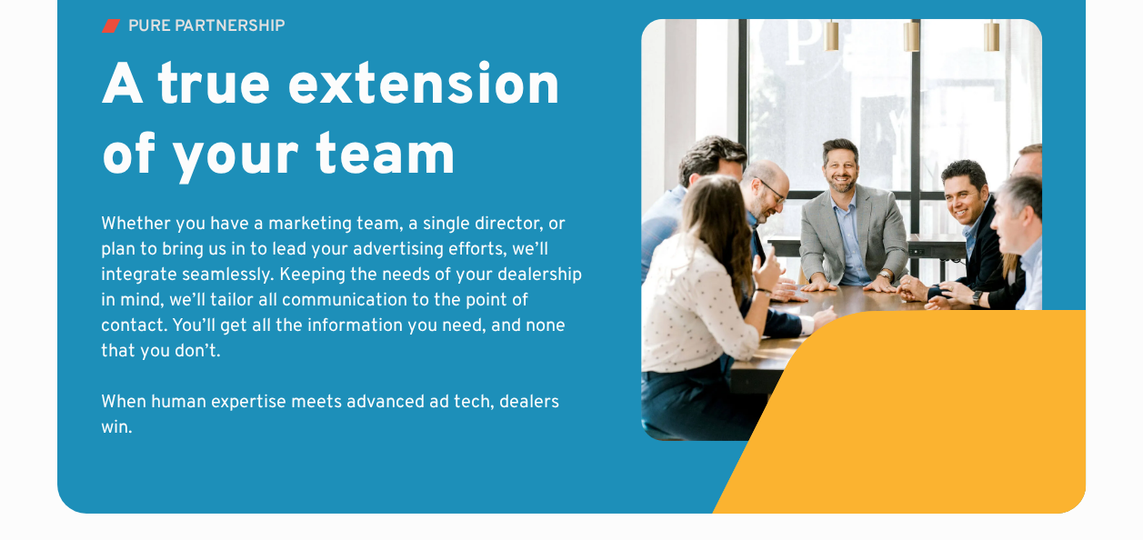
drag, startPoint x: 722, startPoint y: 380, endPoint x: 524, endPoint y: 400, distance: 199.3
click at [524, 400] on p "Whether you have a marketing team, a single director, or plan to bring us in to…" at bounding box center [342, 326] width 482 height 229
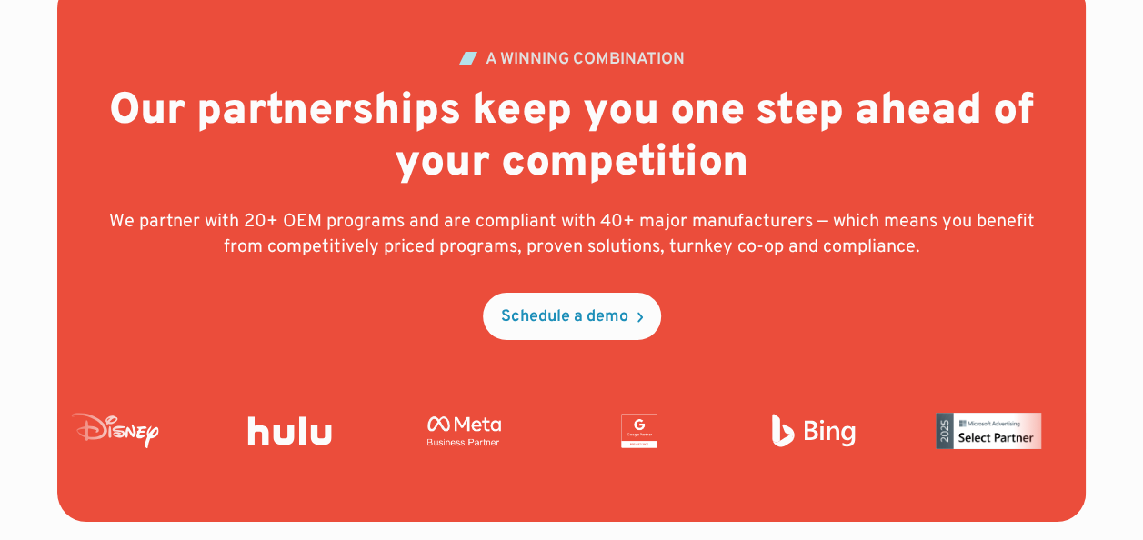
scroll to position [6722, 0]
click at [604, 133] on h2 "Our partnerships keep you one step ahead of your competition" at bounding box center [571, 138] width 931 height 105
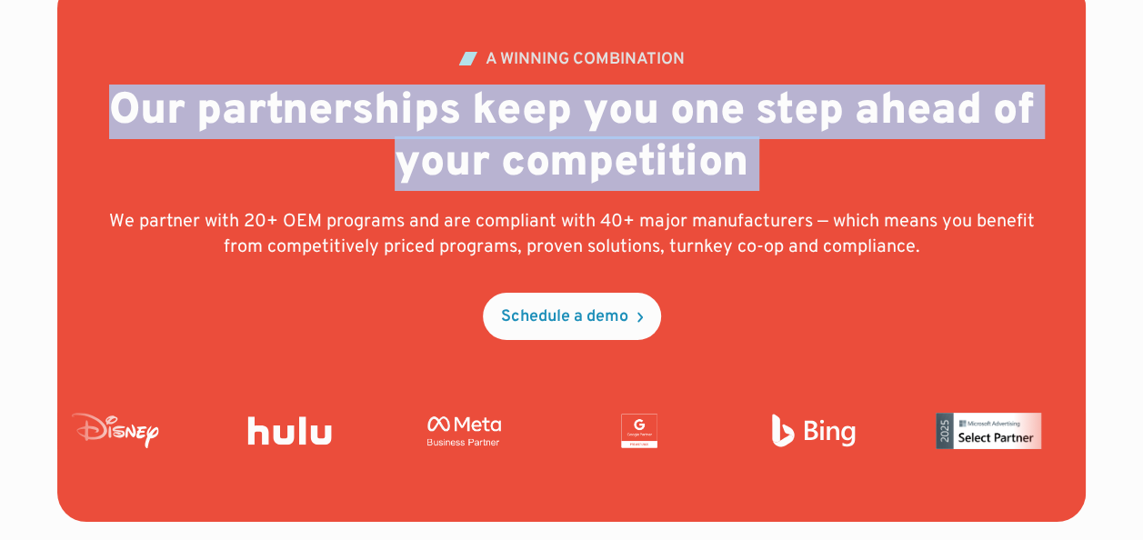
click at [604, 133] on h2 "Our partnerships keep you one step ahead of your competition" at bounding box center [571, 138] width 931 height 105
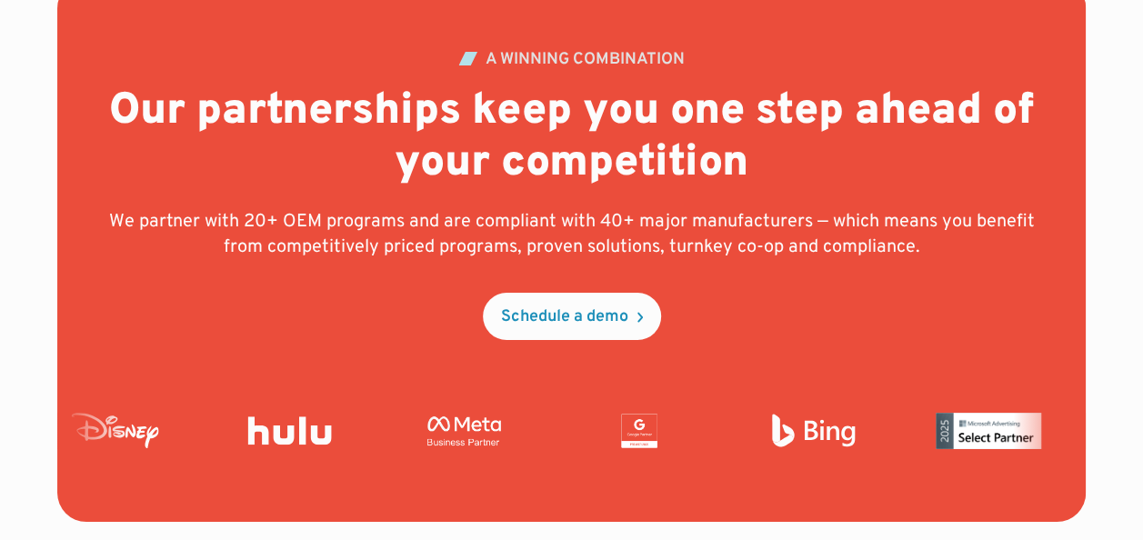
drag, startPoint x: 604, startPoint y: 133, endPoint x: 759, endPoint y: 251, distance: 194.7
click at [759, 251] on p "We partner with 20+ OEM programs and are compliant with 40+ major manufacturers…" at bounding box center [571, 234] width 931 height 51
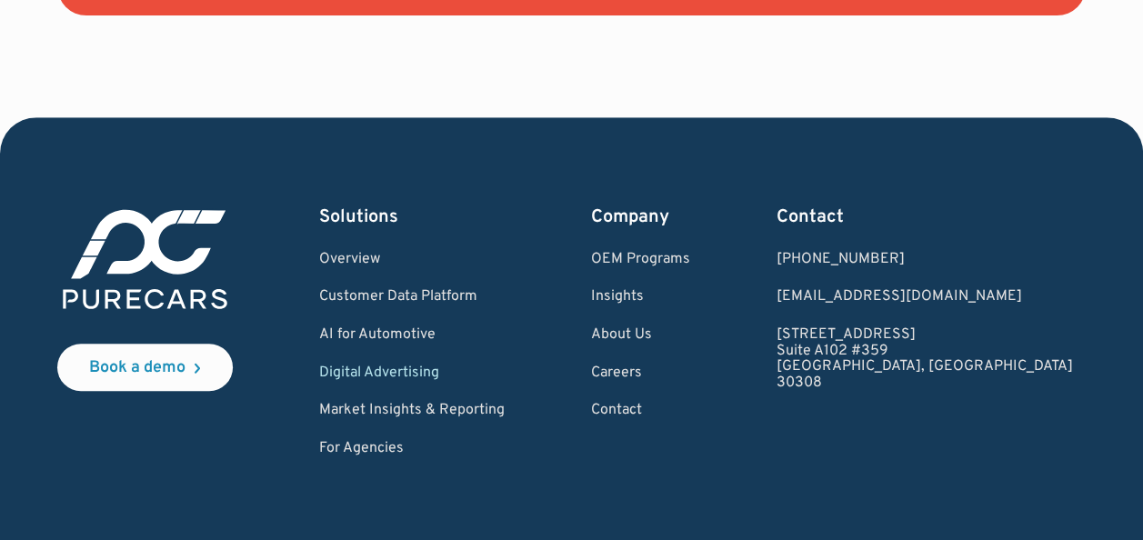
scroll to position [7346, 0]
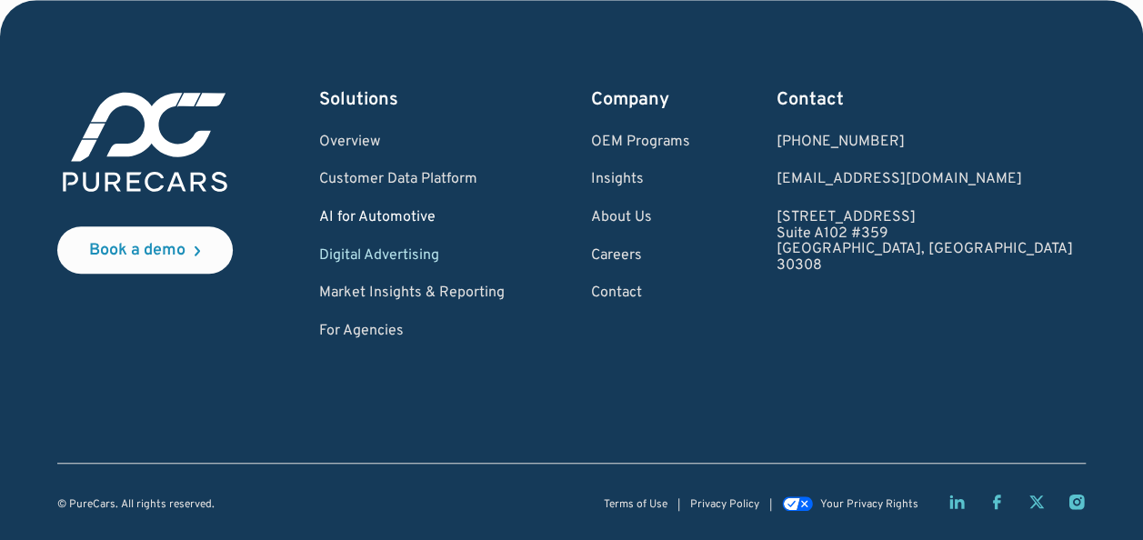
click at [446, 210] on link "AI for Automotive" at bounding box center [412, 218] width 186 height 16
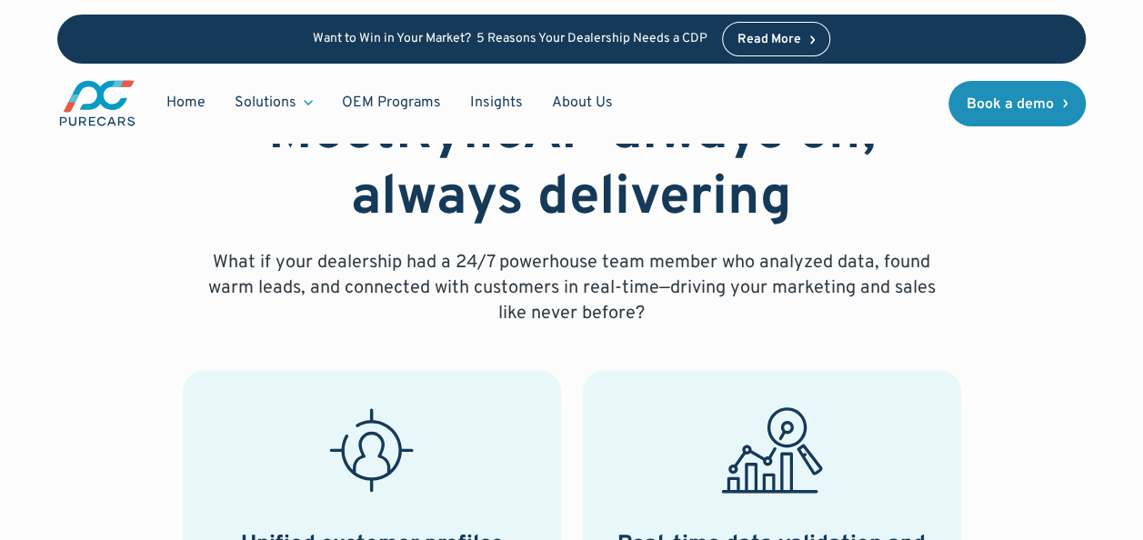
scroll to position [637, 0]
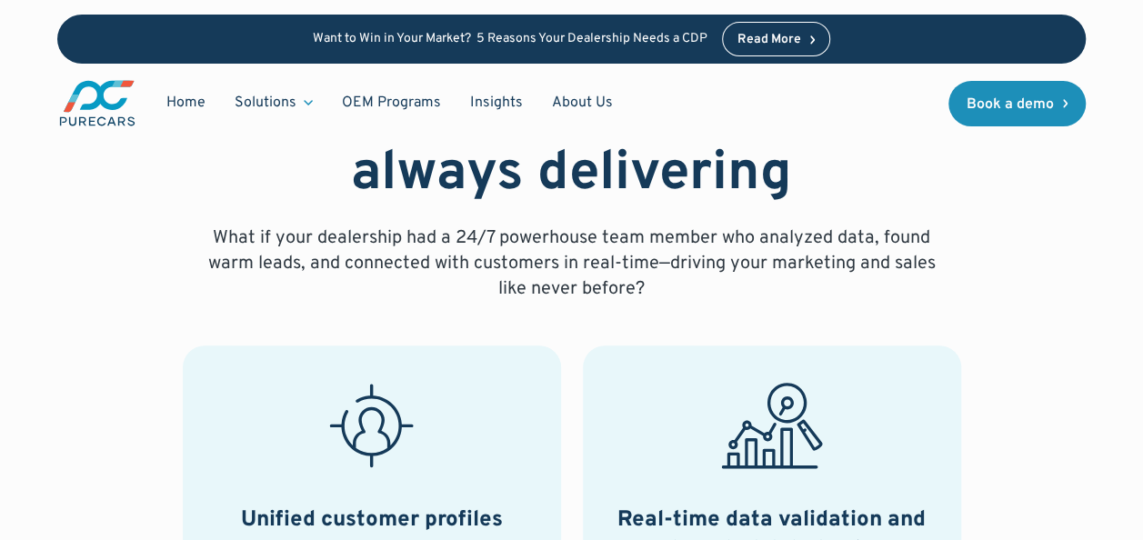
click at [614, 293] on p "What if your dealership had a 24/7 powerhouse team member who analyzed data, fo…" at bounding box center [572, 264] width 757 height 76
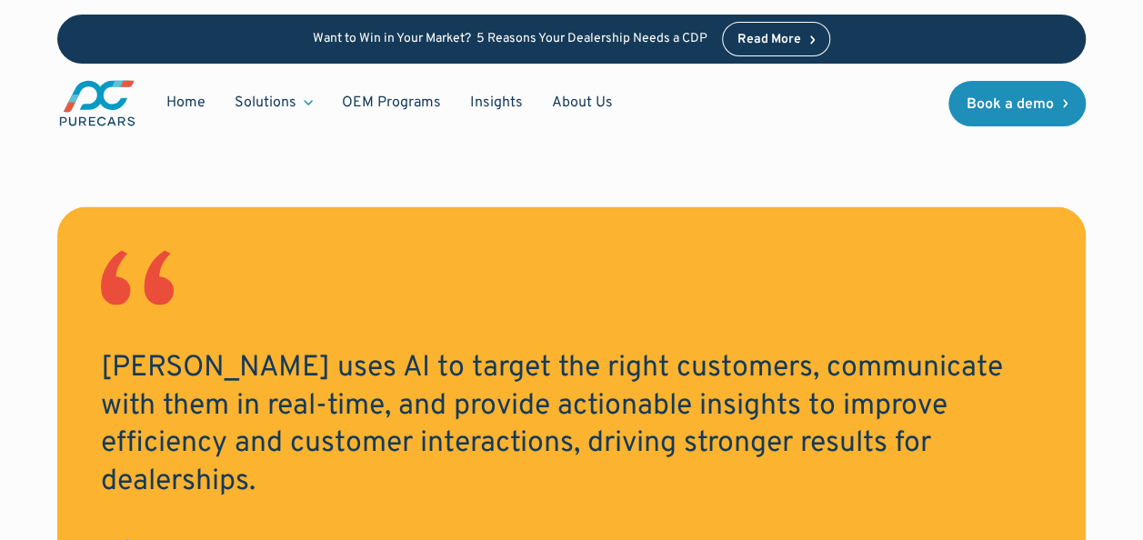
scroll to position [1728, 0]
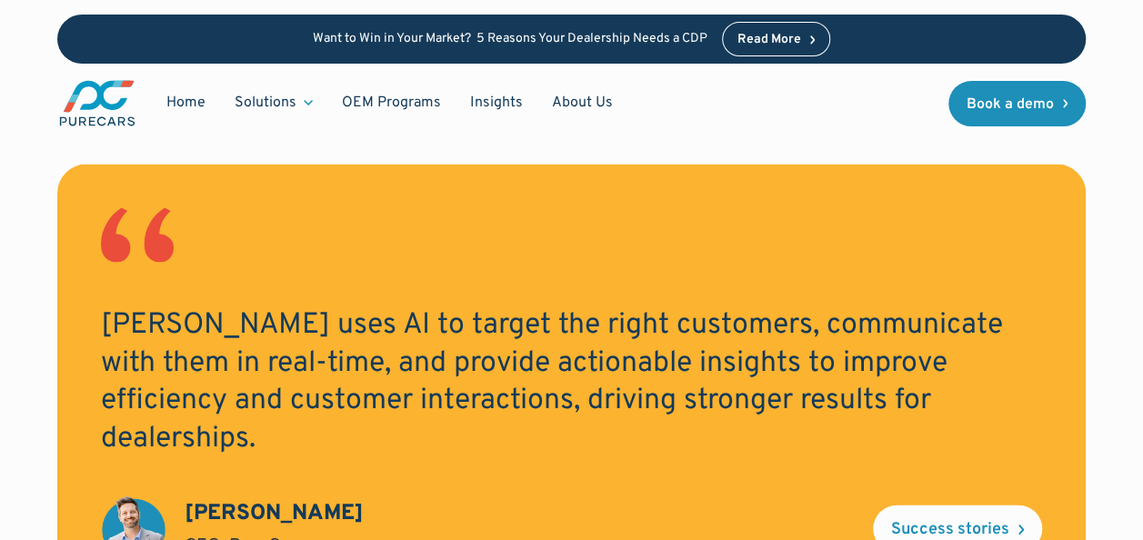
click at [569, 327] on h2 "[PERSON_NAME] uses AI to target the right customers, communicate with them in r…" at bounding box center [571, 382] width 941 height 151
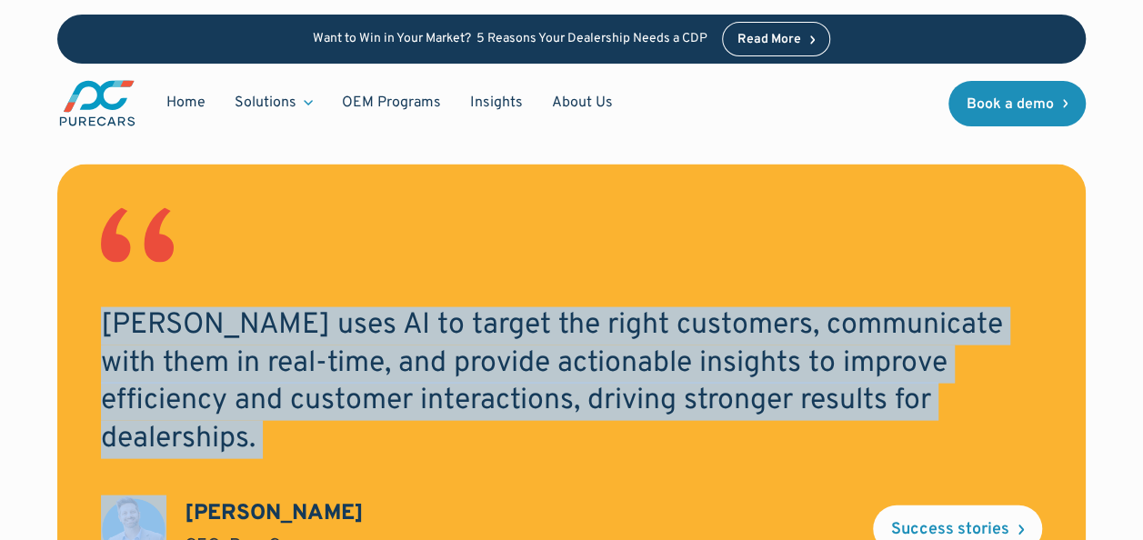
click at [569, 327] on h2 "[PERSON_NAME] uses AI to target the right customers, communicate with them in r…" at bounding box center [571, 382] width 941 height 151
click at [195, 421] on div "[PERSON_NAME] uses AI to target the right customers, communicate with them in r…" at bounding box center [571, 386] width 1029 height 442
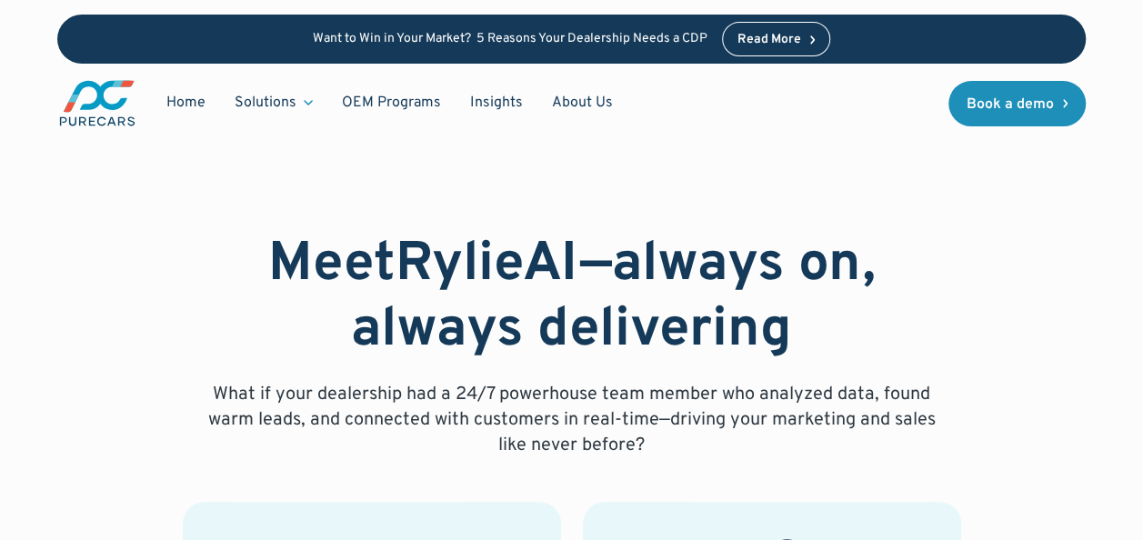
scroll to position [546, 0]
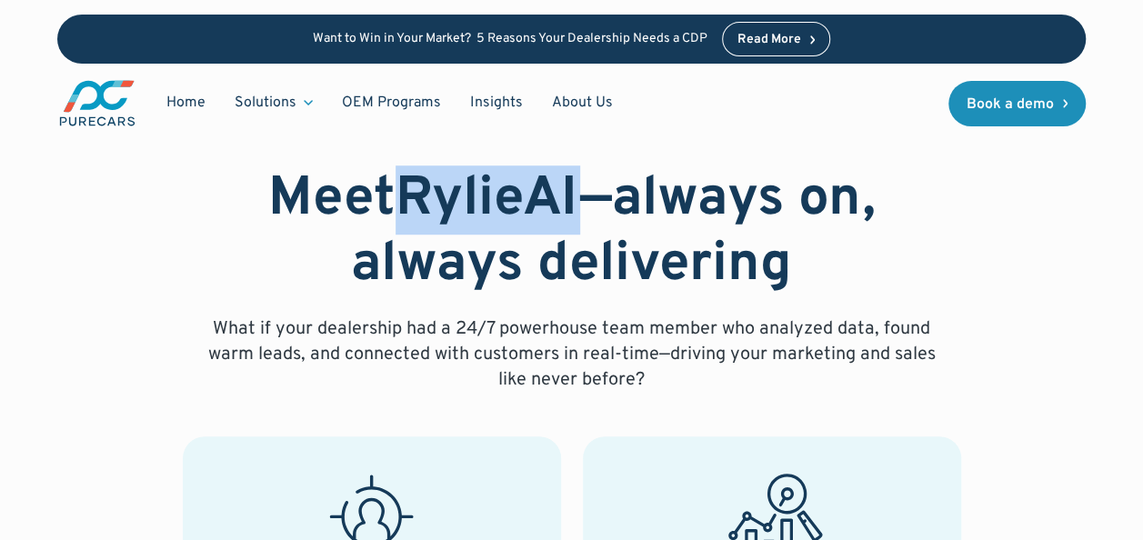
drag, startPoint x: 405, startPoint y: 187, endPoint x: 592, endPoint y: 193, distance: 187.5
click at [592, 193] on h2 "Meet [PERSON_NAME] —always on, always delivering" at bounding box center [572, 232] width 757 height 131
copy strong "RylieAI"
